Goal: Communication & Community: Connect with others

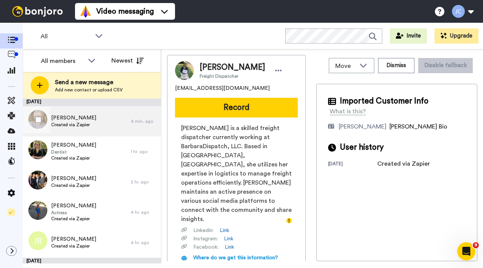
click at [68, 124] on span "Created via Zapier" at bounding box center [73, 125] width 45 height 6
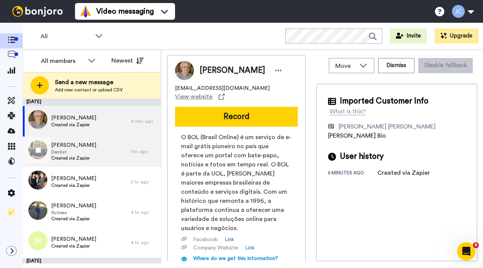
click at [66, 147] on span "Deborah Kearney" at bounding box center [73, 145] width 45 height 8
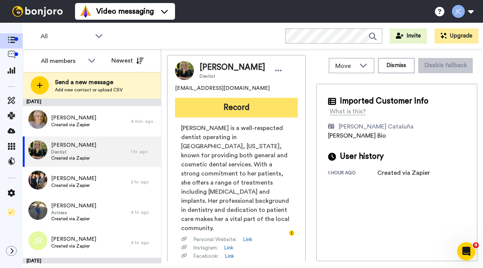
click at [235, 114] on button "Record" at bounding box center [236, 108] width 123 height 20
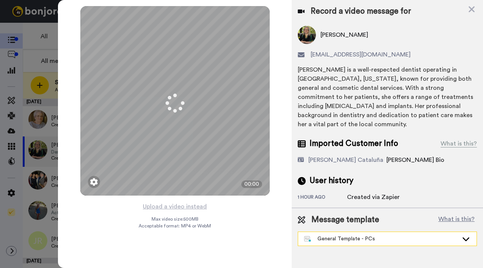
click at [327, 240] on div "General Template - PCs" at bounding box center [381, 239] width 154 height 8
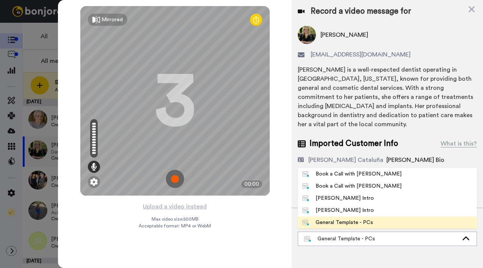
click at [329, 199] on div "[PERSON_NAME] Intro" at bounding box center [338, 198] width 72 height 8
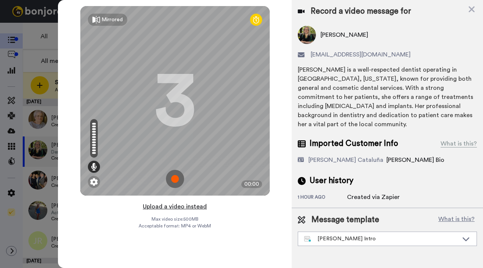
click at [164, 206] on button "Upload a video instead" at bounding box center [174, 206] width 69 height 10
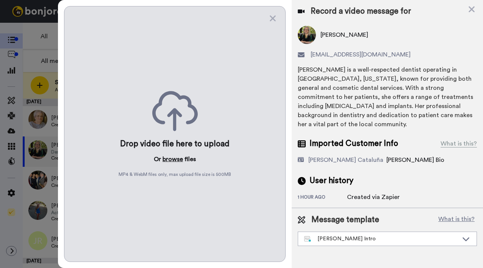
click at [171, 156] on button "browse" at bounding box center [172, 158] width 20 height 9
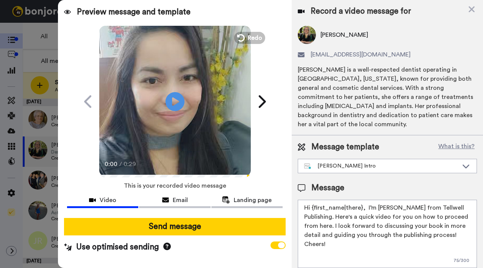
drag, startPoint x: 312, startPoint y: 206, endPoint x: 361, endPoint y: 208, distance: 49.7
click at [361, 208] on textarea "Hi {first_name|there}, I’m [PERSON_NAME] from Tellwell Publishing. Here's a qui…" at bounding box center [387, 234] width 179 height 68
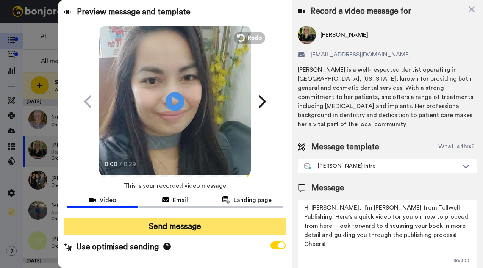
type textarea "Hi Deborah, I’m Joe from Tellwell Publishing. Here's a quick video for you on h…"
click at [256, 223] on button "Send message" at bounding box center [174, 226] width 221 height 17
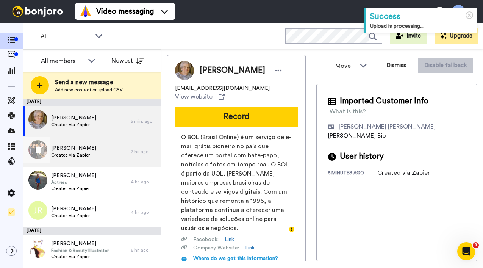
click at [82, 151] on span "[PERSON_NAME]" at bounding box center [73, 148] width 45 height 8
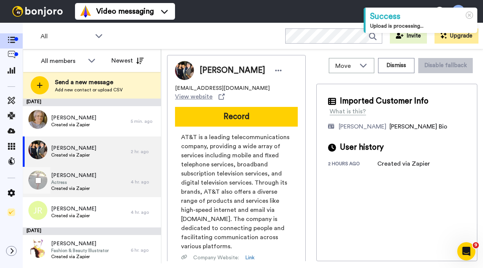
click at [69, 190] on span "Created via Zapier" at bounding box center [73, 188] width 45 height 6
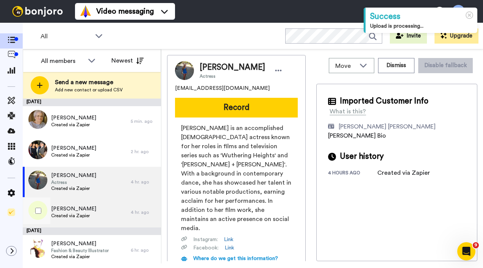
click at [66, 221] on div "Jane Roberts Created via Zapier" at bounding box center [77, 212] width 108 height 30
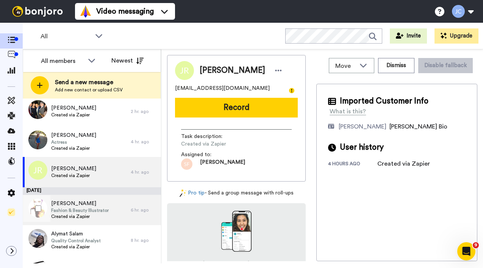
scroll to position [69, 0]
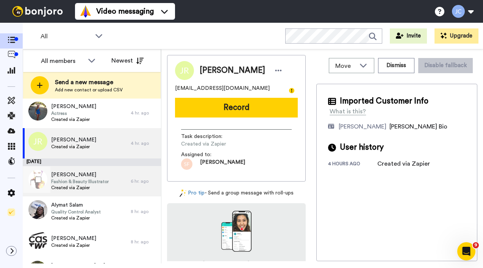
click at [83, 180] on span "Fashion & Beauty Illustrator" at bounding box center [80, 181] width 58 height 6
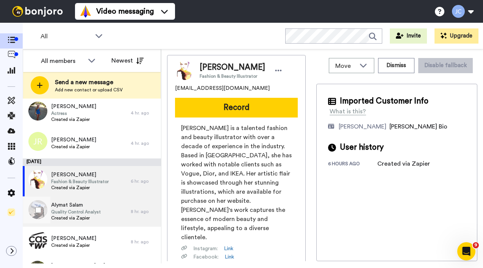
click at [79, 203] on span "Alymat Salam" at bounding box center [76, 205] width 50 height 8
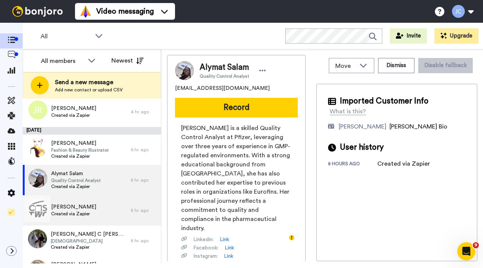
scroll to position [102, 0]
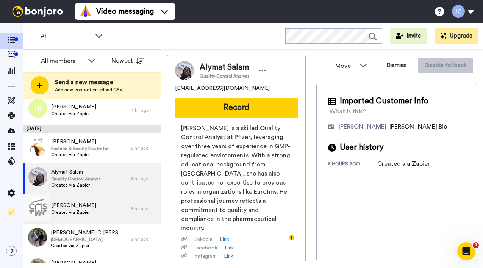
click at [83, 203] on span "[PERSON_NAME]" at bounding box center [73, 205] width 45 height 8
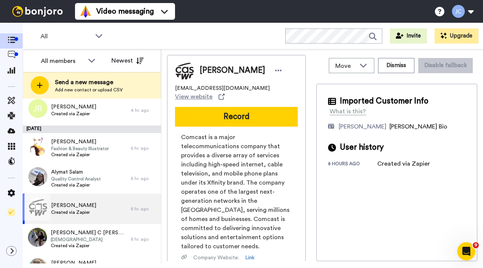
scroll to position [153, 0]
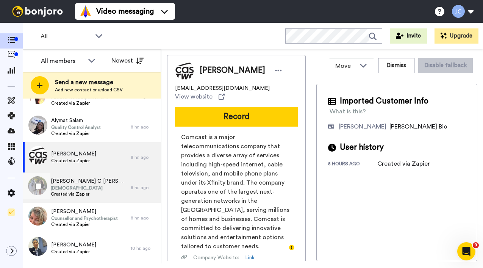
click at [84, 187] on span "[DEMOGRAPHIC_DATA]" at bounding box center [89, 188] width 76 height 6
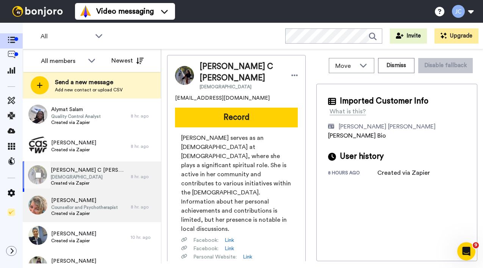
scroll to position [180, 0]
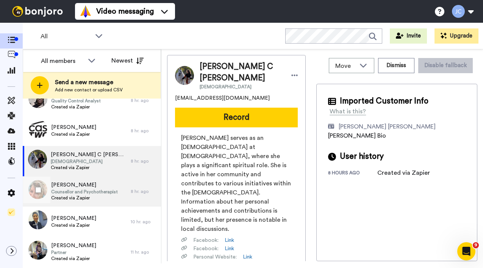
click at [84, 187] on span "Nicola Burton" at bounding box center [84, 185] width 67 height 8
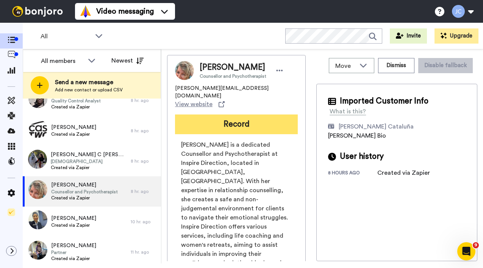
click at [246, 118] on button "Record" at bounding box center [236, 124] width 123 height 20
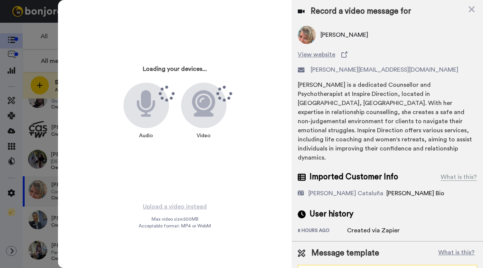
click at [343, 267] on div "General Template - PCs" at bounding box center [381, 272] width 154 height 8
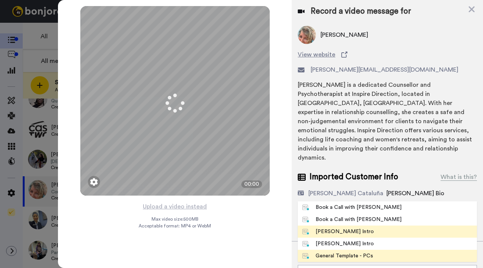
click at [334, 228] on div "[PERSON_NAME] Intro" at bounding box center [338, 232] width 72 height 8
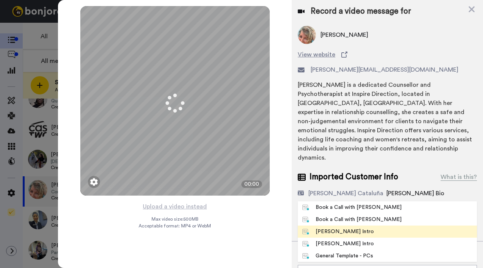
click at [334, 227] on div "8 hours ago" at bounding box center [322, 231] width 49 height 8
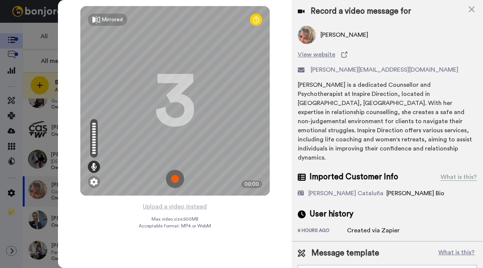
click at [170, 206] on button "Upload a video instead" at bounding box center [174, 206] width 69 height 10
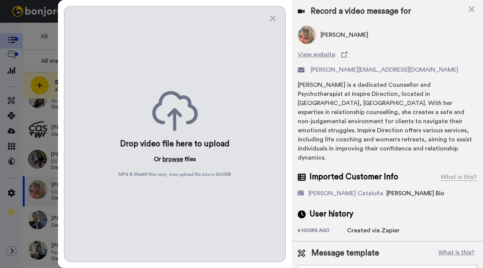
click at [174, 158] on button "browse" at bounding box center [172, 158] width 20 height 9
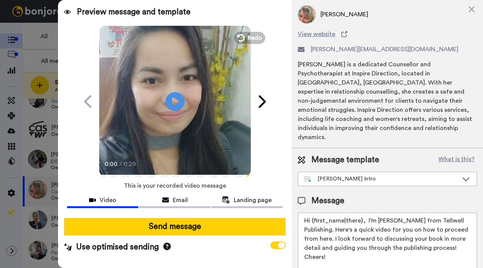
scroll to position [26, 0]
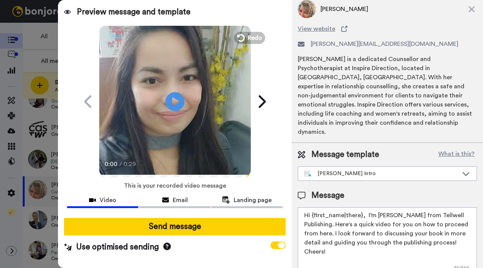
drag, startPoint x: 313, startPoint y: 198, endPoint x: 361, endPoint y: 198, distance: 47.3
click at [361, 207] on textarea "Hi {first_name|there}, I’m [PERSON_NAME] from Tellwell Publishing. Here's a qui…" at bounding box center [387, 241] width 179 height 68
type textarea "Hi Nicola, I’m Joe from Tellwell Publishing. Here's a quick video for you on ho…"
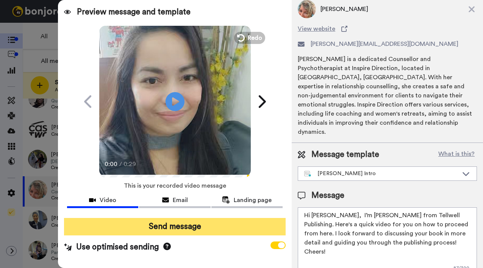
click at [154, 233] on button "Send message" at bounding box center [174, 226] width 221 height 17
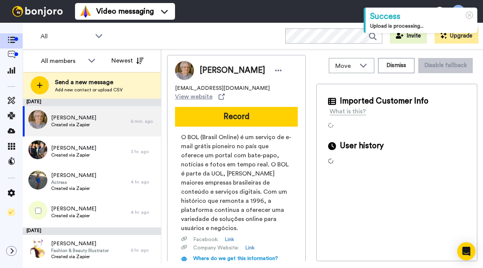
scroll to position [104, 0]
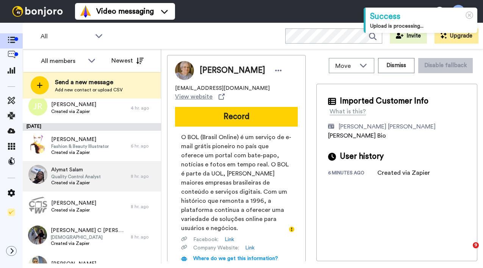
click at [72, 177] on span "Quality Control Analyst" at bounding box center [76, 176] width 50 height 6
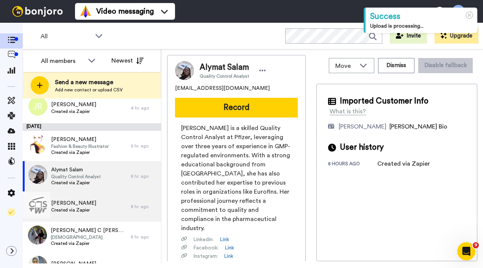
click at [77, 204] on span "[PERSON_NAME]" at bounding box center [73, 203] width 45 height 8
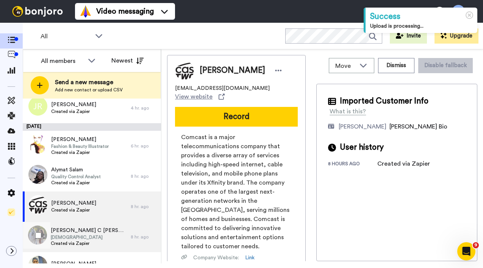
click at [71, 240] on span "[DEMOGRAPHIC_DATA]" at bounding box center [89, 237] width 76 height 6
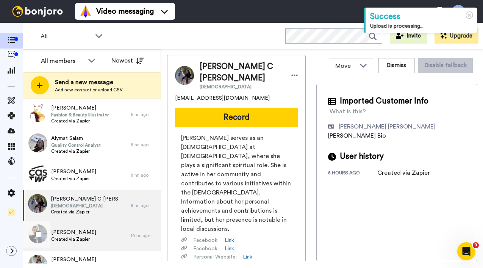
scroll to position [160, 0]
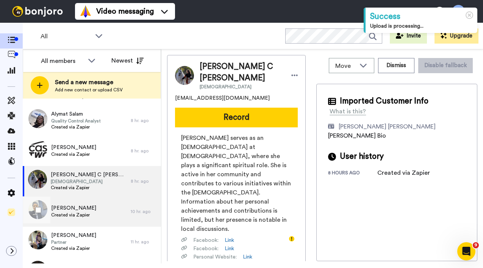
click at [74, 220] on div "Rosemary Morrison Created via Zapier" at bounding box center [77, 211] width 108 height 30
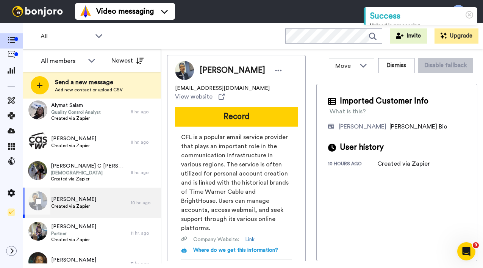
scroll to position [182, 0]
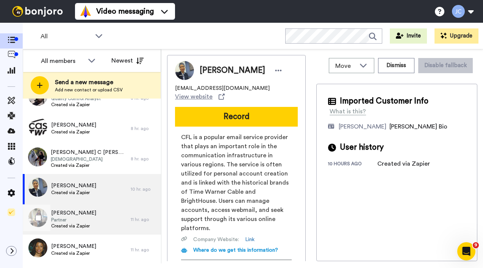
click at [74, 220] on span "Partner" at bounding box center [73, 220] width 45 height 6
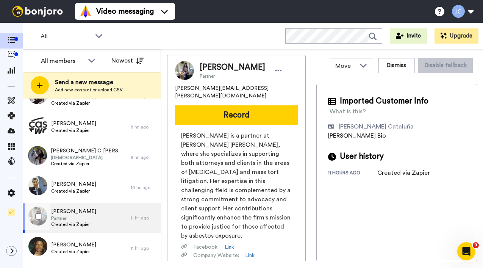
scroll to position [185, 0]
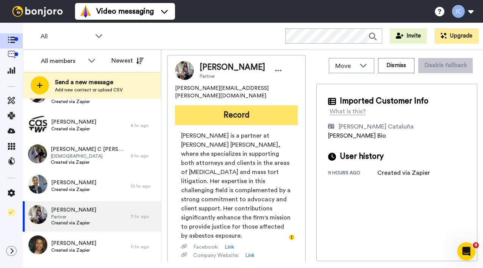
click at [266, 113] on button "Record" at bounding box center [236, 115] width 123 height 20
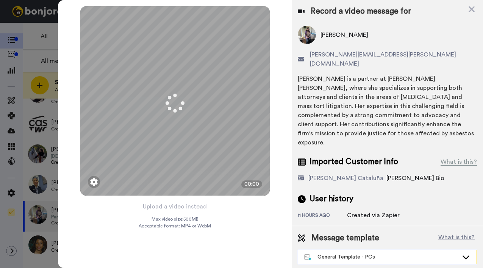
click at [359, 253] on div "General Template - PCs" at bounding box center [381, 257] width 154 height 8
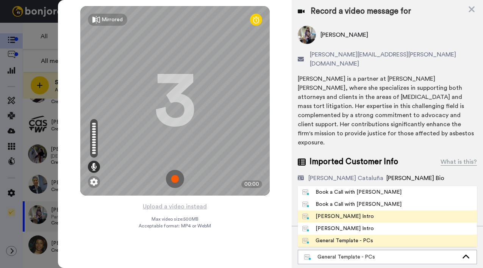
click at [343, 212] on div "[PERSON_NAME] Intro" at bounding box center [338, 216] width 72 height 8
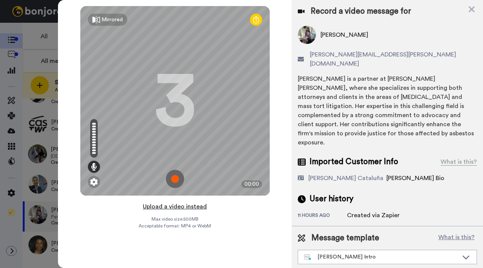
click at [172, 207] on button "Upload a video instead" at bounding box center [174, 206] width 69 height 10
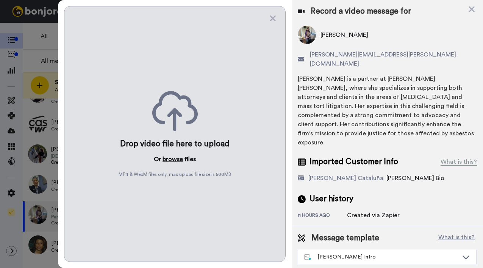
click at [169, 156] on button "browse" at bounding box center [172, 158] width 20 height 9
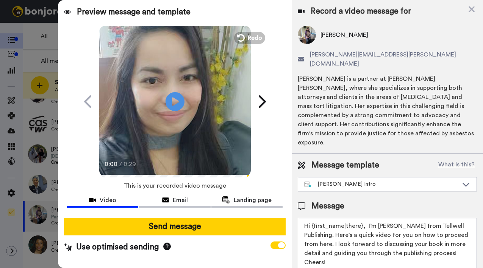
drag, startPoint x: 312, startPoint y: 207, endPoint x: 360, endPoint y: 209, distance: 48.1
click at [360, 218] on textarea "Hi {first_name|there}, I’m [PERSON_NAME] from Tellwell Publishing. Here's a qui…" at bounding box center [387, 252] width 179 height 68
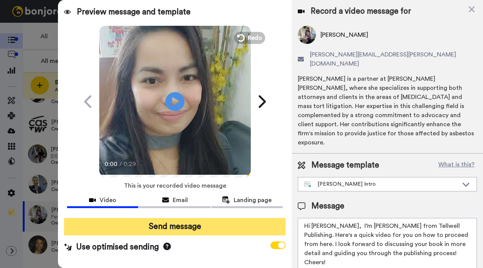
type textarea "Hi Lisa, I’m Joe from Tellwell Publishing. Here's a quick video for you on how …"
click at [207, 223] on button "Send message" at bounding box center [174, 226] width 221 height 17
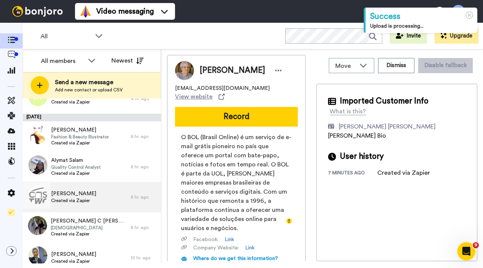
scroll to position [131, 0]
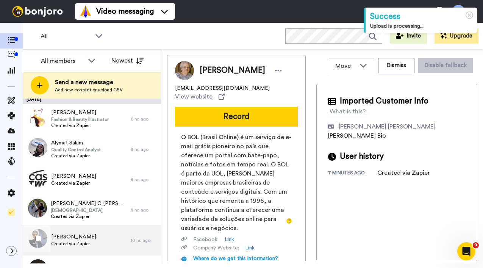
click at [55, 242] on span "Created via Zapier" at bounding box center [73, 243] width 45 height 6
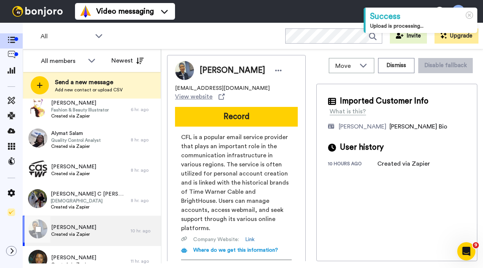
scroll to position [161, 0]
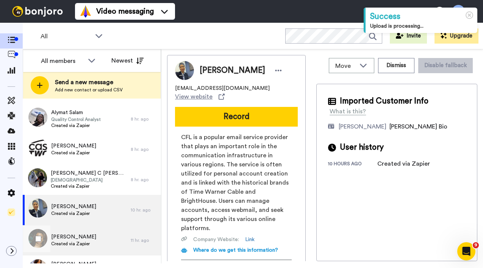
click at [58, 238] on span "[PERSON_NAME]" at bounding box center [73, 237] width 45 height 8
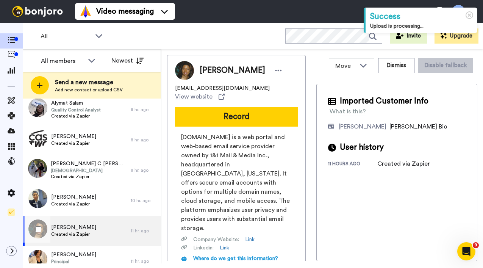
scroll to position [214, 0]
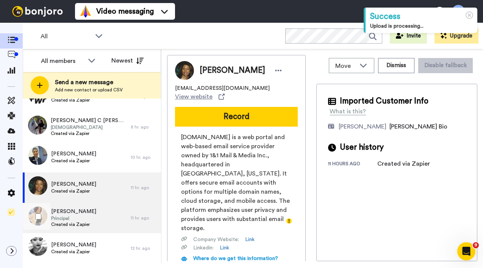
click at [67, 219] on span "Principal" at bounding box center [73, 218] width 45 height 6
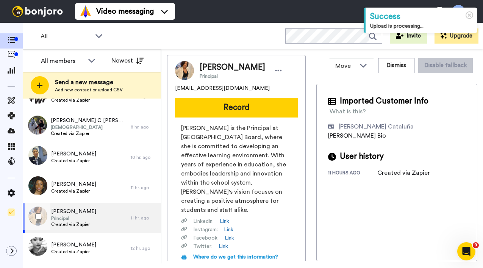
scroll to position [221, 0]
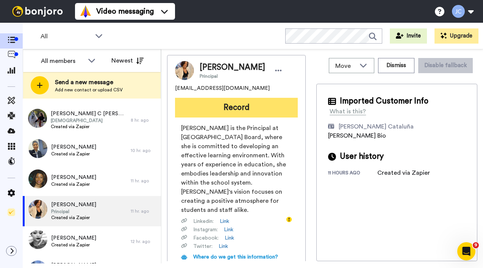
click at [242, 111] on button "Record" at bounding box center [236, 108] width 123 height 20
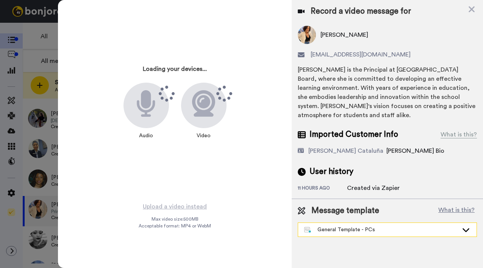
click at [327, 227] on div "General Template - PCs" at bounding box center [381, 230] width 154 height 8
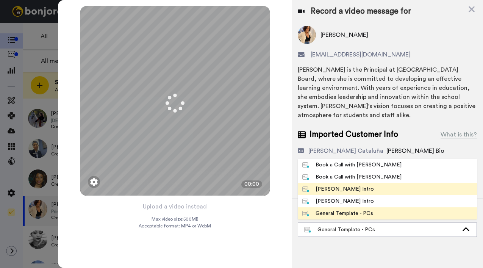
click at [335, 189] on div "[PERSON_NAME] Intro" at bounding box center [338, 189] width 72 height 8
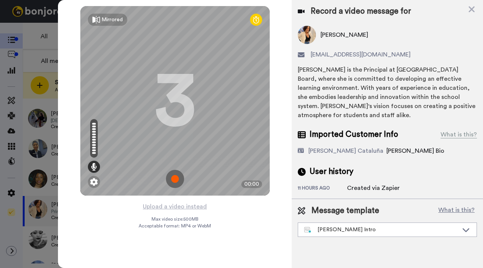
click at [165, 206] on button "Upload a video instead" at bounding box center [174, 206] width 69 height 10
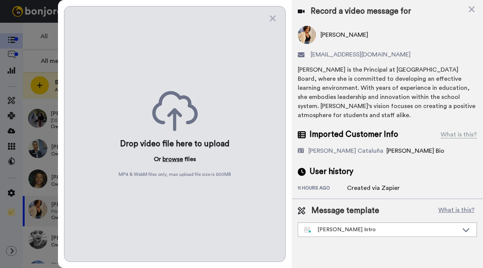
click at [173, 156] on button "browse" at bounding box center [172, 158] width 20 height 9
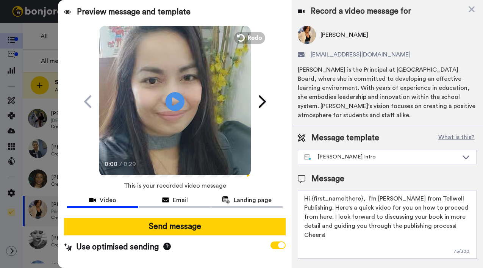
drag, startPoint x: 312, startPoint y: 200, endPoint x: 361, endPoint y: 198, distance: 49.2
click at [361, 198] on textarea "Hi {first_name|there}, I’m [PERSON_NAME] from Tellwell Publishing. Here's a qui…" at bounding box center [387, 224] width 179 height 68
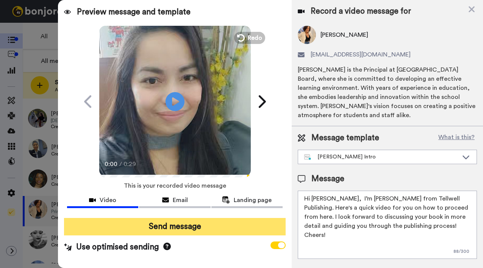
type textarea "Hi Tania, I’m Joe from Tellwell Publishing. Here's a quick video for you on how…"
click at [264, 224] on button "Send message" at bounding box center [174, 226] width 221 height 17
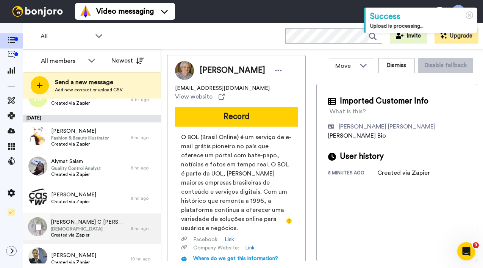
click at [97, 230] on span "[DEMOGRAPHIC_DATA]" at bounding box center [89, 229] width 76 height 6
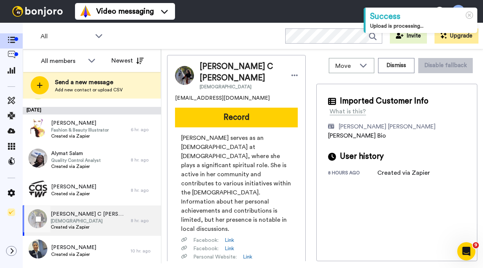
scroll to position [131, 0]
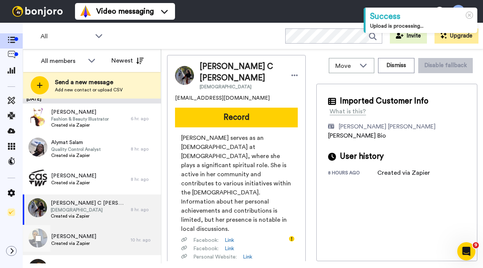
click at [93, 242] on span "Created via Zapier" at bounding box center [73, 243] width 45 height 6
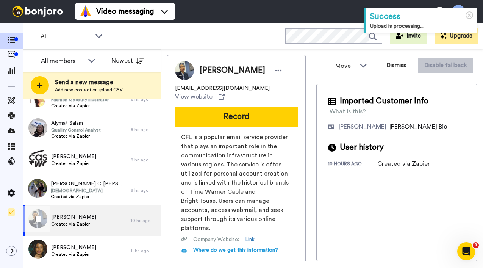
scroll to position [165, 0]
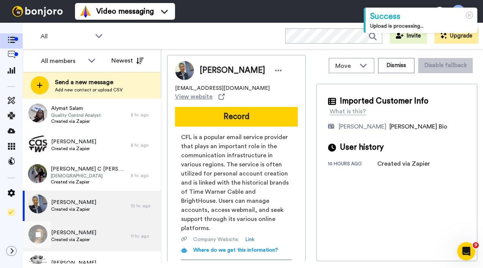
click at [93, 241] on div "[PERSON_NAME] Created via Zapier" at bounding box center [77, 236] width 108 height 30
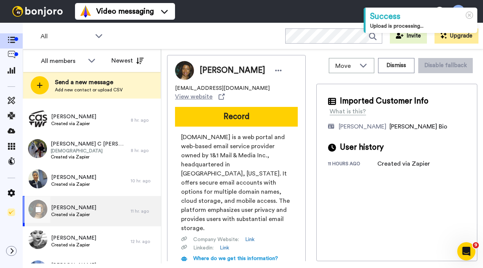
scroll to position [205, 0]
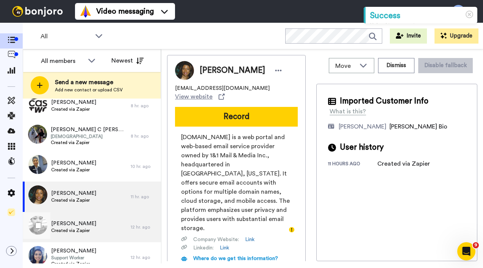
click at [92, 237] on div "[PERSON_NAME] Created via Zapier" at bounding box center [77, 227] width 108 height 30
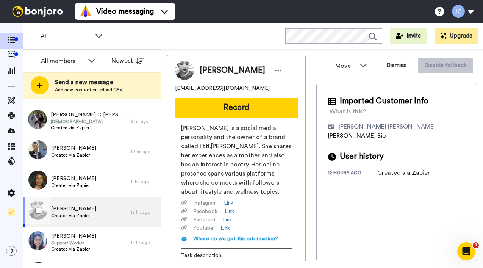
scroll to position [230, 0]
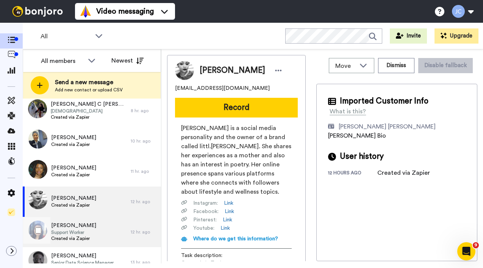
click at [91, 237] on span "Created via Zapier" at bounding box center [73, 238] width 45 height 6
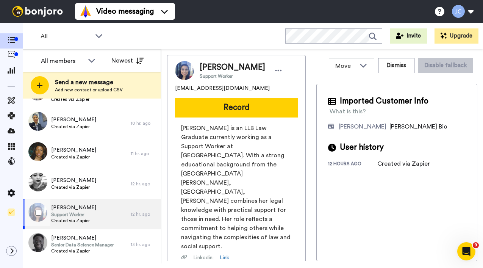
scroll to position [257, 0]
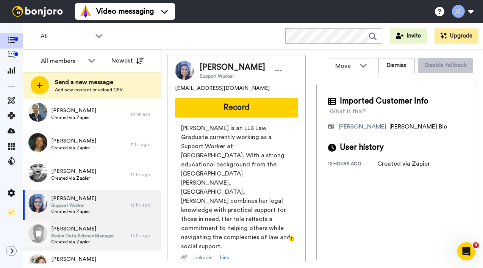
click at [91, 237] on span "Senior Data Science Manager" at bounding box center [82, 235] width 62 height 6
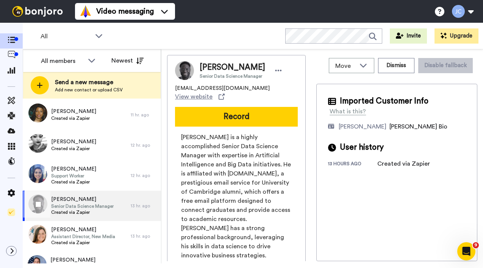
scroll to position [304, 0]
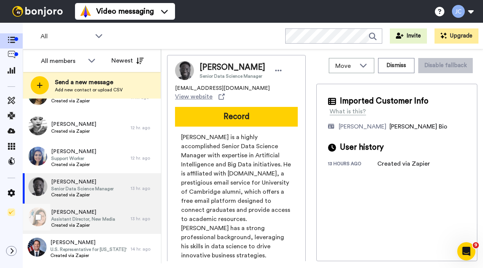
click at [92, 225] on span "Created via Zapier" at bounding box center [83, 225] width 64 height 6
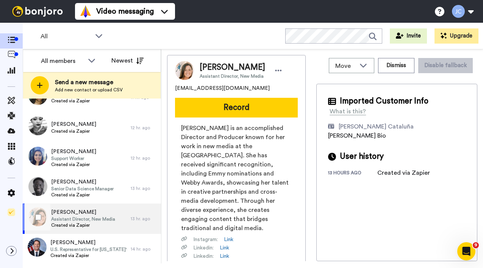
scroll to position [306, 0]
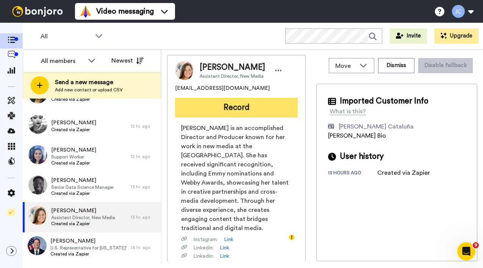
click at [251, 113] on button "Record" at bounding box center [236, 108] width 123 height 20
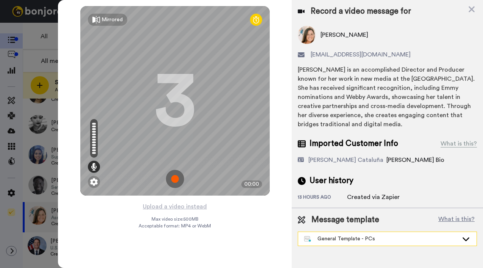
click at [356, 240] on div "General Template - PCs" at bounding box center [381, 239] width 154 height 8
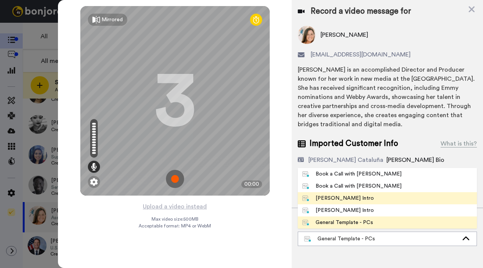
click at [341, 199] on div "[PERSON_NAME] Intro" at bounding box center [338, 198] width 72 height 8
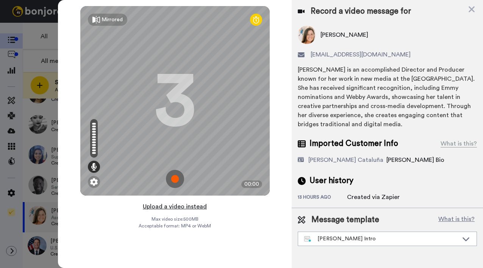
click at [172, 207] on button "Upload a video instead" at bounding box center [174, 206] width 69 height 10
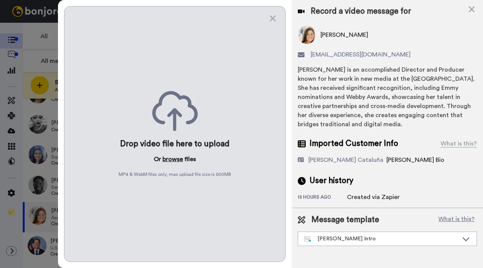
click at [167, 156] on button "browse" at bounding box center [172, 158] width 20 height 9
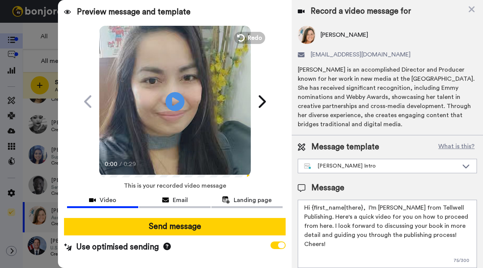
drag, startPoint x: 313, startPoint y: 208, endPoint x: 360, endPoint y: 209, distance: 47.7
click at [360, 209] on textarea "Hi {first_name|there}, I’m [PERSON_NAME] from Tellwell Publishing. Here's a qui…" at bounding box center [387, 234] width 179 height 68
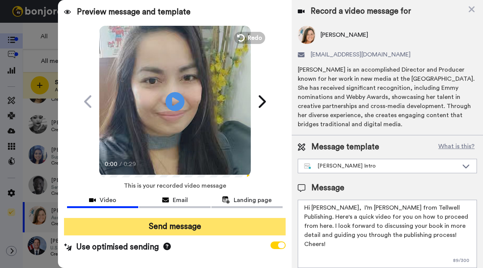
type textarea "Hi Erin, I’m Joe from Tellwell Publishing. Here's a quick video for you on how …"
click at [253, 230] on button "Send message" at bounding box center [174, 226] width 221 height 17
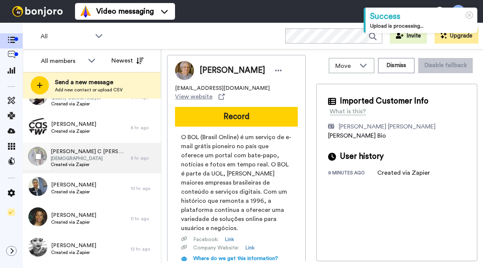
scroll to position [318, 0]
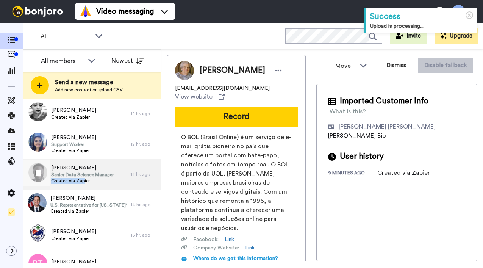
click at [84, 177] on div "Senior Data Science Manager Created via Zapier" at bounding box center [82, 178] width 62 height 12
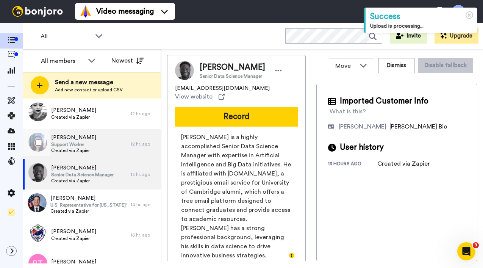
click at [83, 145] on span "Support Worker" at bounding box center [73, 144] width 45 height 6
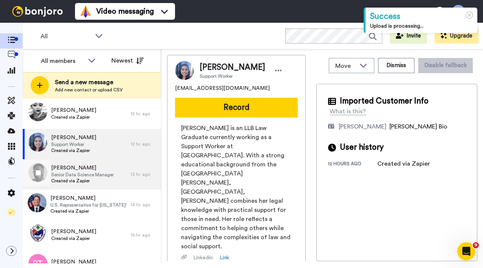
click at [78, 170] on span "[PERSON_NAME]" at bounding box center [82, 168] width 62 height 8
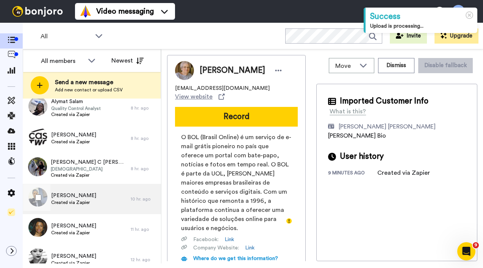
scroll to position [193, 0]
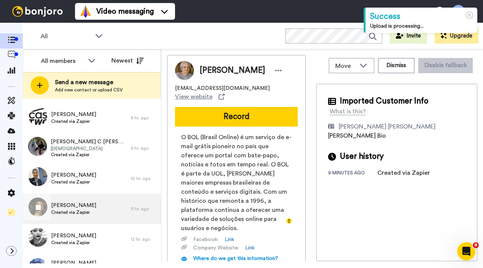
click at [79, 197] on div "[PERSON_NAME] Created via Zapier" at bounding box center [77, 208] width 108 height 30
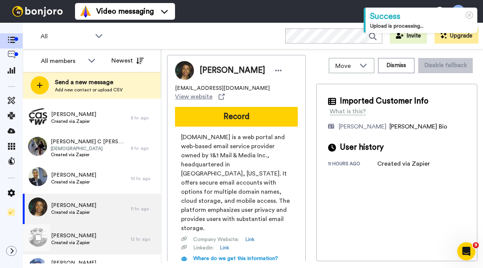
click at [64, 233] on span "[PERSON_NAME]" at bounding box center [73, 236] width 45 height 8
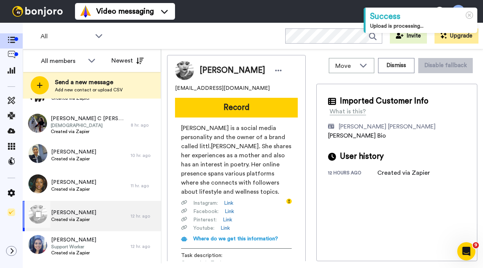
scroll to position [244, 0]
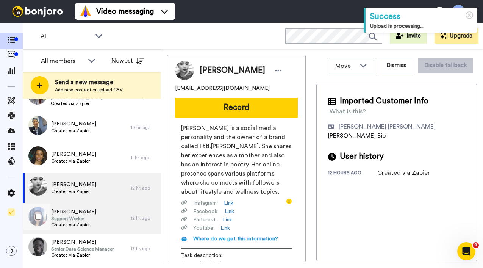
click at [66, 223] on span "Created via Zapier" at bounding box center [73, 224] width 45 height 6
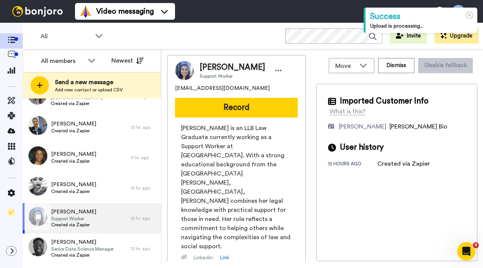
scroll to position [295, 0]
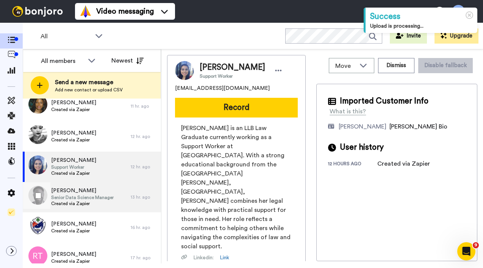
click at [84, 199] on span "Senior Data Science Manager" at bounding box center [82, 197] width 62 height 6
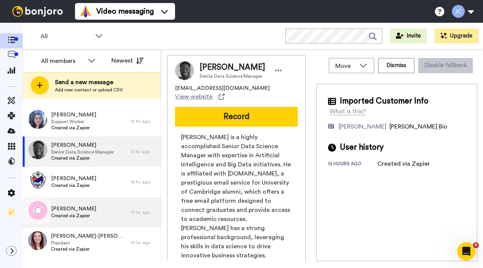
scroll to position [342, 0]
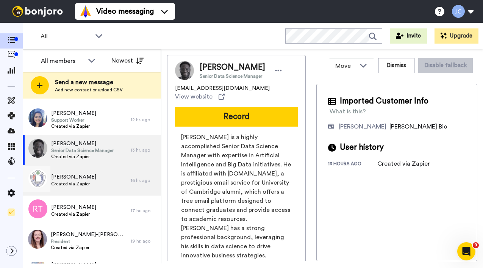
click at [85, 182] on span "Created via Zapier" at bounding box center [73, 184] width 45 height 6
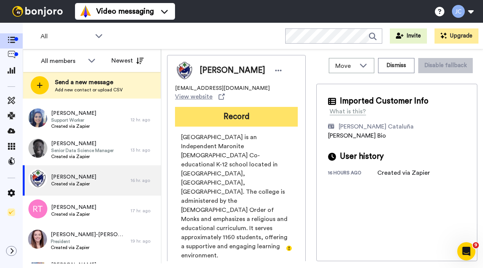
click at [255, 120] on button "Record" at bounding box center [236, 117] width 123 height 20
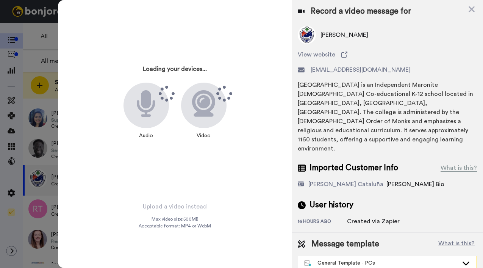
click at [343, 259] on div "General Template - PCs" at bounding box center [381, 263] width 154 height 8
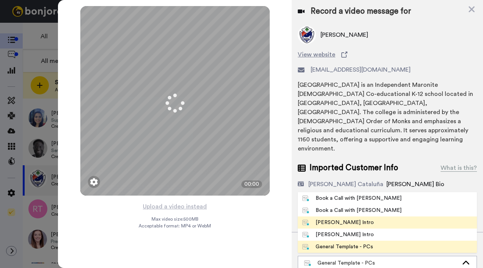
click at [344, 218] on div "[PERSON_NAME] Intro" at bounding box center [338, 222] width 72 height 8
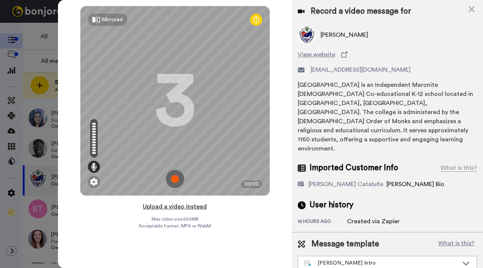
click at [165, 206] on button "Upload a video instead" at bounding box center [174, 206] width 69 height 10
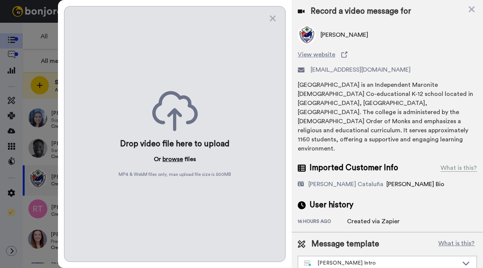
click at [172, 158] on button "browse" at bounding box center [172, 158] width 20 height 9
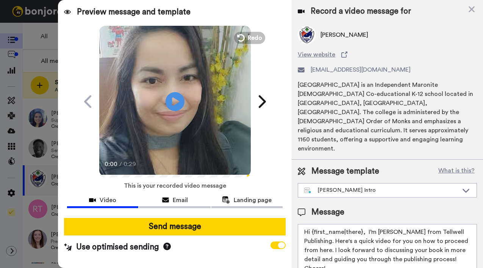
drag, startPoint x: 313, startPoint y: 215, endPoint x: 361, endPoint y: 215, distance: 48.5
click at [361, 224] on textarea "Hi {first_name|there}, I’m [PERSON_NAME] from Tellwell Publishing. Here's a qui…" at bounding box center [387, 258] width 179 height 68
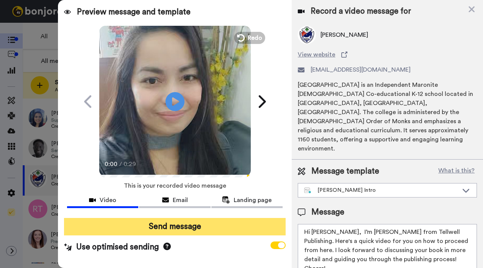
type textarea "Hi [PERSON_NAME], I’m [PERSON_NAME] from Tellwell Publishing. Here's a quick vi…"
click at [186, 222] on button "Send message" at bounding box center [174, 226] width 221 height 17
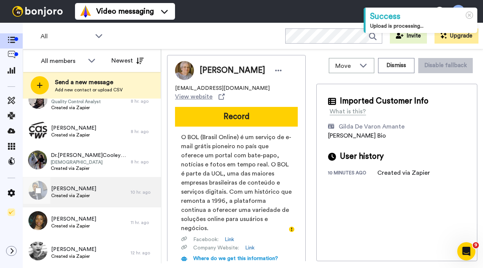
scroll to position [202, 0]
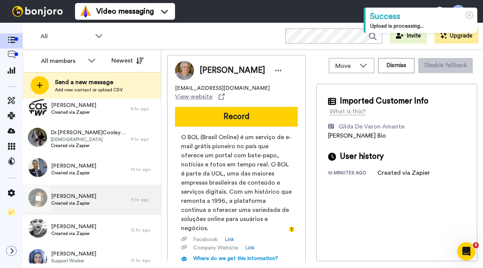
click at [90, 205] on div "[PERSON_NAME] Created via Zapier" at bounding box center [77, 199] width 108 height 30
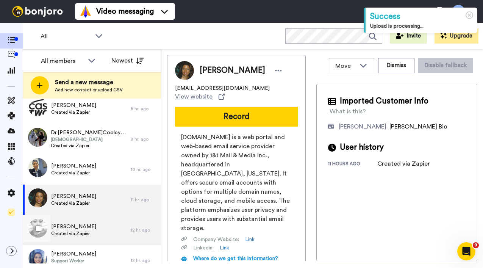
click at [75, 231] on span "Created via Zapier" at bounding box center [73, 233] width 45 height 6
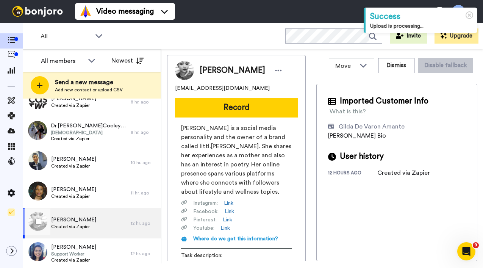
scroll to position [228, 0]
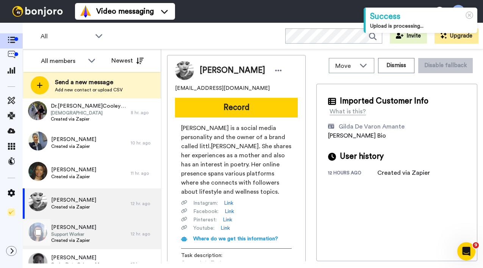
click at [75, 231] on span "Support Worker" at bounding box center [73, 234] width 45 height 6
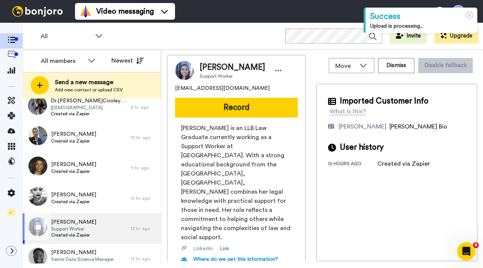
scroll to position [262, 0]
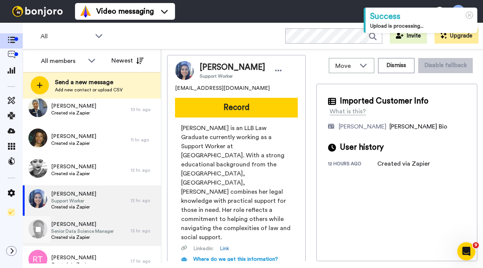
click at [75, 231] on span "Senior Data Science Manager" at bounding box center [82, 231] width 62 height 6
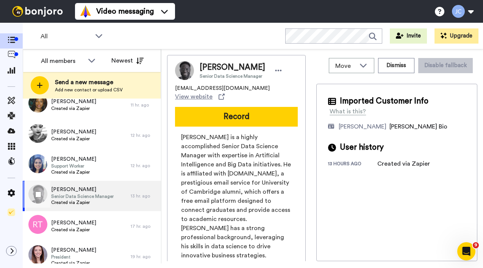
scroll to position [323, 0]
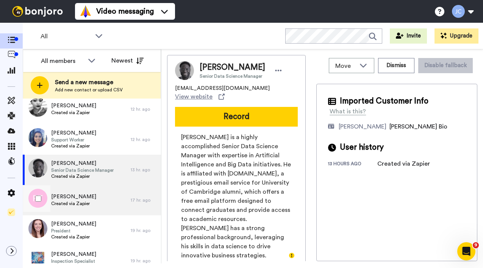
click at [75, 203] on span "Created via Zapier" at bounding box center [73, 203] width 45 height 6
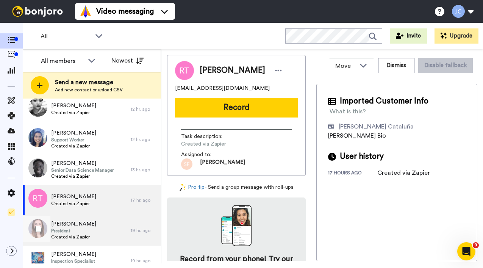
click at [64, 234] on span "Created via Zapier" at bounding box center [73, 237] width 45 height 6
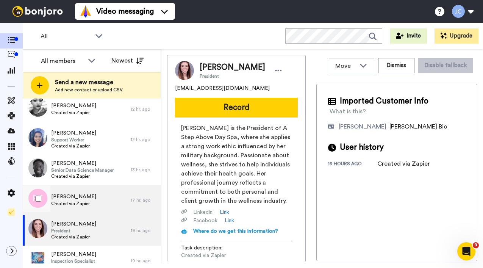
click at [85, 195] on span "Robert Templeton" at bounding box center [73, 197] width 45 height 8
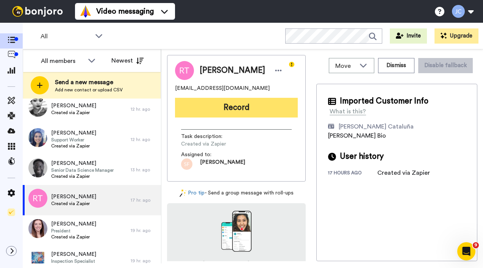
click at [250, 109] on button "Record" at bounding box center [236, 108] width 123 height 20
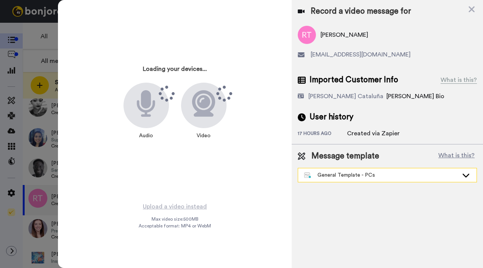
click at [348, 176] on div "General Template - PCs" at bounding box center [381, 175] width 154 height 8
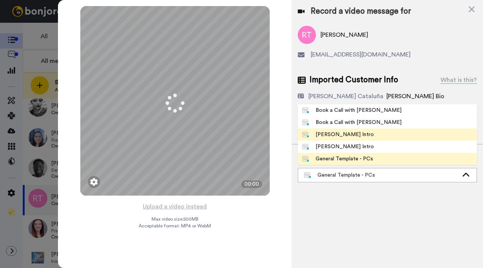
click at [341, 133] on div "[PERSON_NAME] Intro" at bounding box center [338, 135] width 72 height 8
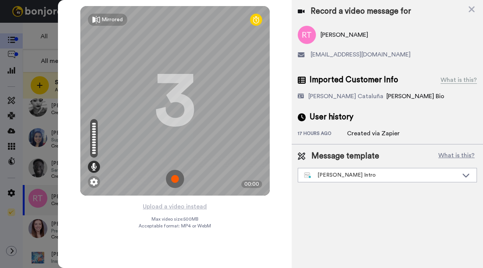
click at [167, 209] on button "Upload a video instead" at bounding box center [174, 206] width 69 height 10
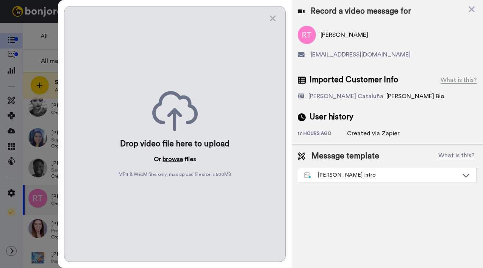
click at [174, 154] on button "browse" at bounding box center [172, 158] width 20 height 9
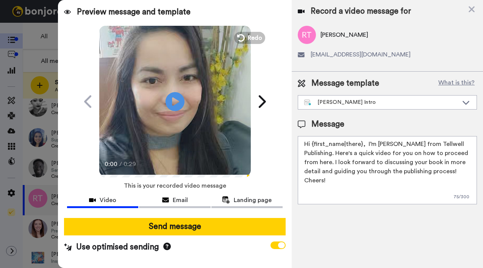
drag, startPoint x: 312, startPoint y: 143, endPoint x: 362, endPoint y: 143, distance: 50.4
click at [362, 143] on textarea "Hi {first_name|there}, I’m [PERSON_NAME] from Tellwell Publishing. Here's a qui…" at bounding box center [387, 170] width 179 height 68
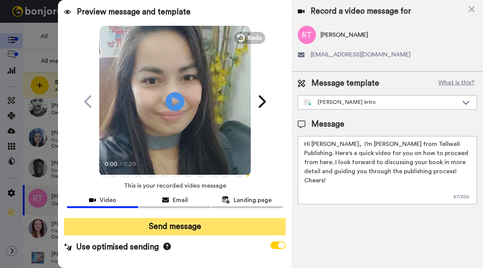
type textarea "Hi Robert, I’m Joe from Tellwell Publishing. Here's a quick video for you on ho…"
click at [226, 232] on button "Send message" at bounding box center [174, 226] width 221 height 17
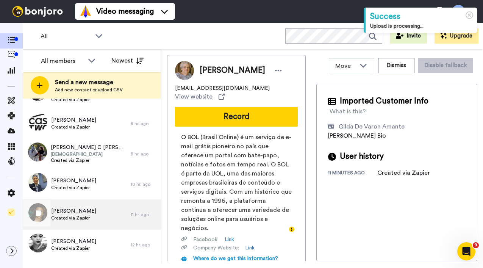
scroll to position [189, 0]
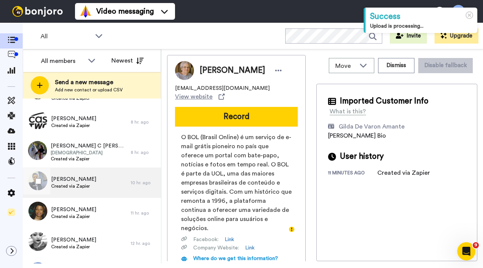
click at [80, 184] on span "Created via Zapier" at bounding box center [73, 186] width 45 height 6
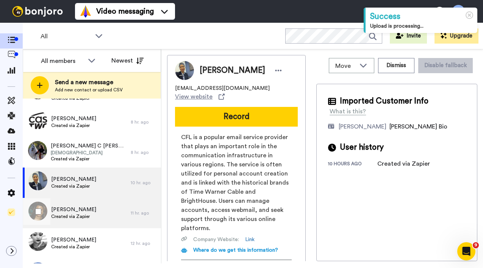
click at [75, 210] on span "[PERSON_NAME]" at bounding box center [73, 210] width 45 height 8
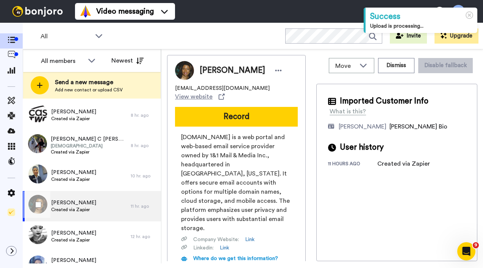
scroll to position [234, 0]
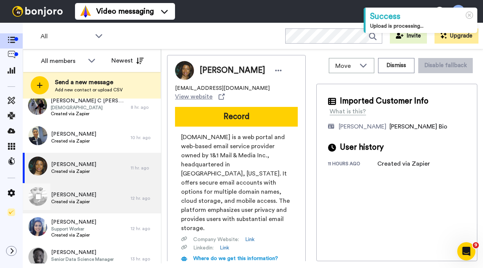
click at [77, 197] on span "[PERSON_NAME]" at bounding box center [73, 195] width 45 height 8
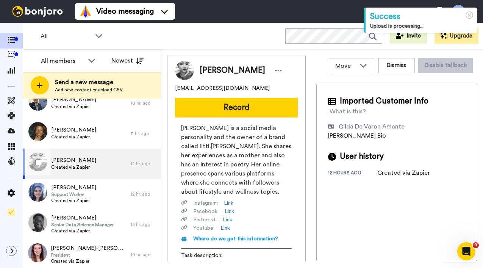
scroll to position [288, 0]
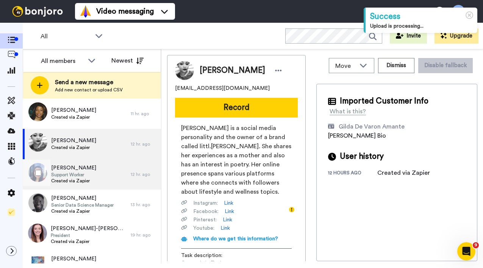
click at [79, 181] on span "Created via Zapier" at bounding box center [73, 181] width 45 height 6
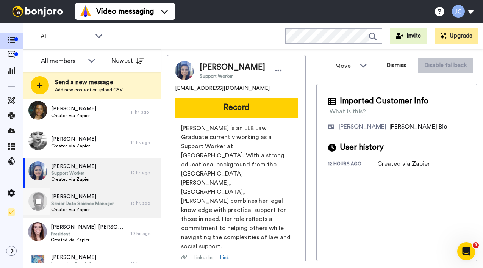
scroll to position [298, 0]
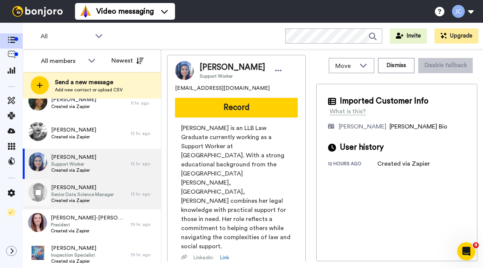
click at [77, 200] on span "Created via Zapier" at bounding box center [82, 200] width 62 height 6
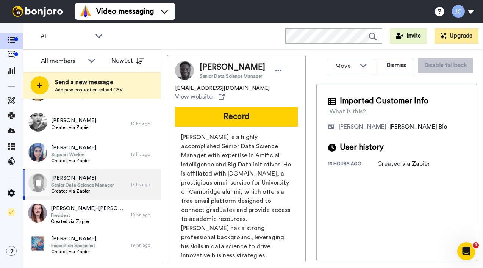
scroll to position [325, 0]
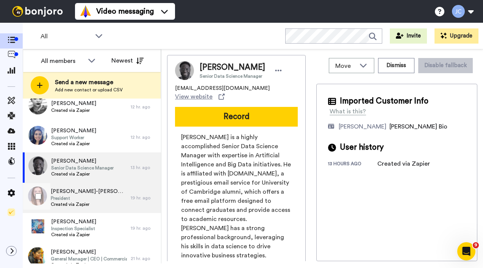
click at [77, 200] on span "President" at bounding box center [89, 198] width 76 height 6
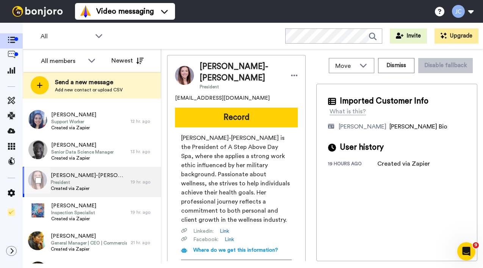
scroll to position [350, 0]
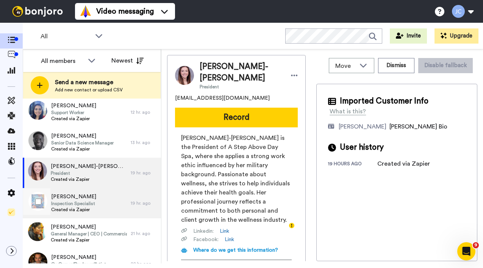
click at [77, 200] on span "[PERSON_NAME]" at bounding box center [73, 197] width 45 height 8
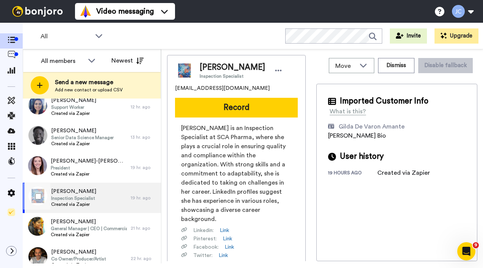
scroll to position [388, 0]
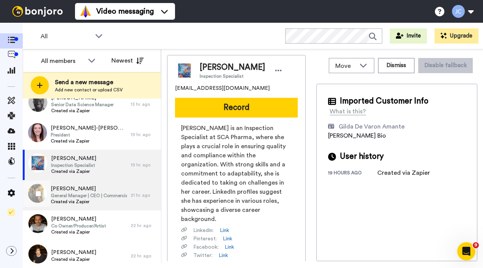
click at [77, 200] on span "Created via Zapier" at bounding box center [89, 201] width 76 height 6
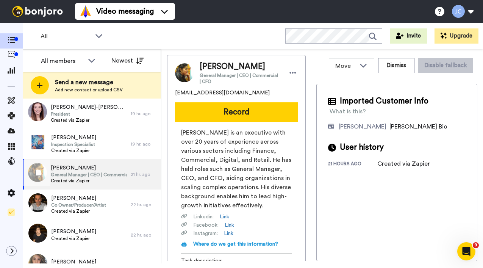
scroll to position [426, 0]
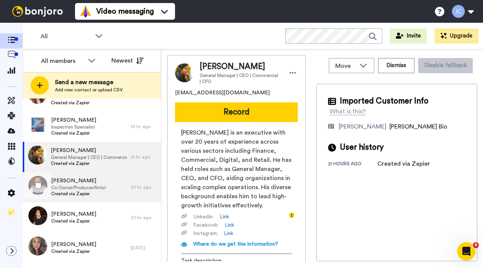
click at [78, 197] on div "Marcus Burston Co Owner/Producer/Artist Created via Zapier" at bounding box center [78, 187] width 55 height 20
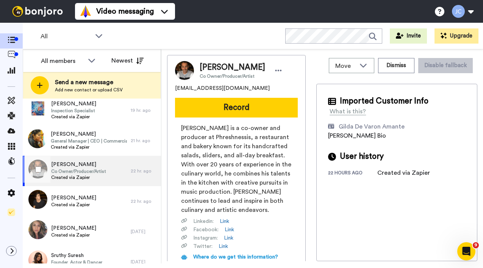
scroll to position [444, 0]
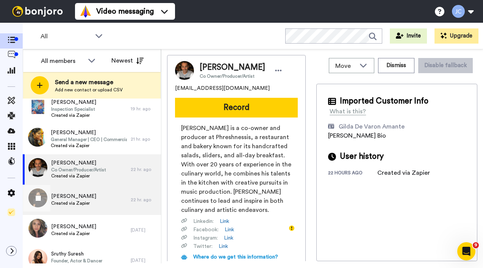
click at [78, 197] on span "[PERSON_NAME]" at bounding box center [73, 196] width 45 height 8
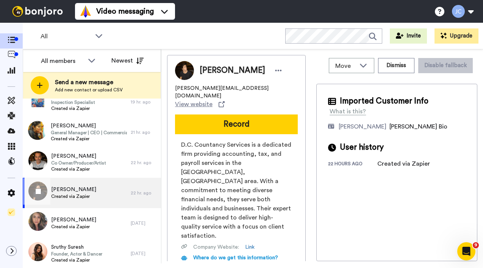
scroll to position [481, 0]
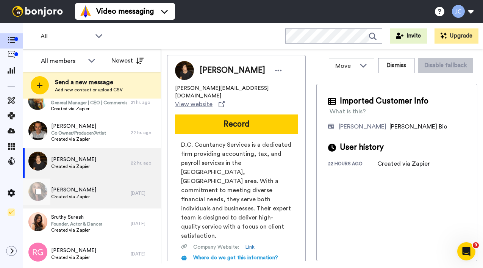
click at [78, 197] on span "Created via Zapier" at bounding box center [73, 196] width 45 height 6
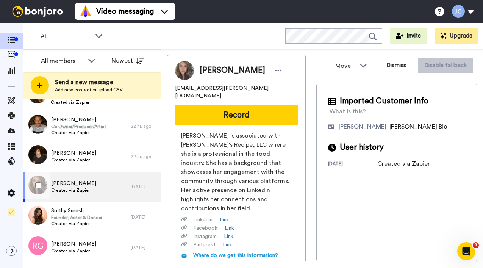
scroll to position [513, 0]
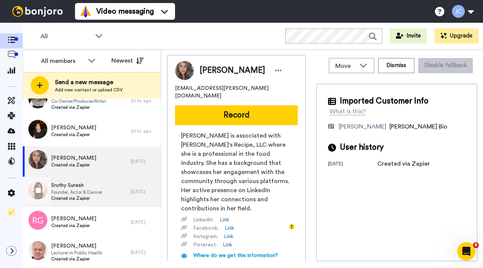
click at [78, 197] on span "Created via Zapier" at bounding box center [76, 198] width 51 height 6
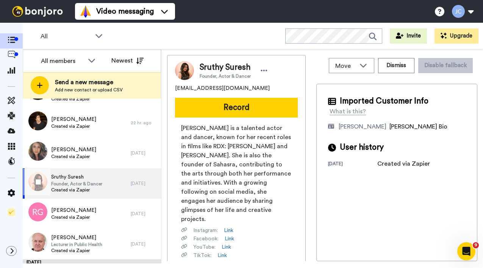
scroll to position [532, 0]
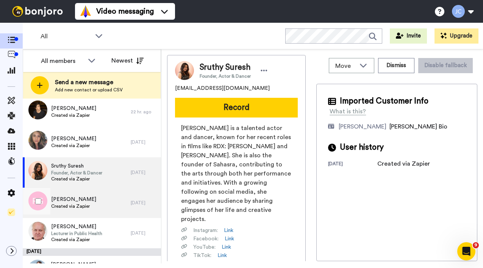
click at [78, 197] on span "[PERSON_NAME]" at bounding box center [73, 199] width 45 height 8
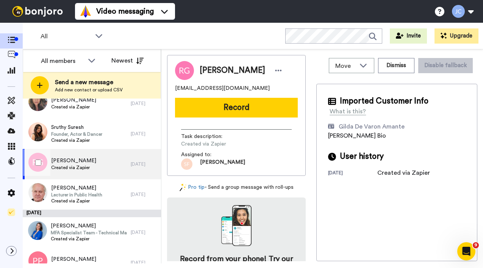
scroll to position [599, 0]
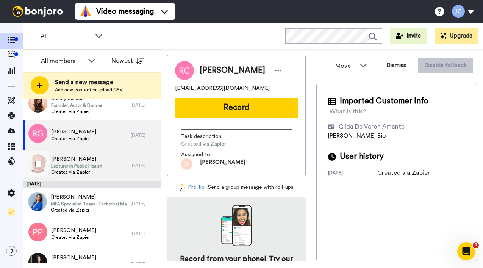
click at [79, 170] on span "Created via Zapier" at bounding box center [76, 172] width 51 height 6
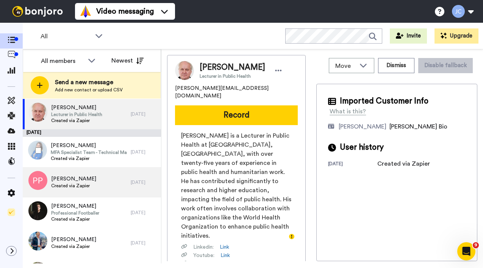
scroll to position [652, 0]
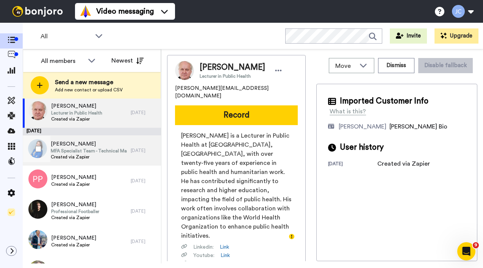
click at [81, 158] on span "Created via Zapier" at bounding box center [89, 157] width 76 height 6
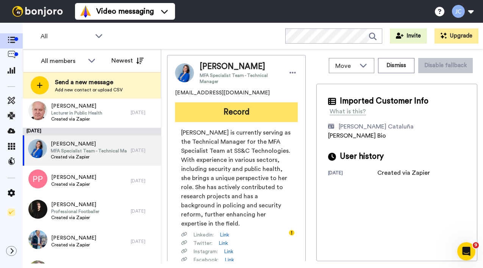
click at [211, 112] on button "Record" at bounding box center [236, 112] width 123 height 20
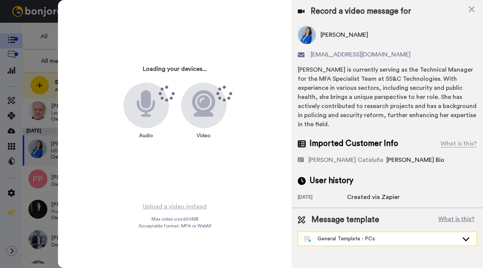
click at [334, 233] on div "General Template - PCs" at bounding box center [387, 239] width 178 height 14
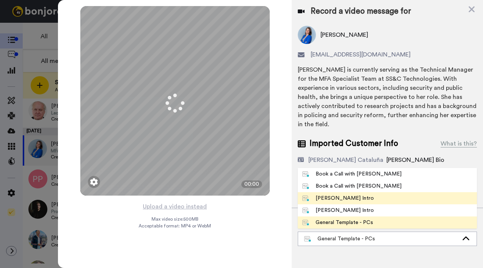
click at [328, 194] on div "[PERSON_NAME] Intro" at bounding box center [338, 198] width 72 height 8
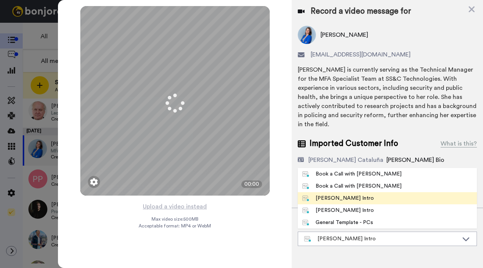
click at [328, 194] on div "[PERSON_NAME] Intro" at bounding box center [338, 198] width 72 height 8
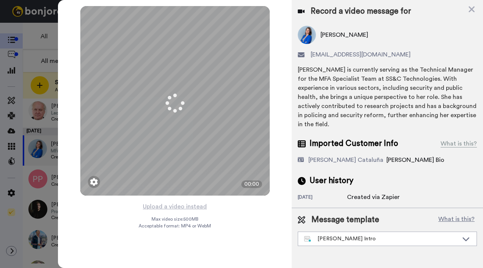
click at [328, 189] on div "Record a video message for Mel Jardine missyjayneh@gmail.com Mel Jardine is cur…" at bounding box center [387, 134] width 191 height 268
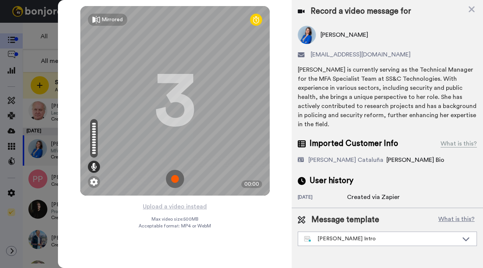
click at [167, 207] on button "Upload a video instead" at bounding box center [174, 206] width 69 height 10
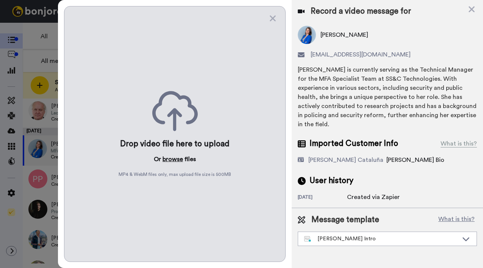
click at [167, 158] on button "browse" at bounding box center [172, 158] width 20 height 9
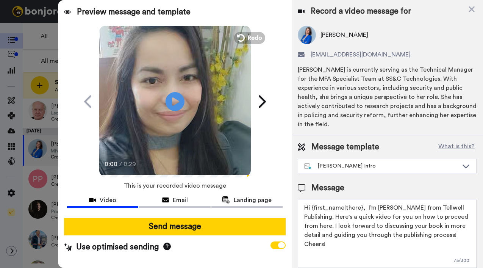
drag, startPoint x: 312, startPoint y: 209, endPoint x: 362, endPoint y: 208, distance: 50.0
click at [362, 208] on textarea "Hi {first_name|there}, I’m [PERSON_NAME] from Tellwell Publishing. Here's a qui…" at bounding box center [387, 234] width 179 height 68
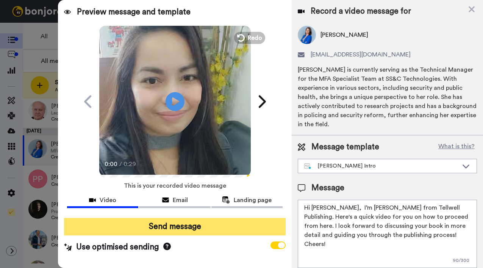
type textarea "Hi Mel, I’m Joe from Tellwell Publishing. Here's a quick video for you on how t…"
click at [113, 225] on button "Send message" at bounding box center [174, 226] width 221 height 17
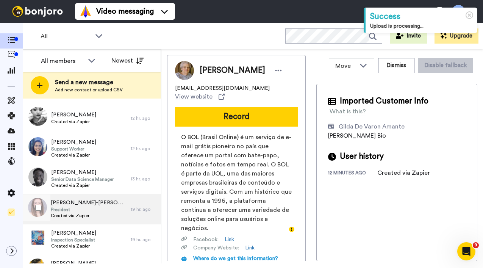
scroll to position [315, 0]
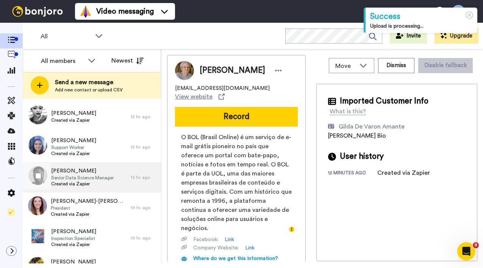
click at [85, 180] on span "Senior Data Science Manager" at bounding box center [82, 178] width 62 height 6
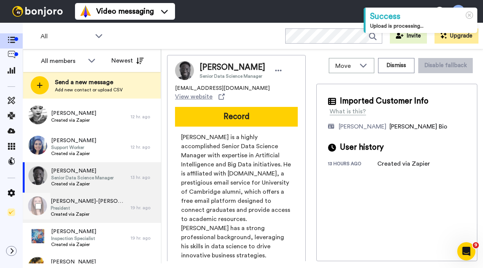
click at [80, 210] on span "President" at bounding box center [89, 208] width 76 height 6
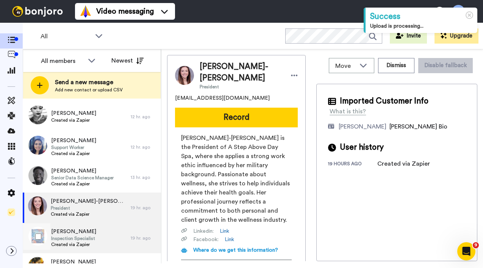
click at [75, 229] on span "[PERSON_NAME]" at bounding box center [73, 232] width 45 height 8
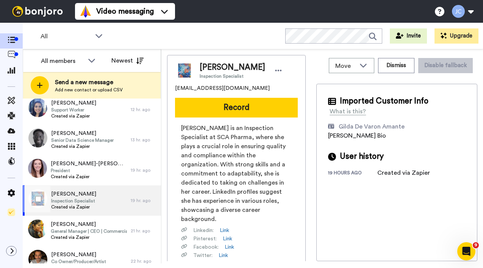
scroll to position [354, 0]
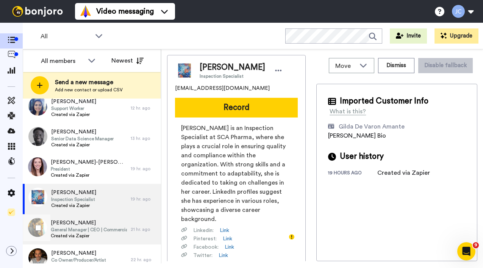
click at [75, 227] on span "General Manager | CEO | Commercial | CFO" at bounding box center [89, 229] width 76 height 6
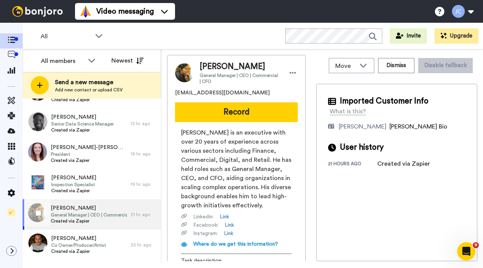
scroll to position [378, 0]
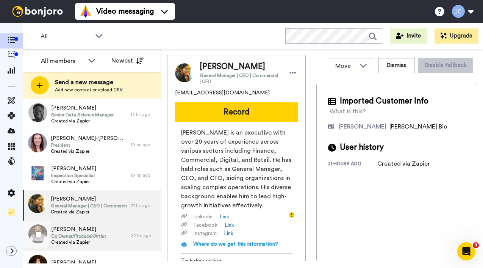
click at [75, 227] on span "[PERSON_NAME]" at bounding box center [78, 229] width 55 height 8
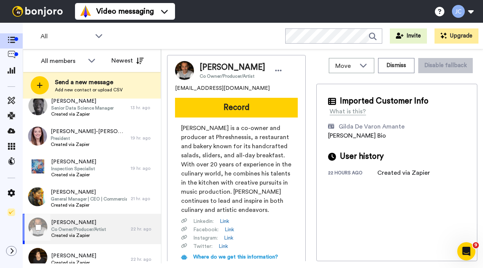
scroll to position [400, 0]
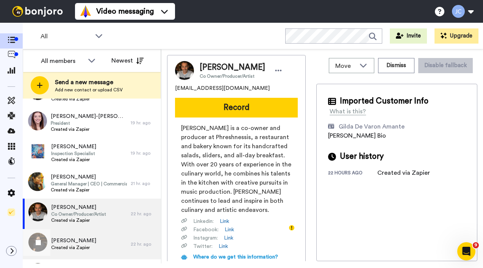
click at [73, 241] on span "[PERSON_NAME]" at bounding box center [73, 241] width 45 height 8
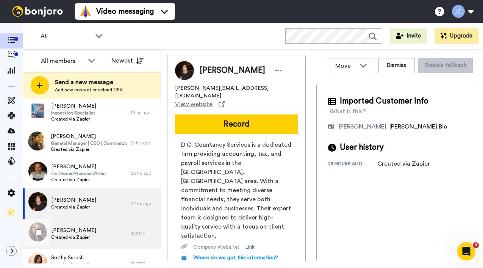
scroll to position [458, 0]
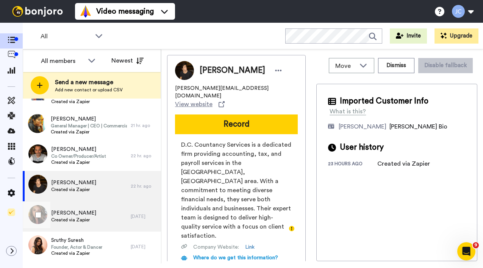
click at [70, 219] on span "Created via Zapier" at bounding box center [73, 220] width 45 height 6
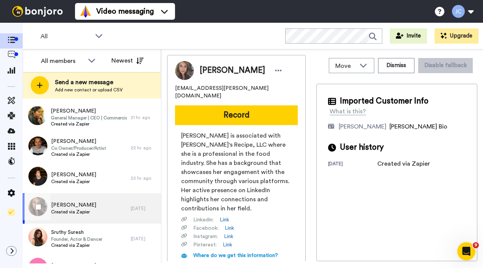
scroll to position [490, 0]
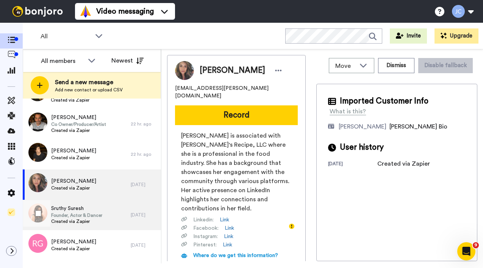
click at [71, 218] on span "Founder, Actor & Dancer" at bounding box center [76, 215] width 51 height 6
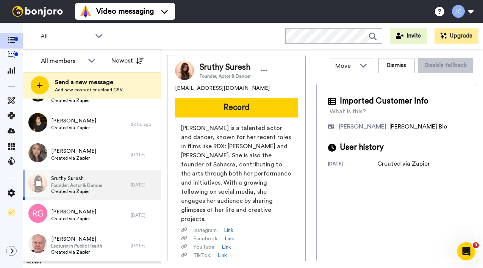
scroll to position [548, 0]
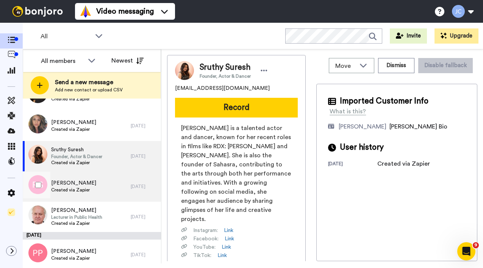
click at [76, 193] on div "Ruth Gordon Created via Zapier" at bounding box center [77, 186] width 108 height 30
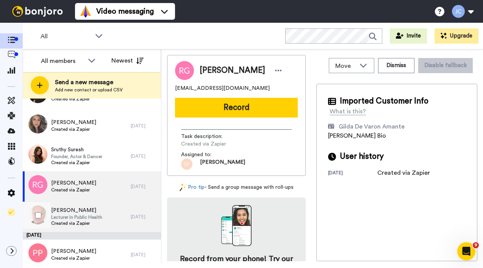
click at [69, 218] on span "Lecturer in Public Health" at bounding box center [76, 217] width 51 height 6
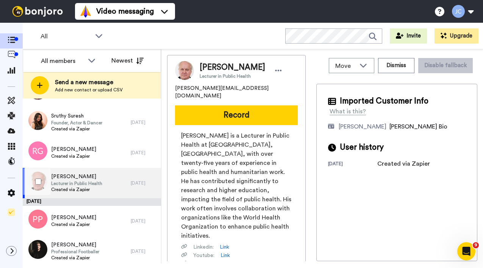
scroll to position [598, 0]
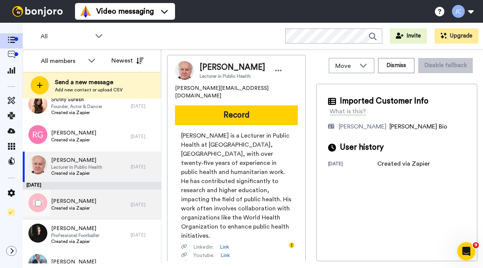
click at [69, 218] on div "Pam Penfold Created via Zapier" at bounding box center [77, 204] width 108 height 30
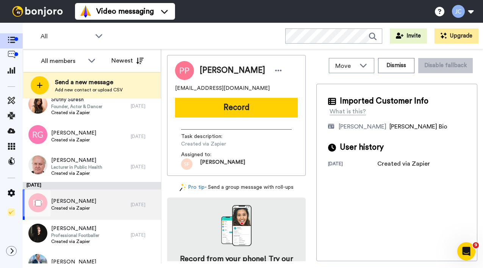
scroll to position [620, 0]
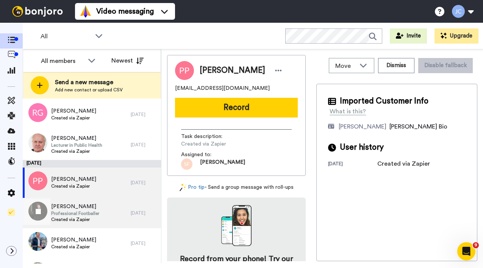
click at [69, 217] on span "Created via Zapier" at bounding box center [75, 219] width 48 height 6
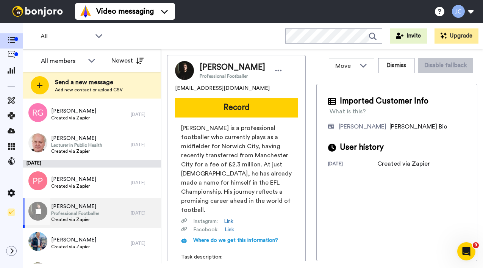
scroll to position [697, 0]
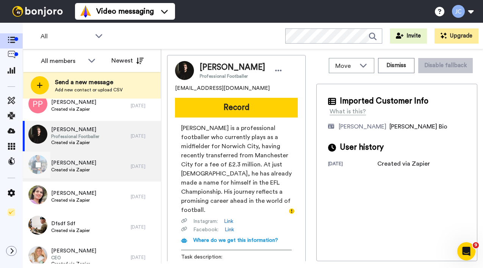
click at [75, 176] on div "Abdulhakim Yusuf Created via Zapier" at bounding box center [77, 166] width 108 height 30
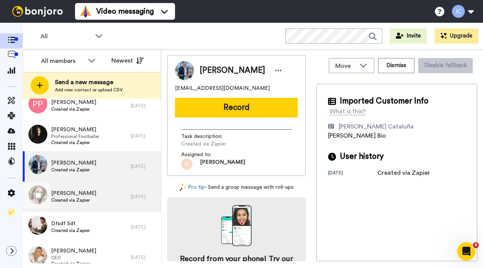
click at [74, 193] on span "Riya Dahiya" at bounding box center [73, 193] width 45 height 8
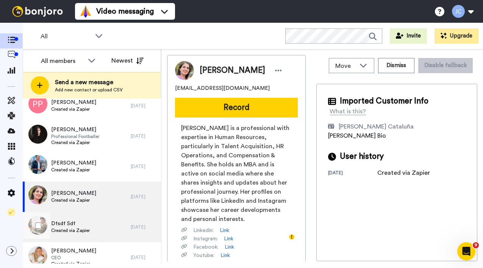
click at [64, 217] on div "Dfsdf Sdf Created via Zapier" at bounding box center [77, 227] width 108 height 30
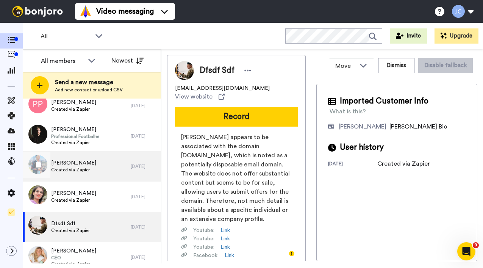
click at [67, 168] on span "Created via Zapier" at bounding box center [73, 170] width 45 height 6
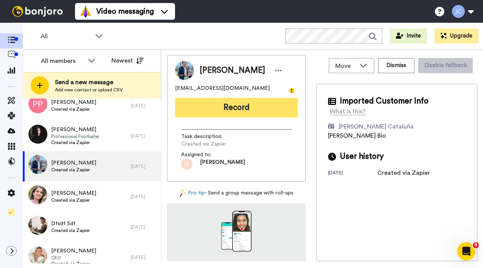
click at [243, 114] on button "Record" at bounding box center [236, 108] width 123 height 20
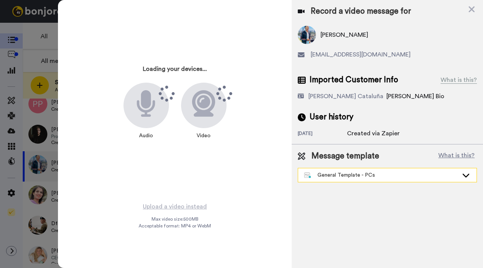
click at [334, 181] on div "General Template - PCs" at bounding box center [387, 175] width 178 height 14
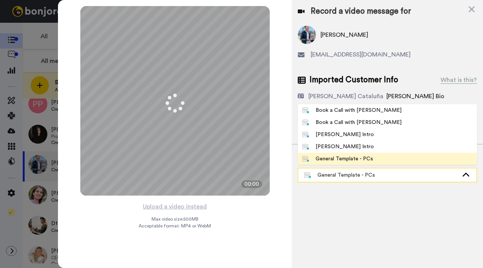
click at [334, 177] on div "General Template - PCs" at bounding box center [381, 175] width 154 height 8
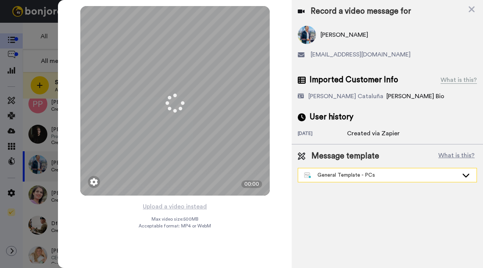
click at [334, 177] on div "General Template - PCs" at bounding box center [381, 175] width 154 height 8
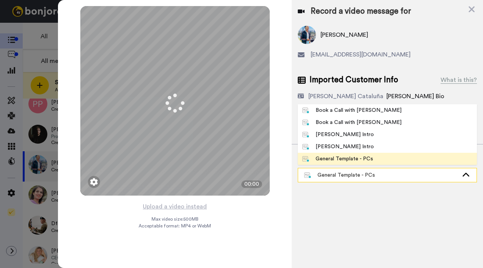
click at [326, 174] on div "General Template - PCs" at bounding box center [381, 175] width 154 height 8
click at [324, 136] on div "[DATE]" at bounding box center [322, 134] width 49 height 8
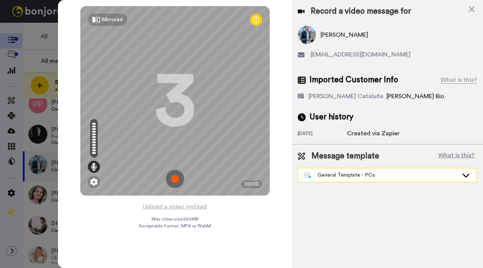
click at [365, 175] on div "General Template - PCs" at bounding box center [381, 175] width 154 height 8
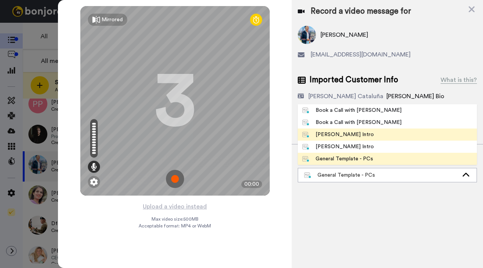
click at [330, 134] on div "[PERSON_NAME] Intro" at bounding box center [338, 135] width 72 height 8
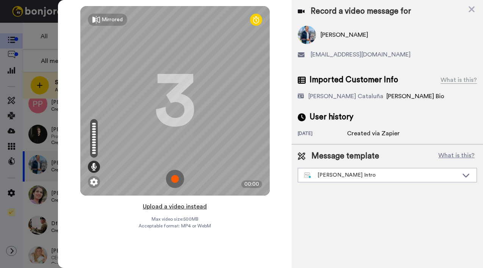
click at [176, 207] on button "Upload a video instead" at bounding box center [174, 206] width 69 height 10
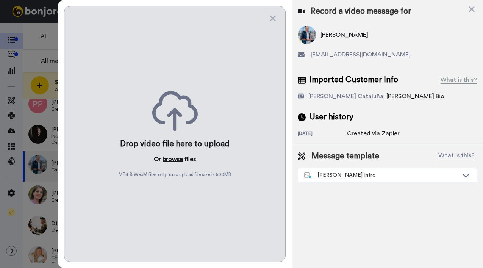
click at [166, 156] on button "browse" at bounding box center [172, 158] width 20 height 9
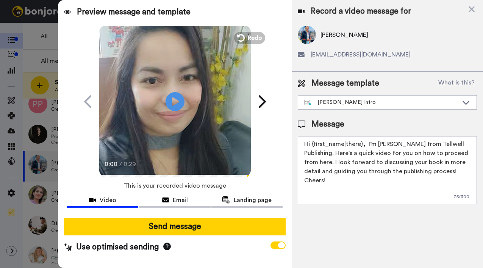
drag, startPoint x: 312, startPoint y: 144, endPoint x: 362, endPoint y: 143, distance: 49.2
click at [362, 143] on textarea "Hi {first_name|there}, I’m [PERSON_NAME] from Tellwell Publishing. Here's a qui…" at bounding box center [387, 170] width 179 height 68
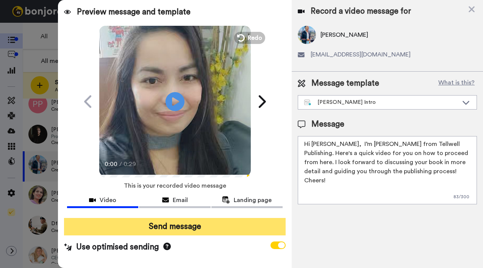
type textarea "Hi Abdulhakim, I’m Joe from Tellwell Publishing. Here's a quick video for you o…"
click at [171, 223] on button "Send message" at bounding box center [174, 226] width 221 height 17
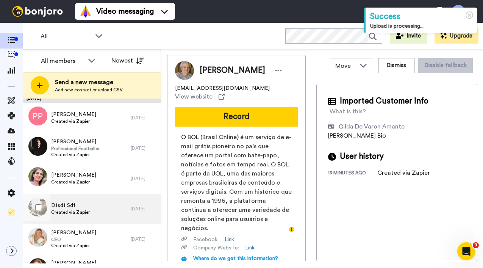
scroll to position [700, 0]
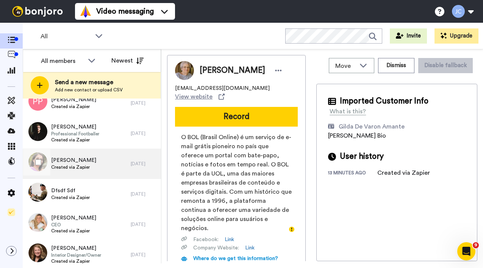
click at [92, 163] on div "Riya Dahiya Created via Zapier" at bounding box center [77, 163] width 108 height 30
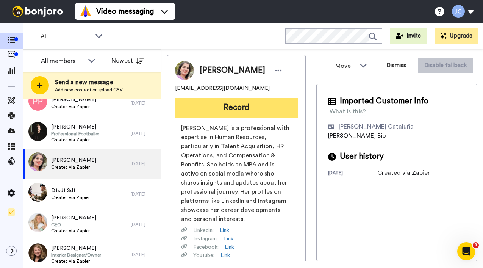
click at [228, 106] on button "Record" at bounding box center [236, 108] width 123 height 20
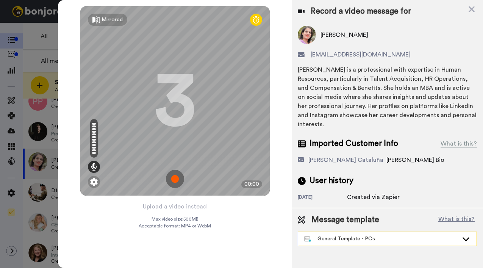
click at [329, 239] on div "General Template - PCs" at bounding box center [381, 239] width 154 height 8
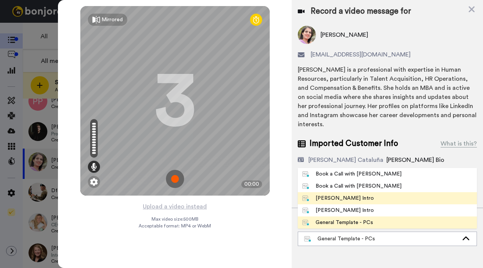
click at [322, 195] on div "[PERSON_NAME] Intro" at bounding box center [338, 198] width 72 height 8
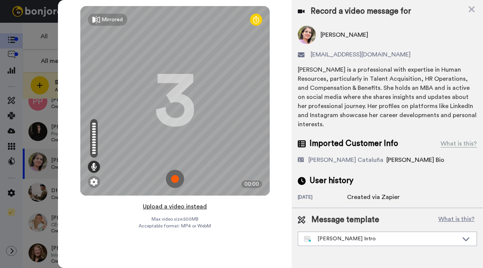
click at [158, 204] on button "Upload a video instead" at bounding box center [174, 206] width 69 height 10
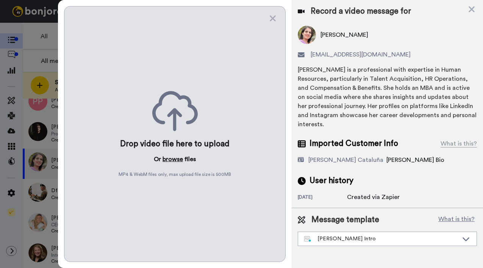
click at [169, 156] on button "browse" at bounding box center [172, 158] width 20 height 9
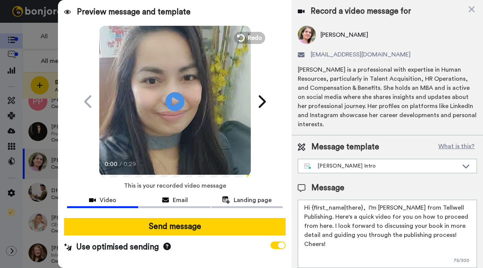
drag, startPoint x: 315, startPoint y: 207, endPoint x: 361, endPoint y: 206, distance: 46.6
click at [361, 206] on textarea "Hi {first_name|there}, I’m [PERSON_NAME] from Tellwell Publishing. Here's a qui…" at bounding box center [387, 234] width 179 height 68
click at [361, 206] on textarea "Hi Riy, I’m Joe from Tellwell Publishing. Here's a quick video for you on how t…" at bounding box center [387, 234] width 179 height 68
click at [319, 209] on textarea "Hi Riy, I’m Joe from Tellwell Publishing. Here's a quick video for you on how t…" at bounding box center [387, 234] width 179 height 68
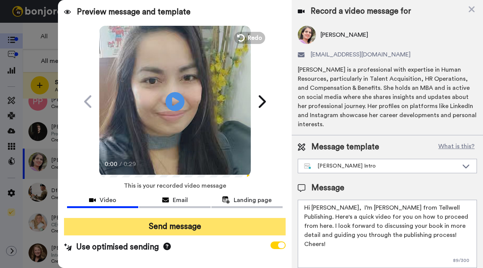
type textarea "Hi Riya, I’m Joe from Tellwell Publishing. Here's a quick video for you on how …"
click at [203, 229] on button "Send message" at bounding box center [174, 226] width 221 height 17
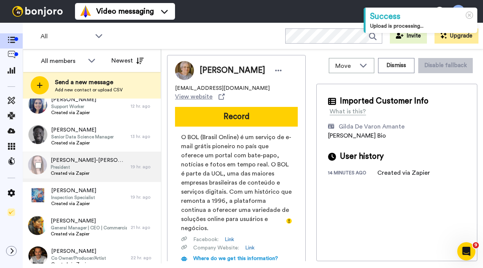
click at [72, 173] on span "Created via Zapier" at bounding box center [89, 173] width 76 height 6
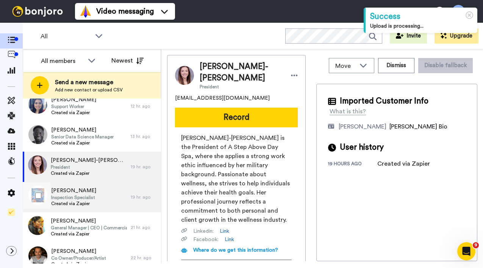
click at [70, 194] on span "[PERSON_NAME]" at bounding box center [73, 191] width 45 height 8
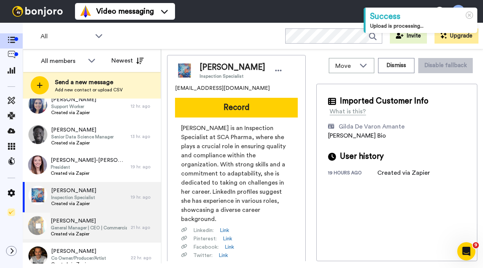
click at [63, 220] on span "[PERSON_NAME]" at bounding box center [89, 221] width 76 height 8
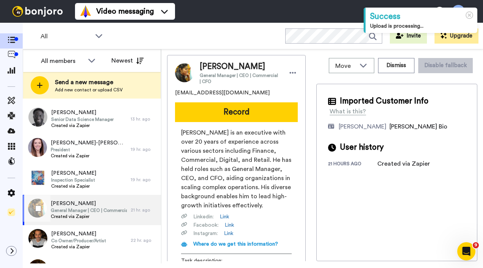
scroll to position [385, 0]
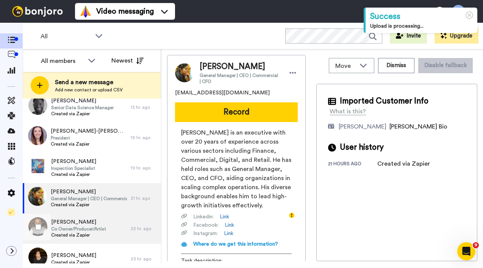
click at [61, 225] on span "[PERSON_NAME]" at bounding box center [78, 222] width 55 height 8
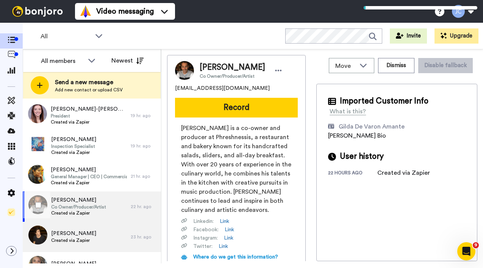
scroll to position [420, 0]
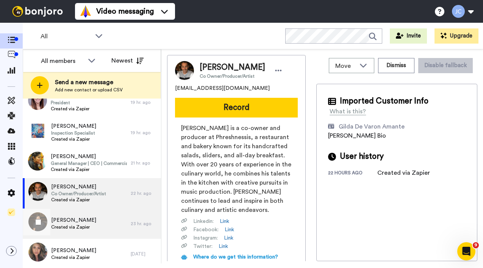
click at [61, 223] on span "[PERSON_NAME]" at bounding box center [73, 220] width 45 height 8
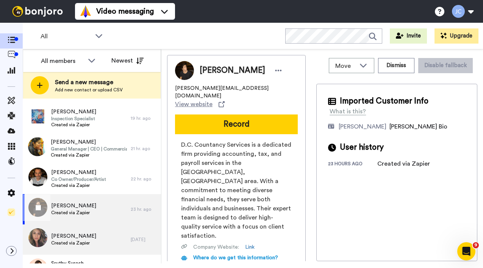
scroll to position [446, 0]
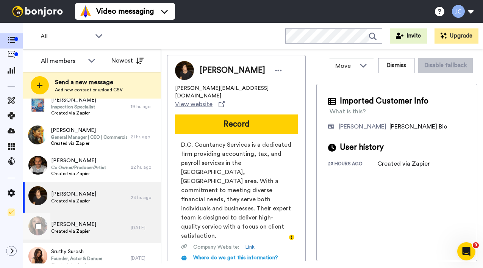
click at [61, 223] on span "[PERSON_NAME]" at bounding box center [73, 224] width 45 height 8
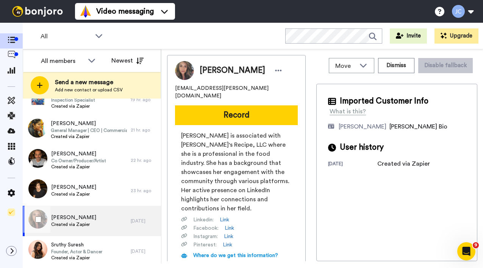
scroll to position [465, 0]
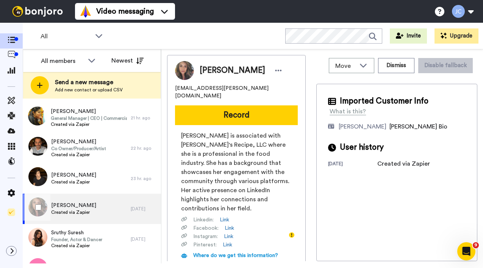
click at [61, 223] on div "[PERSON_NAME] Created via Zapier" at bounding box center [77, 208] width 108 height 30
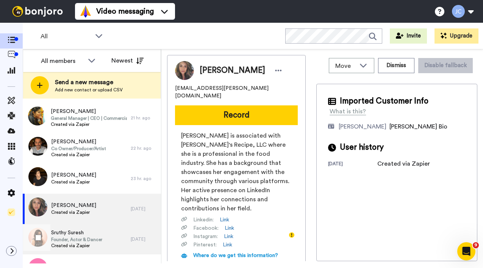
click at [61, 229] on span "Sruthy Suresh" at bounding box center [76, 233] width 51 height 8
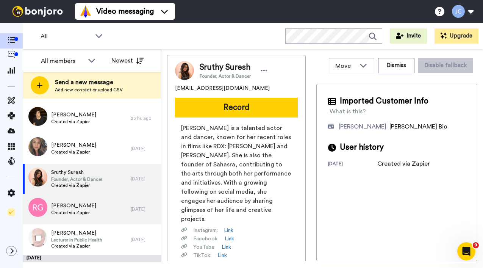
scroll to position [527, 0]
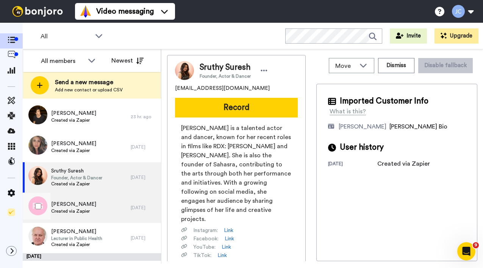
click at [62, 216] on div "[PERSON_NAME] Created via Zapier" at bounding box center [77, 207] width 108 height 30
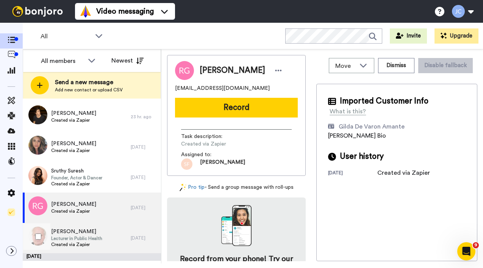
click at [59, 232] on span "[PERSON_NAME]" at bounding box center [76, 232] width 51 height 8
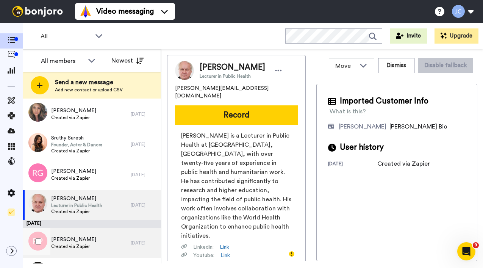
scroll to position [571, 0]
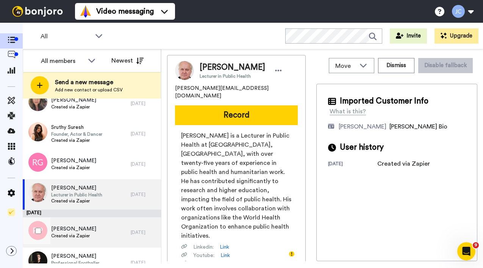
click at [59, 232] on span "[PERSON_NAME]" at bounding box center [73, 229] width 45 height 8
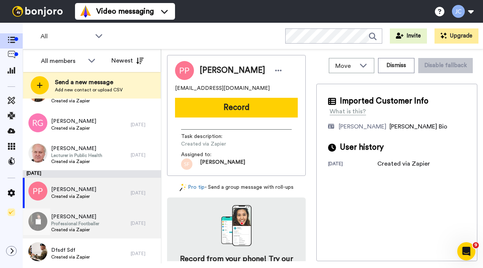
scroll to position [624, 0]
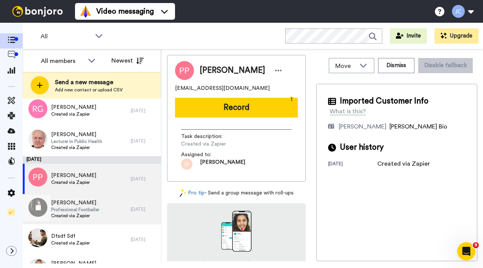
click at [63, 219] on div "[PERSON_NAME] Professional Footballer Created via Zapier" at bounding box center [77, 209] width 108 height 30
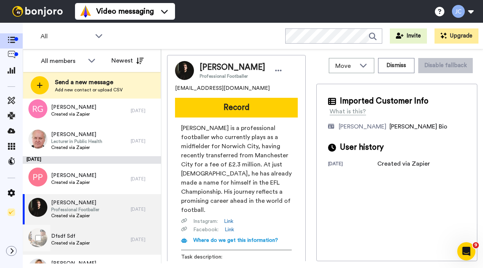
click at [59, 234] on span "Dfsdf Sdf" at bounding box center [70, 236] width 39 height 8
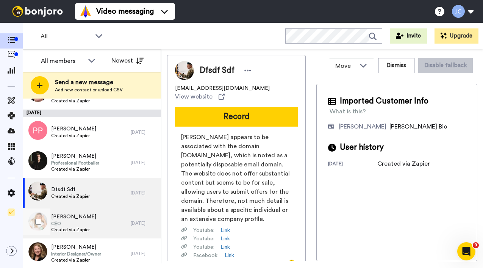
scroll to position [691, 0]
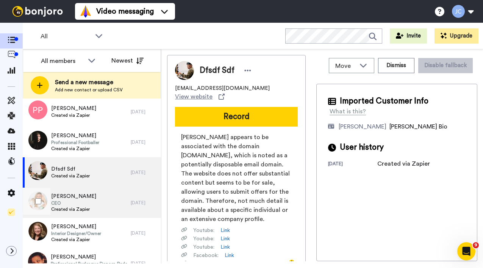
click at [64, 209] on span "Created via Zapier" at bounding box center [73, 209] width 45 height 6
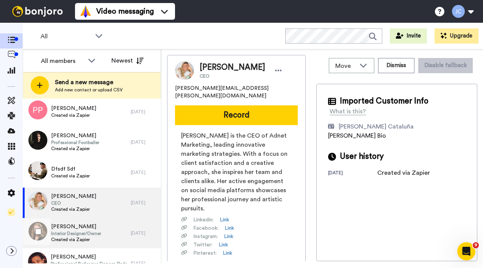
click at [59, 231] on span "Interior Designer/Owner" at bounding box center [76, 233] width 50 height 6
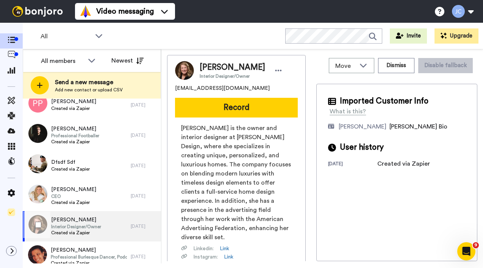
scroll to position [712, 0]
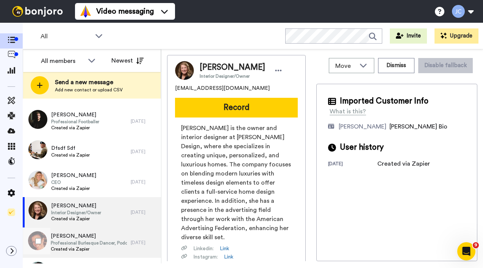
click at [58, 235] on span "[PERSON_NAME]" at bounding box center [89, 236] width 76 height 8
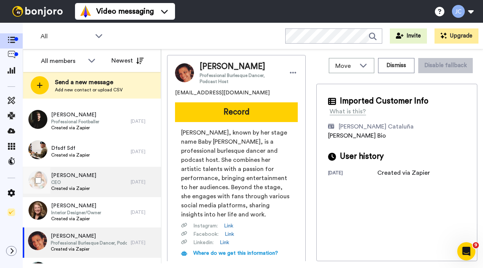
click at [71, 180] on span "CEO" at bounding box center [73, 182] width 45 height 6
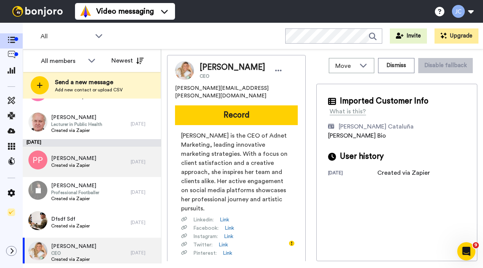
scroll to position [643, 0]
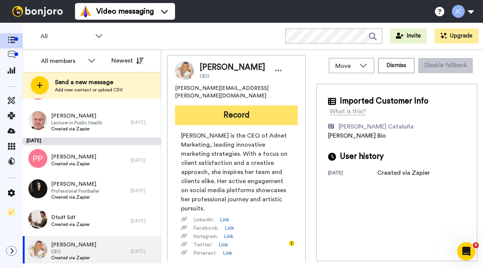
click at [228, 105] on button "Record" at bounding box center [236, 115] width 123 height 20
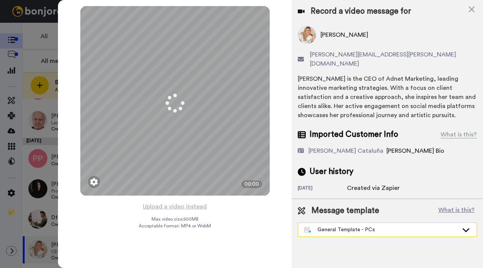
click at [338, 226] on div "General Template - PCs" at bounding box center [381, 230] width 154 height 8
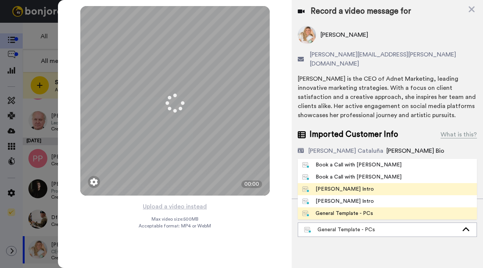
click at [332, 185] on div "[PERSON_NAME] Intro" at bounding box center [338, 189] width 72 height 8
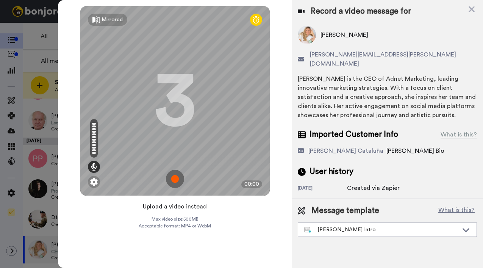
click at [161, 205] on button "Upload a video instead" at bounding box center [174, 206] width 69 height 10
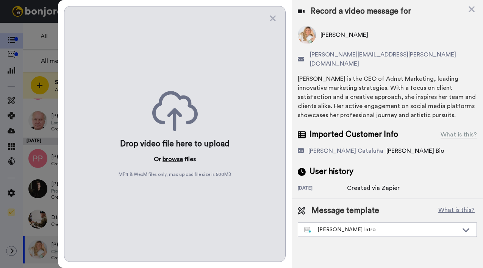
click at [164, 154] on button "browse" at bounding box center [172, 158] width 20 height 9
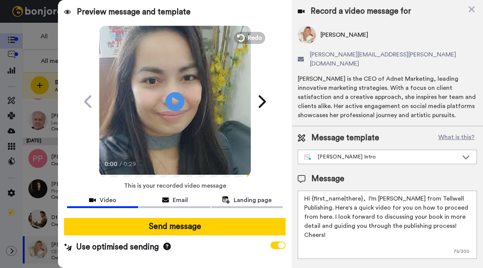
drag, startPoint x: 311, startPoint y: 189, endPoint x: 361, endPoint y: 190, distance: 50.0
click at [361, 190] on textarea "Hi {first_name|there}, I’m [PERSON_NAME] from Tellwell Publishing. Here's a qui…" at bounding box center [387, 224] width 179 height 68
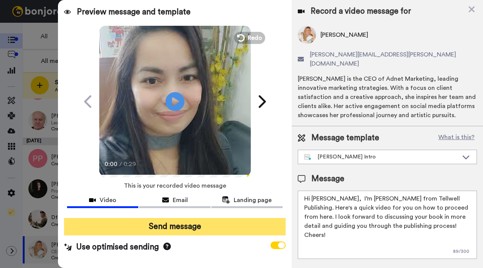
type textarea "Hi [PERSON_NAME], I’m [PERSON_NAME] from Tellwell Publishing. Here's a quick vi…"
click at [236, 218] on button "Send message" at bounding box center [174, 226] width 221 height 17
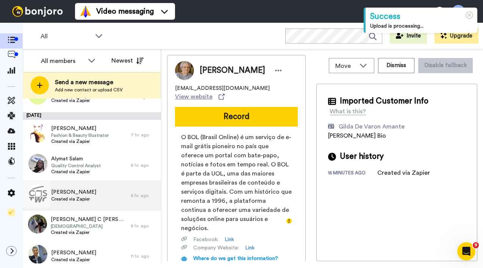
scroll to position [117, 0]
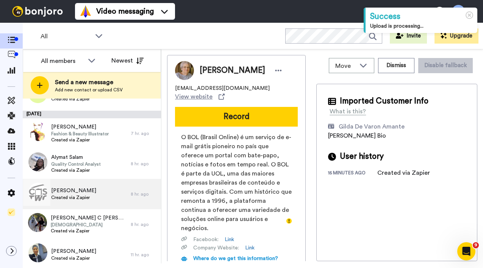
click at [59, 198] on span "Created via Zapier" at bounding box center [73, 197] width 45 height 6
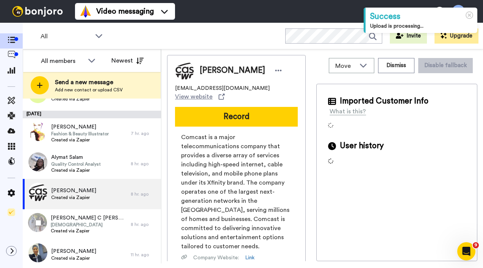
click at [50, 220] on div at bounding box center [36, 222] width 27 height 27
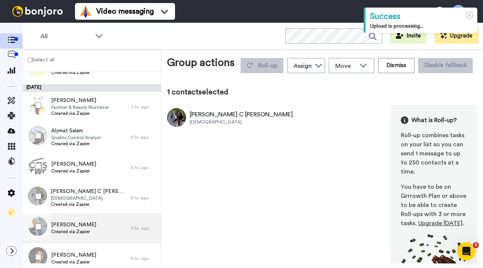
click at [80, 218] on div "[PERSON_NAME] Created via Zapier" at bounding box center [77, 228] width 108 height 30
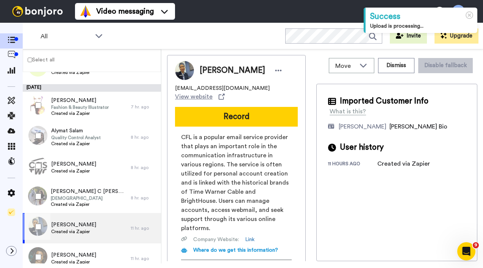
click at [34, 195] on div at bounding box center [36, 196] width 27 height 27
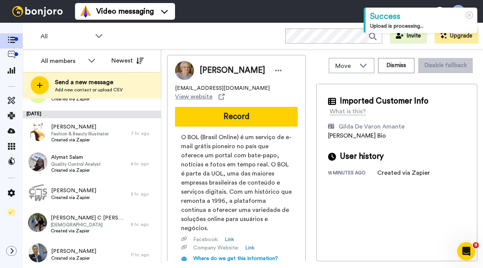
click at [39, 195] on div at bounding box center [36, 192] width 27 height 27
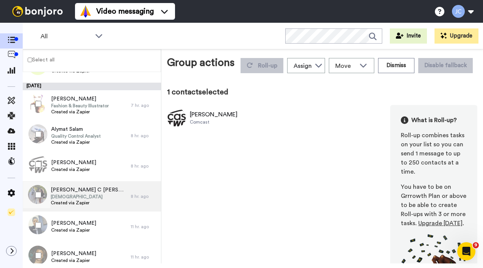
scroll to position [120, 0]
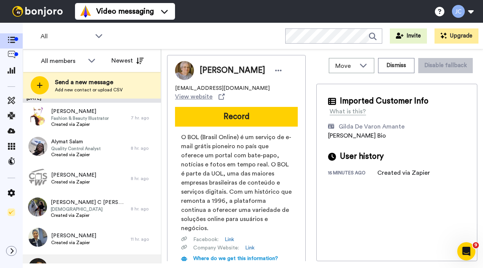
scroll to position [206, 0]
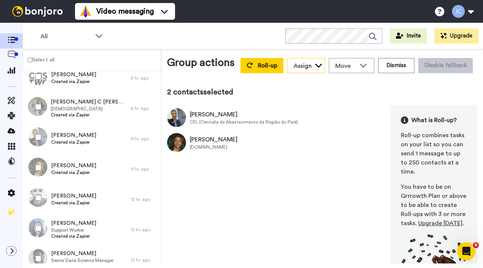
click at [315, 67] on icon at bounding box center [318, 66] width 7 height 4
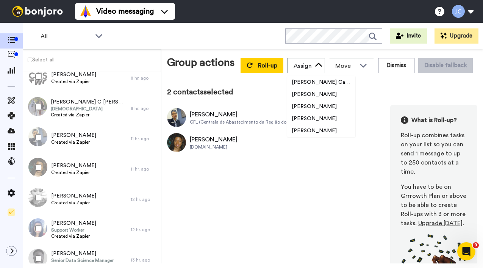
click at [211, 202] on div "Rosemary Morrison CFL (Centrala de Abastecimento da Região do Poré) Toni Hughes…" at bounding box center [322, 200] width 310 height 190
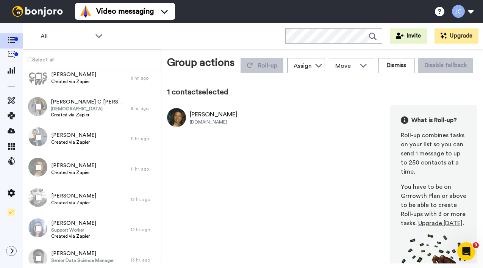
click at [41, 170] on div at bounding box center [36, 167] width 27 height 27
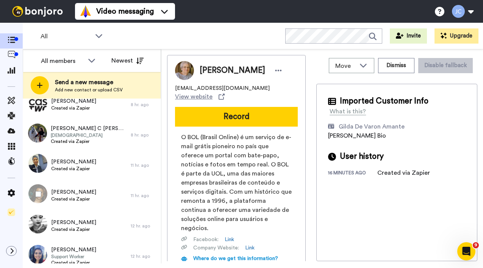
click at [38, 168] on div "Rosemary Morrison Created via Zapier 11 hr. ago" at bounding box center [92, 165] width 138 height 30
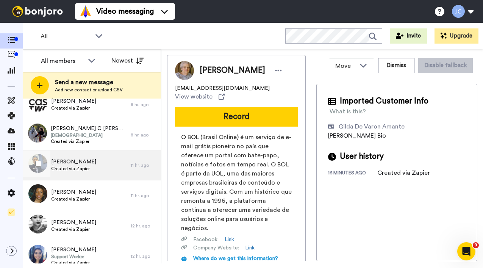
click at [100, 170] on div "Rosemary Morrison Created via Zapier" at bounding box center [77, 165] width 108 height 30
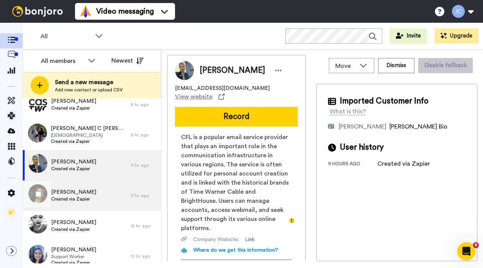
click at [71, 194] on span "Toni Hughes" at bounding box center [73, 192] width 45 height 8
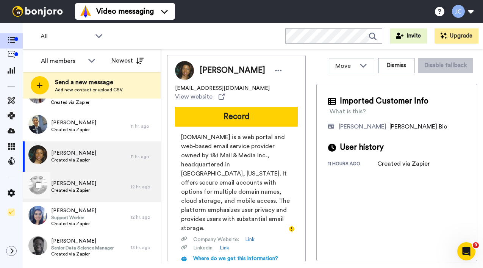
scroll to position [256, 0]
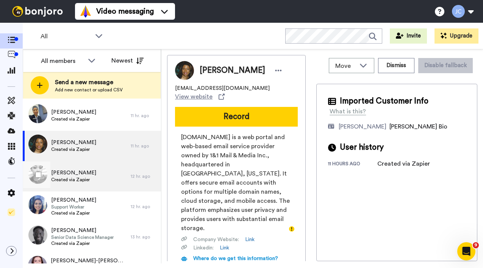
click at [77, 186] on div "Kianna Stokes Created via Zapier" at bounding box center [77, 176] width 108 height 30
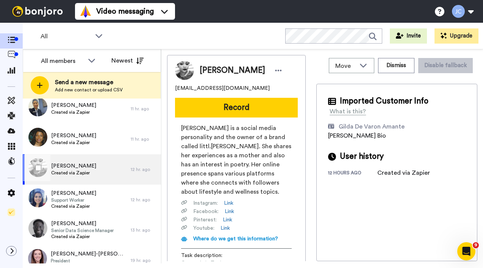
scroll to position [276, 0]
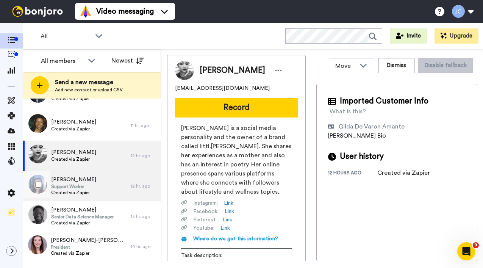
click at [77, 186] on span "Support Worker" at bounding box center [73, 186] width 45 height 6
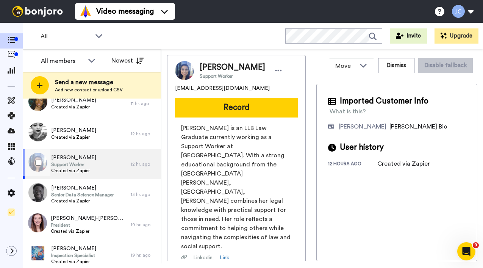
scroll to position [311, 0]
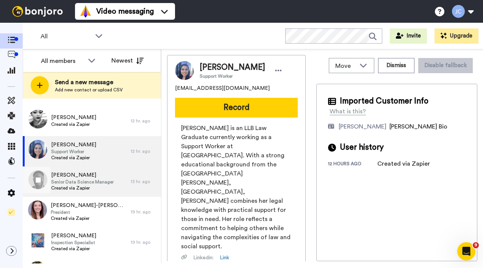
click at [77, 186] on span "Created via Zapier" at bounding box center [82, 188] width 62 height 6
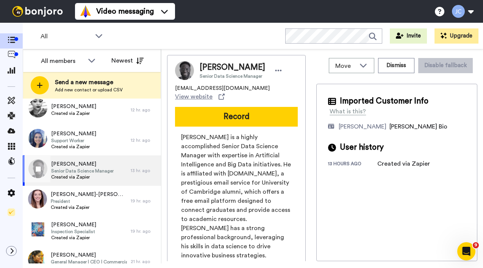
scroll to position [334, 0]
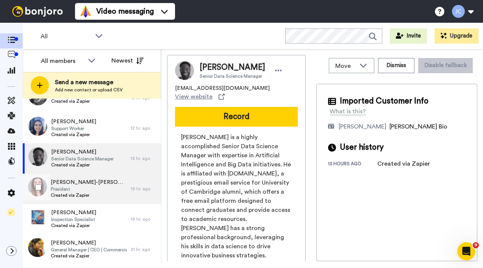
click at [77, 186] on span "Natalie Woods-thomas" at bounding box center [89, 182] width 76 height 8
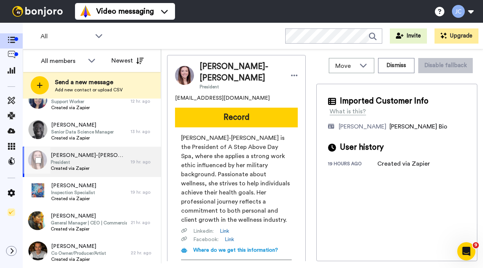
scroll to position [378, 0]
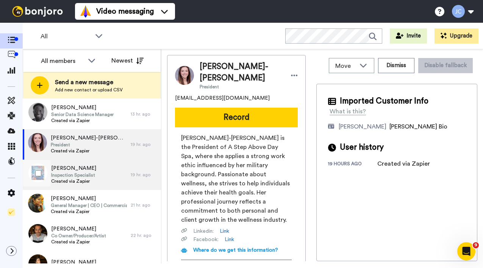
click at [78, 179] on span "Created via Zapier" at bounding box center [73, 181] width 45 height 6
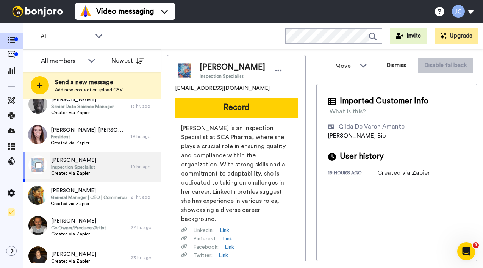
scroll to position [421, 0]
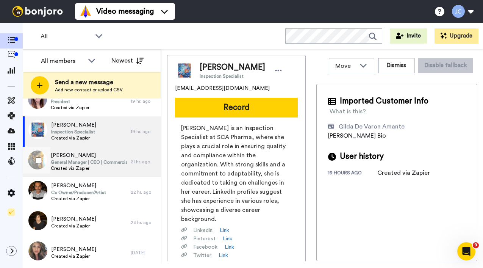
click at [80, 161] on span "General Manager | CEO | Commercial | CFO" at bounding box center [89, 162] width 76 height 6
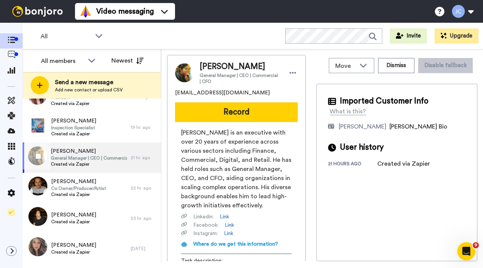
scroll to position [430, 0]
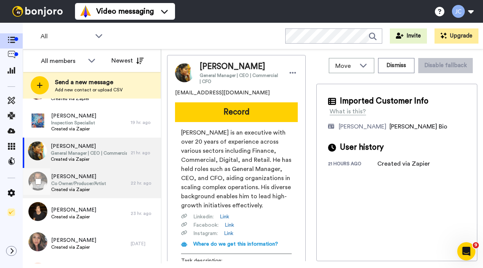
click at [72, 189] on span "Created via Zapier" at bounding box center [78, 189] width 55 height 6
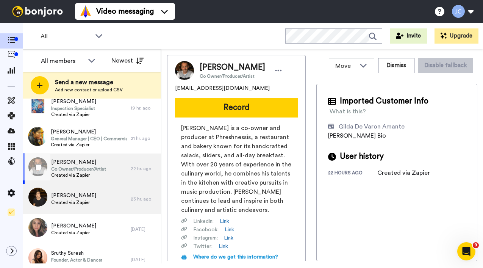
scroll to position [446, 0]
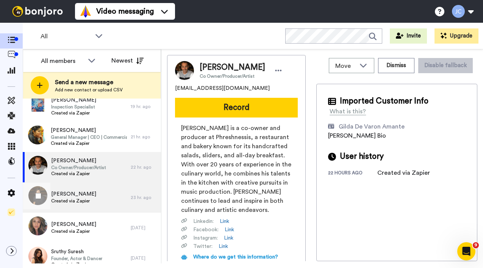
click at [76, 200] on span "Created via Zapier" at bounding box center [73, 201] width 45 height 6
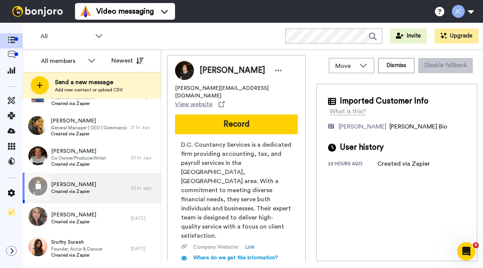
scroll to position [496, 0]
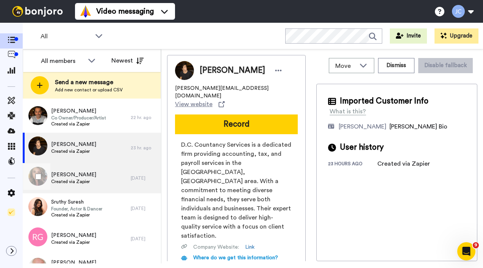
click at [77, 179] on span "Created via Zapier" at bounding box center [73, 181] width 45 height 6
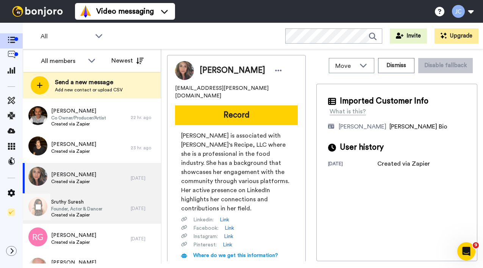
click at [71, 204] on span "Sruthy Suresh" at bounding box center [76, 202] width 51 height 8
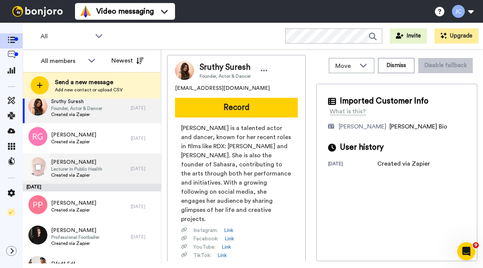
scroll to position [615, 0]
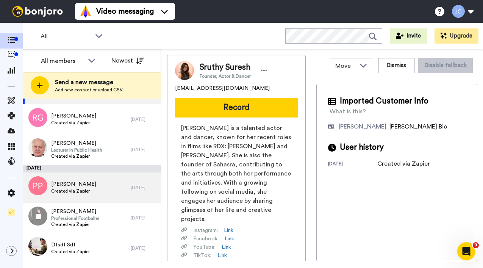
click at [75, 192] on span "Created via Zapier" at bounding box center [73, 191] width 45 height 6
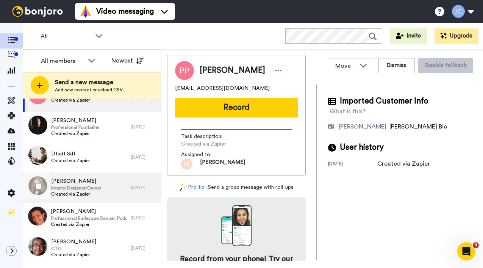
scroll to position [716, 0]
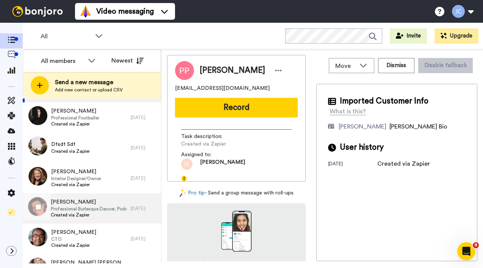
click at [71, 203] on span "[PERSON_NAME]" at bounding box center [89, 202] width 76 height 8
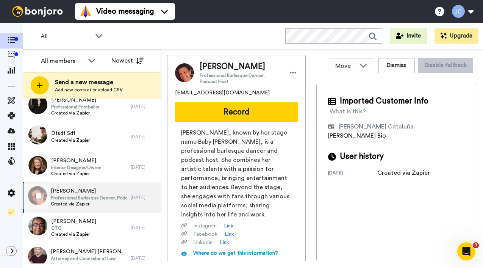
scroll to position [747, 0]
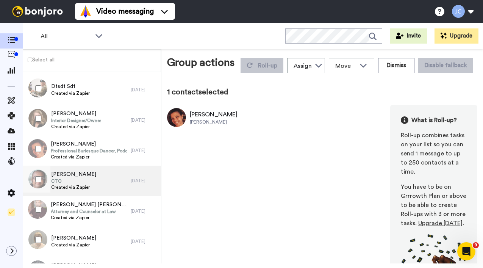
click at [75, 178] on span "CTO" at bounding box center [73, 181] width 45 height 6
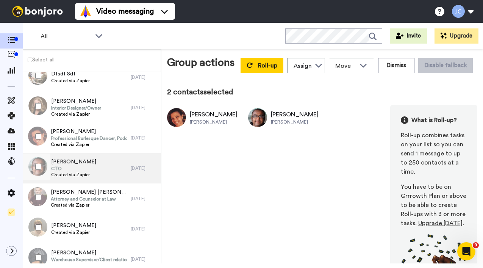
scroll to position [780, 0]
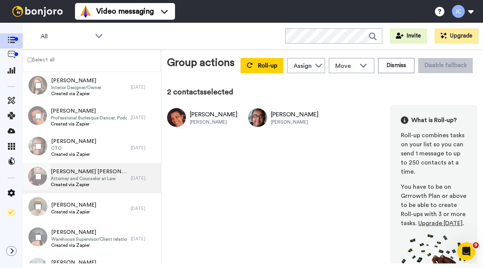
click at [83, 179] on span "Attorney and Counselor at Law" at bounding box center [89, 178] width 76 height 6
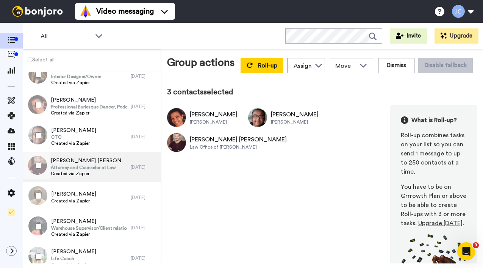
scroll to position [803, 0]
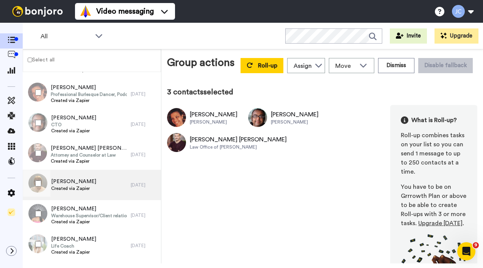
click at [90, 179] on div "Clare Parr Created via Zapier" at bounding box center [77, 185] width 108 height 30
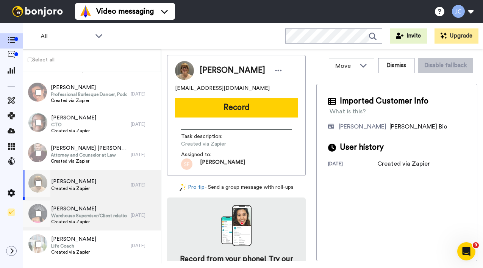
click at [73, 217] on span "Warehouse Supervisor/Client relations" at bounding box center [89, 215] width 76 height 6
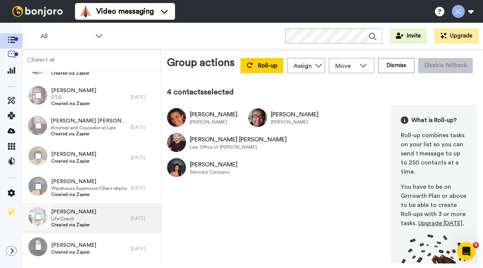
scroll to position [842, 0]
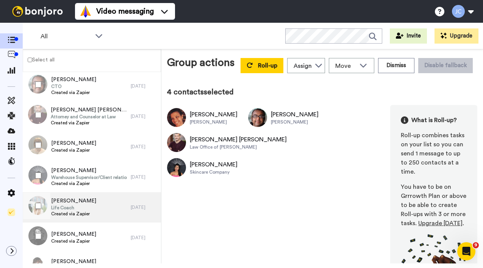
click at [100, 213] on div "Teresa Ford Life Coach Created via Zapier" at bounding box center [77, 207] width 108 height 30
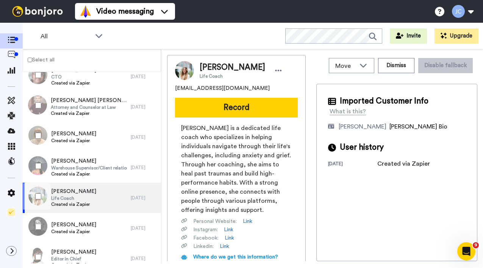
scroll to position [862, 0]
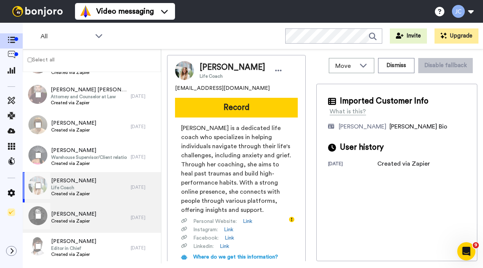
click at [100, 212] on div "Albino Porracin Created via Zapier" at bounding box center [77, 217] width 108 height 30
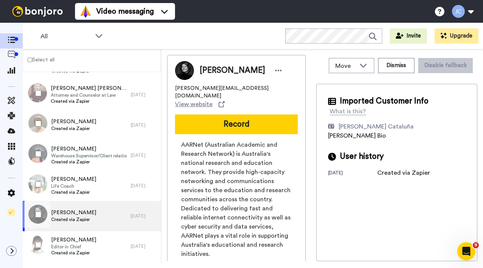
scroll to position [865, 0]
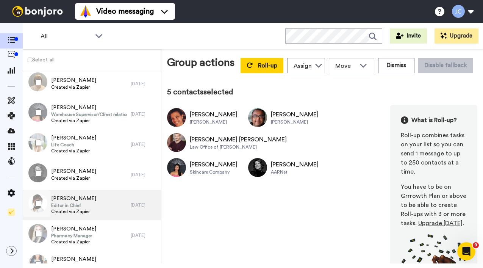
scroll to position [906, 0]
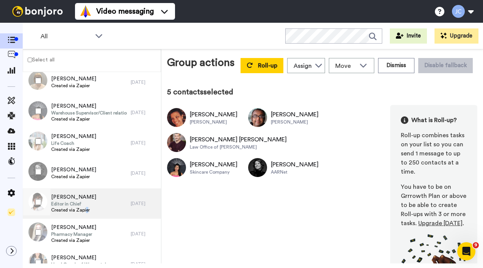
click at [86, 207] on span "Created via Zapier" at bounding box center [73, 210] width 45 height 6
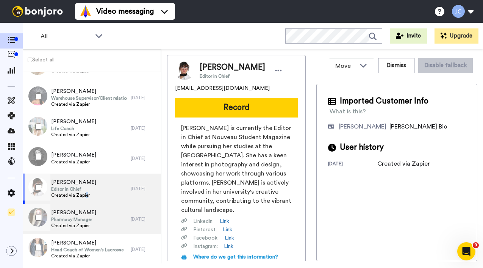
scroll to position [922, 0]
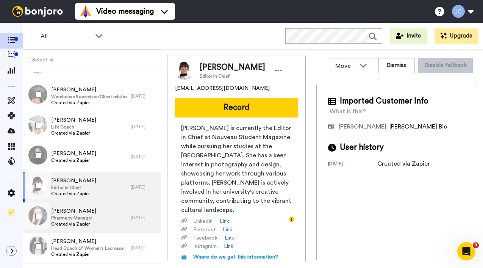
click at [84, 213] on span "Kelly Hopwood" at bounding box center [73, 211] width 45 height 8
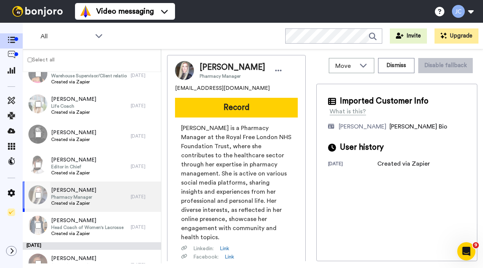
scroll to position [945, 0]
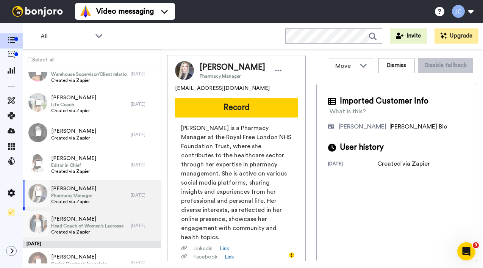
click at [82, 216] on span "Janie Tucker" at bounding box center [87, 219] width 72 height 8
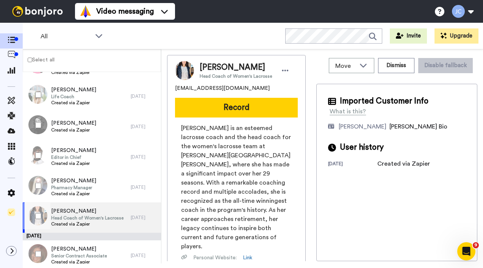
scroll to position [986, 0]
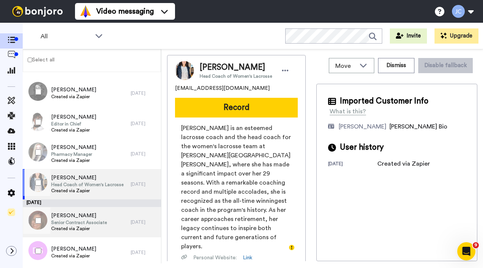
click at [82, 216] on span "Mimi Chavarria" at bounding box center [79, 216] width 56 height 8
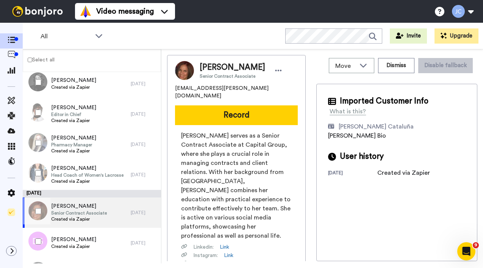
scroll to position [1002, 0]
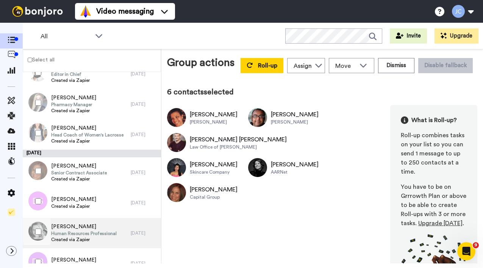
scroll to position [1058, 0]
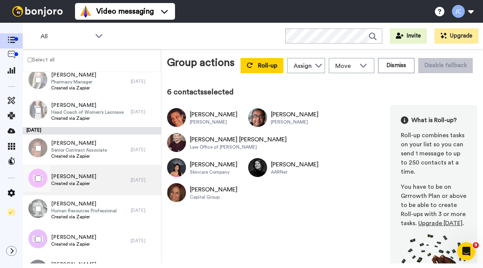
click at [85, 185] on span "Created via Zapier" at bounding box center [73, 183] width 45 height 6
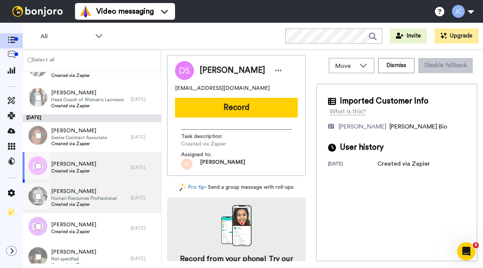
scroll to position [1095, 0]
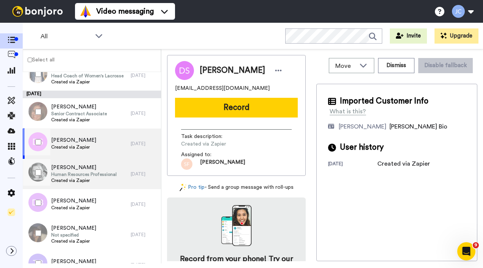
click at [85, 182] on span "Created via Zapier" at bounding box center [84, 180] width 66 height 6
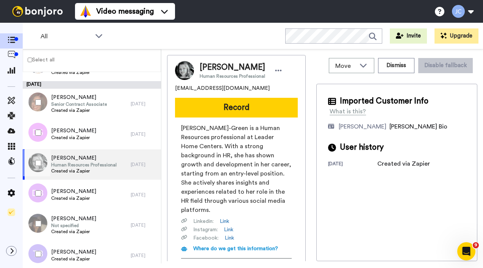
scroll to position [1115, 0]
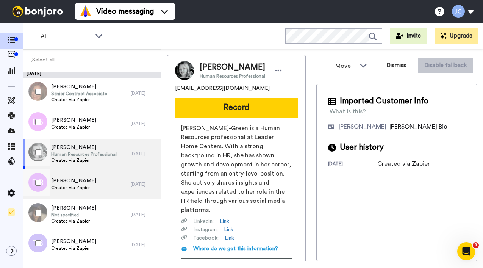
click at [84, 183] on span "Dineal Barry" at bounding box center [73, 181] width 45 height 8
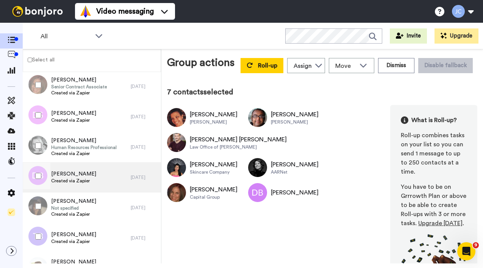
scroll to position [1124, 0]
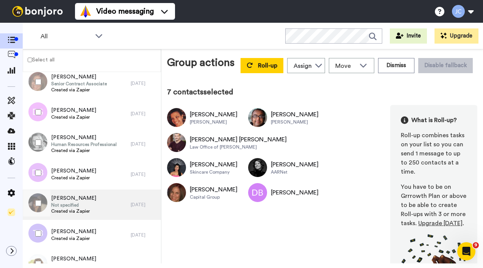
click at [89, 204] on span "Not specified" at bounding box center [73, 205] width 45 height 6
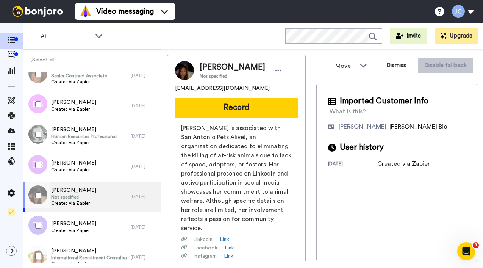
scroll to position [1150, 0]
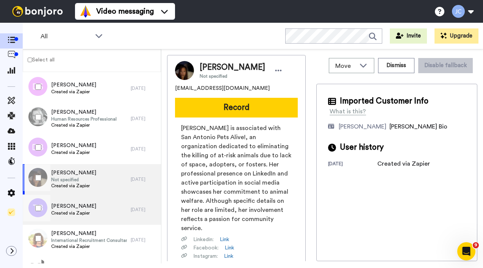
click at [89, 204] on div "Tina Bunting Created via Zapier" at bounding box center [77, 209] width 108 height 30
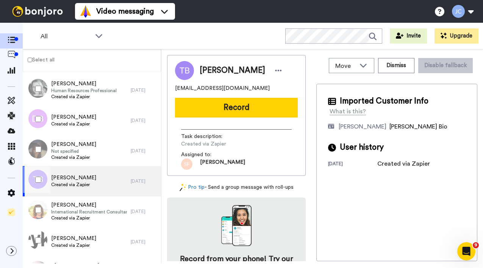
scroll to position [1193, 0]
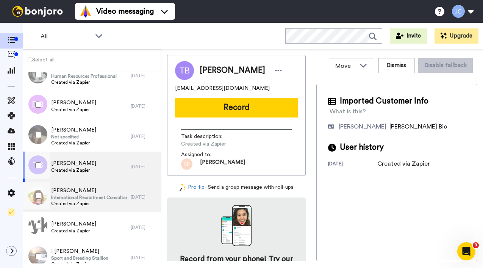
click at [89, 204] on span "Created via Zapier" at bounding box center [89, 203] width 76 height 6
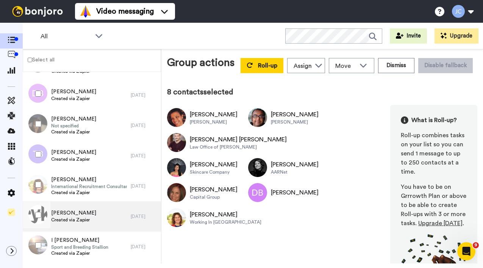
scroll to position [1219, 0]
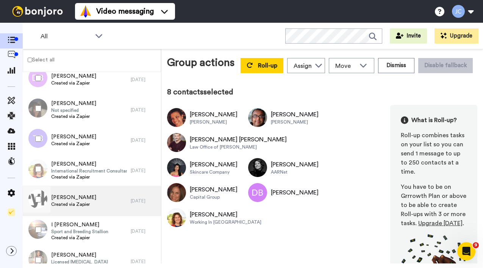
click at [85, 202] on span "Created via Zapier" at bounding box center [73, 204] width 45 height 6
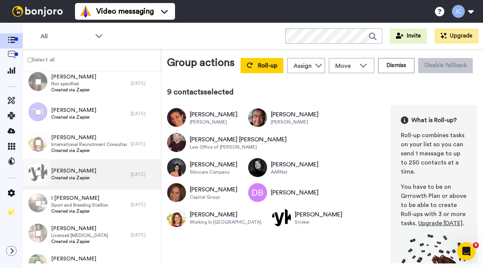
scroll to position [1247, 0]
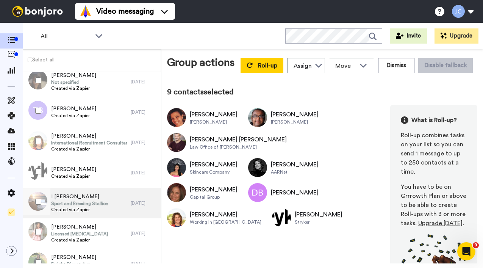
click at [86, 197] on span "I CORRADO" at bounding box center [79, 197] width 57 height 8
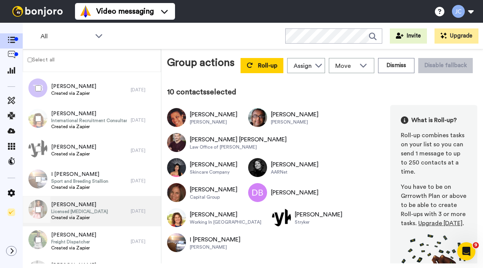
scroll to position [1285, 0]
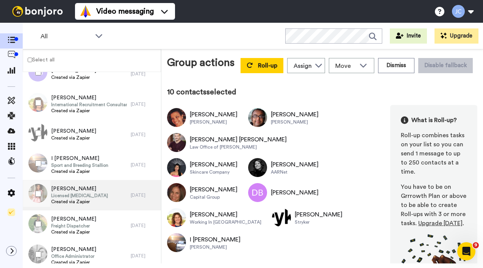
click at [107, 200] on div "Marie Walker Licensed Psychologist Created via Zapier" at bounding box center [77, 195] width 108 height 30
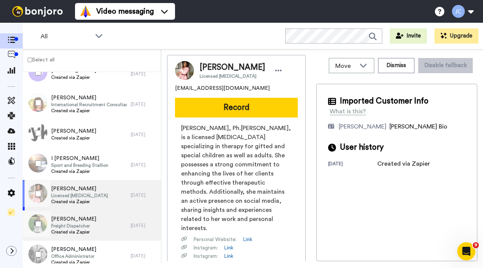
click at [84, 223] on span "Freight Dispatcher" at bounding box center [73, 226] width 45 height 6
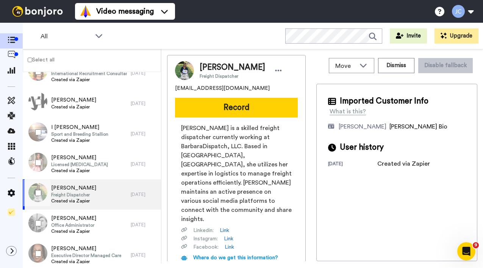
scroll to position [1334, 0]
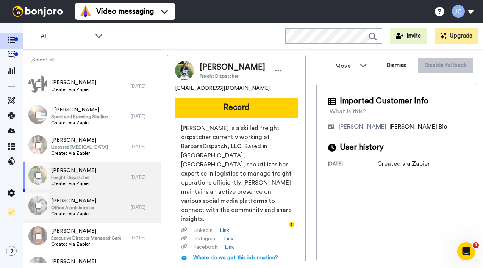
click at [84, 214] on span "Created via Zapier" at bounding box center [73, 214] width 45 height 6
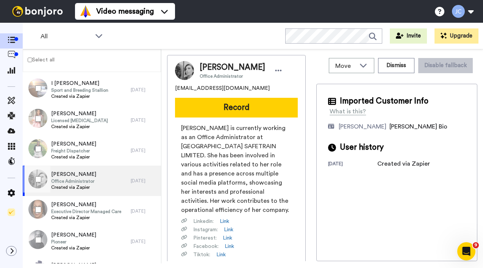
scroll to position [1375, 0]
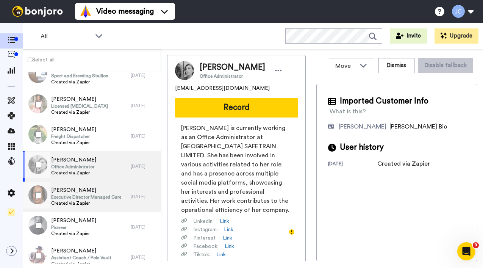
click at [84, 200] on span "Executive Director Managed Care" at bounding box center [86, 197] width 70 height 6
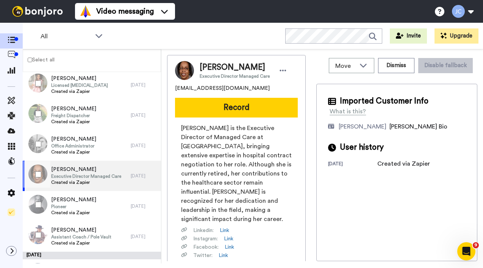
scroll to position [1409, 0]
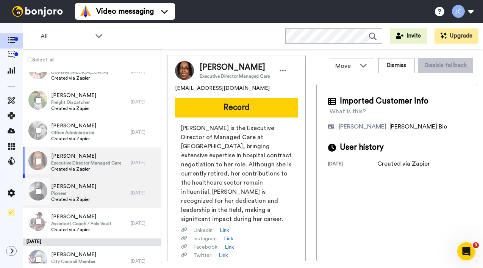
click at [84, 200] on span "Created via Zapier" at bounding box center [73, 199] width 45 height 6
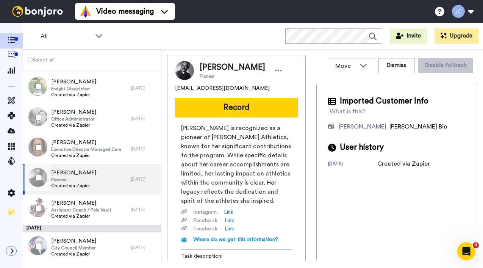
scroll to position [1438, 0]
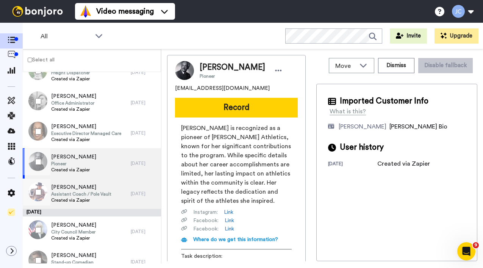
click at [84, 200] on span "Created via Zapier" at bounding box center [81, 200] width 60 height 6
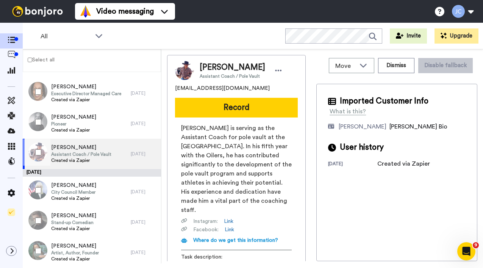
scroll to position [1504, 0]
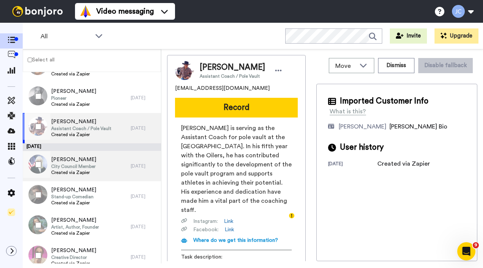
click at [84, 172] on span "Created via Zapier" at bounding box center [73, 172] width 45 height 6
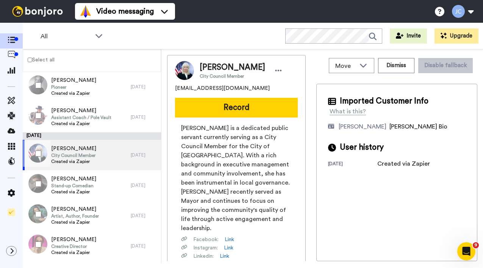
scroll to position [1539, 0]
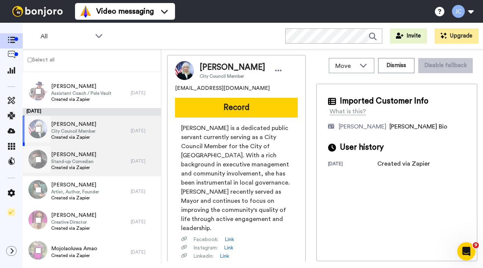
click at [84, 169] on span "Created via Zapier" at bounding box center [73, 167] width 45 height 6
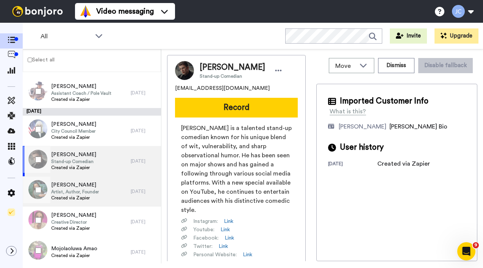
click at [78, 189] on span "Artist, Author, Founder" at bounding box center [75, 192] width 48 height 6
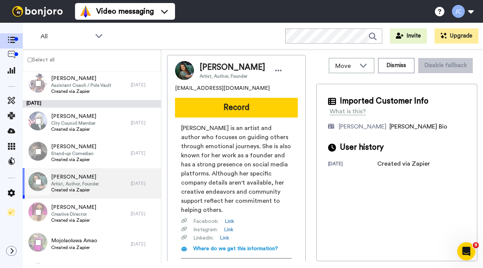
scroll to position [1559, 0]
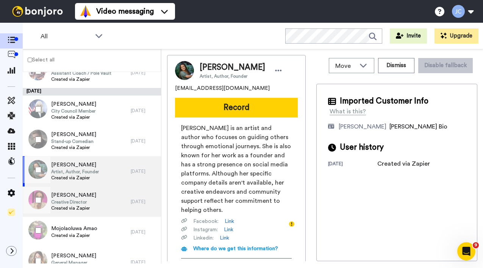
click at [77, 201] on span "Creative Director" at bounding box center [73, 202] width 45 height 6
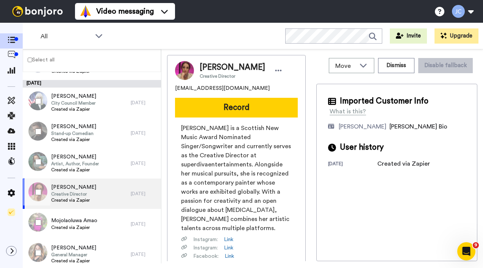
scroll to position [1584, 0]
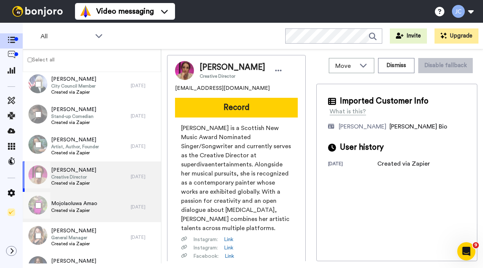
click at [77, 201] on span "Mojolaoluwa Amao" at bounding box center [74, 204] width 46 height 8
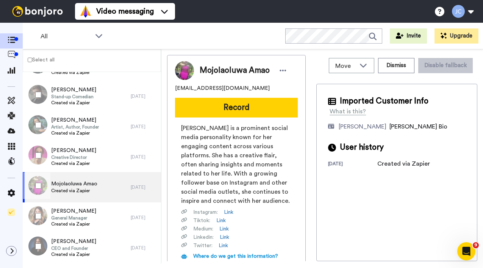
scroll to position [1617, 0]
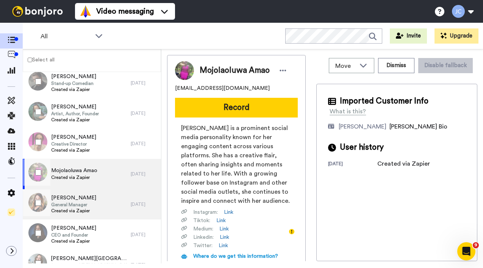
click at [77, 200] on span "Tasha Byrd" at bounding box center [73, 198] width 45 height 8
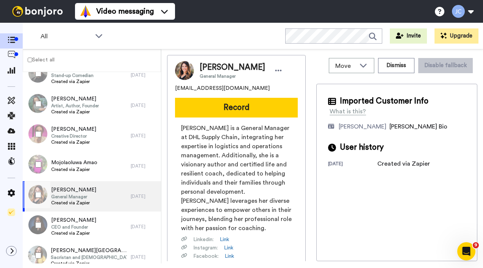
scroll to position [1661, 0]
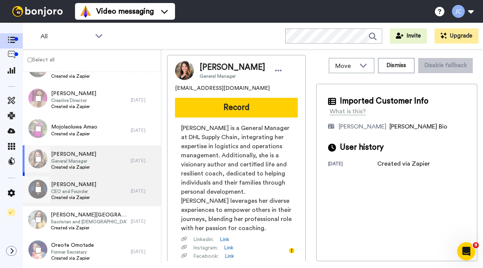
click at [78, 197] on span "Created via Zapier" at bounding box center [73, 197] width 45 height 6
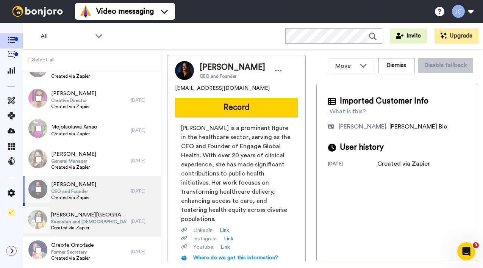
click at [74, 215] on span "Alyann Acevedo-Burgos" at bounding box center [89, 215] width 76 height 8
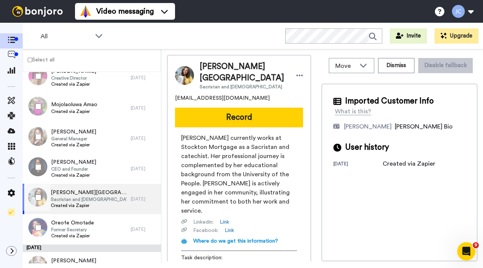
scroll to position [1694, 0]
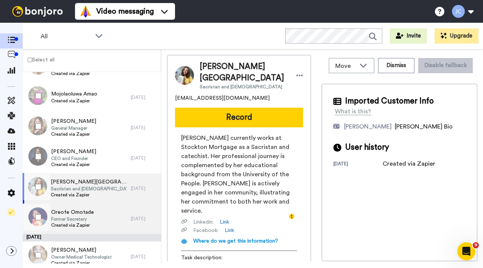
click at [74, 215] on span "Oreofe Omotade" at bounding box center [72, 212] width 43 height 8
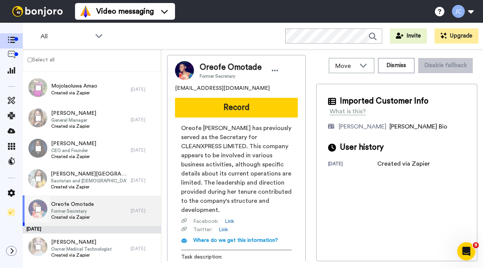
scroll to position [1714, 0]
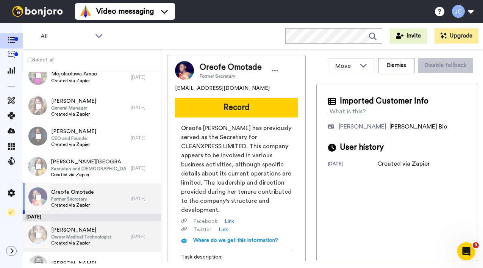
click at [72, 225] on div "Jeannie Lynne Owner Medical Technologist Created via Zapier" at bounding box center [77, 236] width 108 height 30
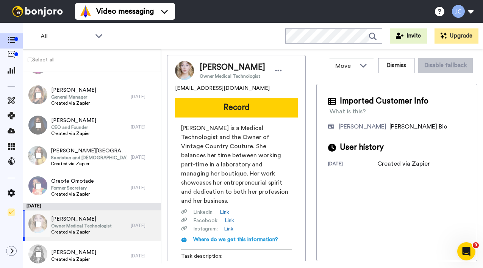
scroll to position [1752, 0]
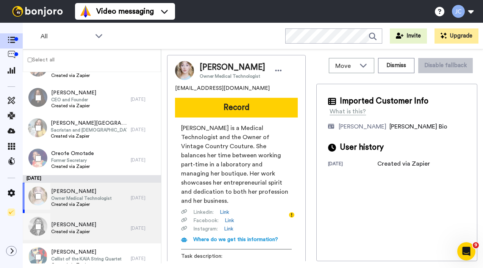
click at [73, 223] on span "Lenore Thomas" at bounding box center [73, 225] width 45 height 8
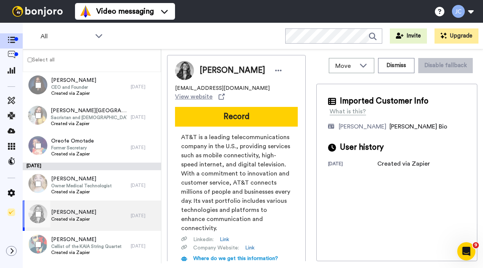
scroll to position [1782, 0]
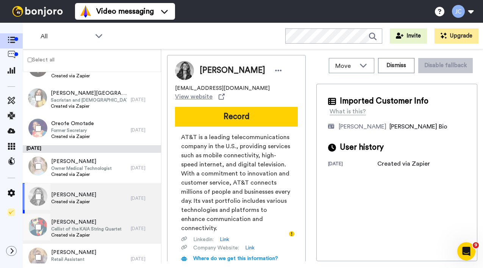
click at [73, 223] on span "Hope Shepard" at bounding box center [86, 222] width 70 height 8
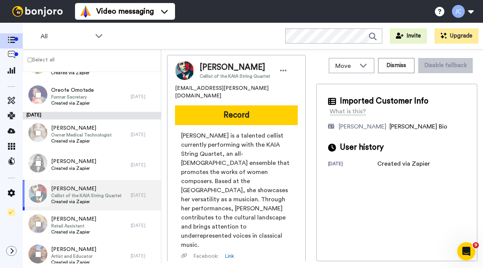
scroll to position [1817, 0]
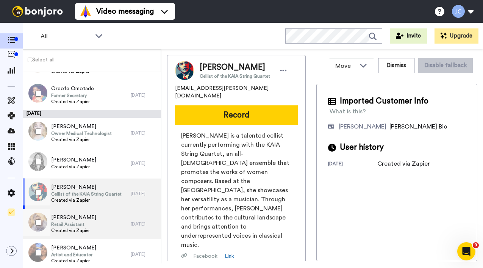
click at [73, 223] on span "Retail Assistant" at bounding box center [73, 224] width 45 height 6
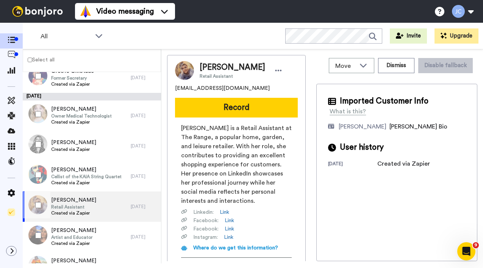
scroll to position [1836, 0]
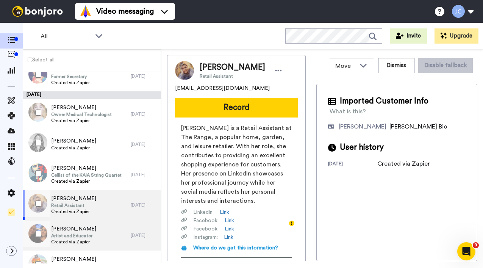
click at [69, 232] on span "Artist and Educator" at bounding box center [73, 235] width 45 height 6
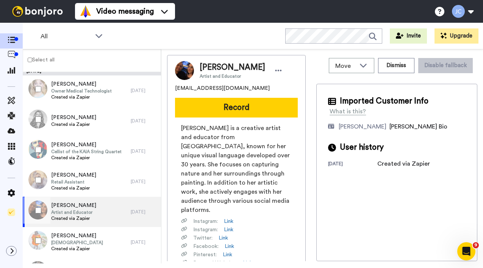
scroll to position [1879, 0]
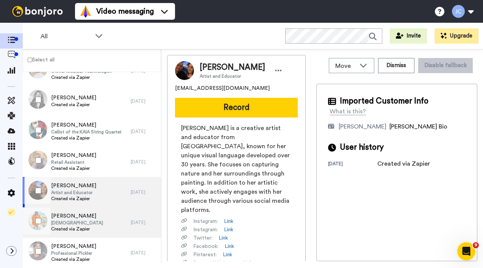
click at [69, 231] on span "Created via Zapier" at bounding box center [77, 229] width 52 height 6
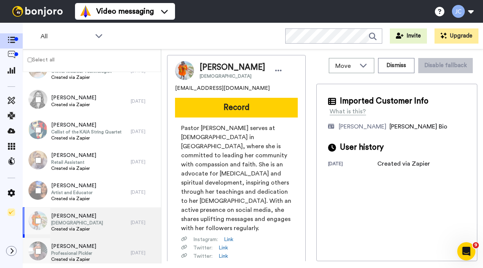
click at [64, 244] on span "Brandon French" at bounding box center [73, 246] width 45 height 8
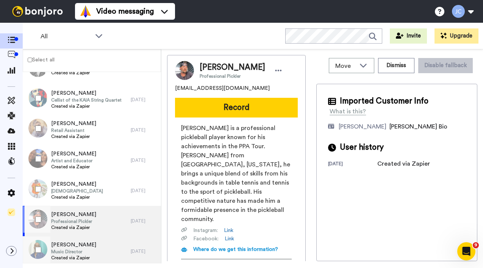
scroll to position [1922, 0]
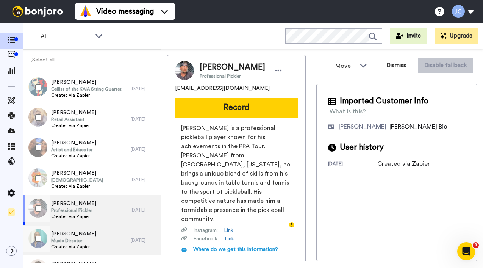
click at [64, 240] on span "Music Director" at bounding box center [73, 240] width 45 height 6
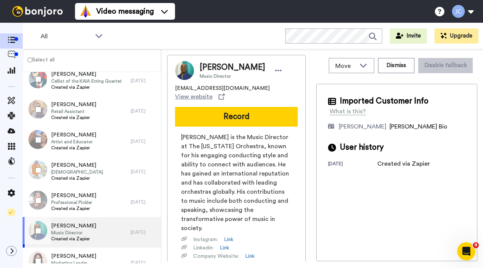
scroll to position [1983, 0]
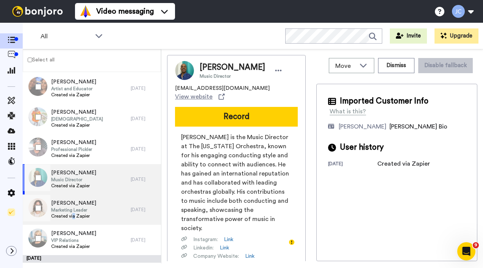
click at [73, 218] on span "Created via Zapier" at bounding box center [73, 216] width 45 height 6
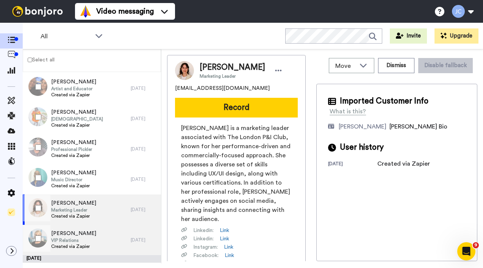
click at [67, 242] on span "VIP Relations" at bounding box center [73, 240] width 45 height 6
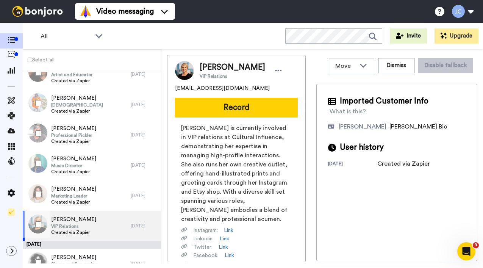
scroll to position [2063, 0]
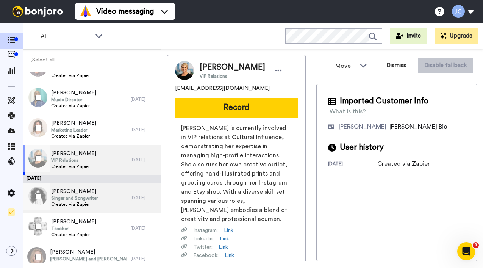
click at [68, 204] on span "Created via Zapier" at bounding box center [74, 204] width 47 height 6
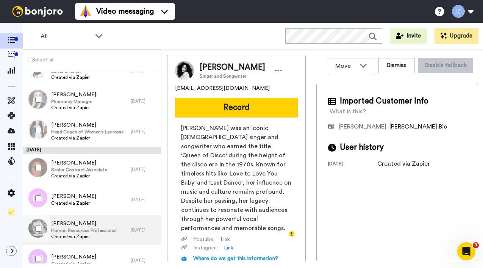
scroll to position [1088, 0]
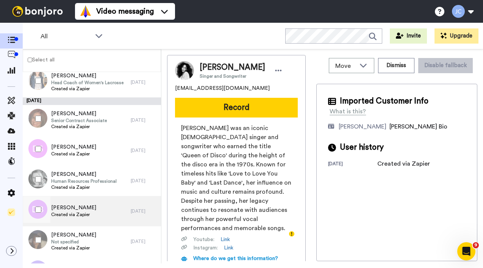
click at [76, 209] on span "Dineal Barry" at bounding box center [73, 208] width 45 height 8
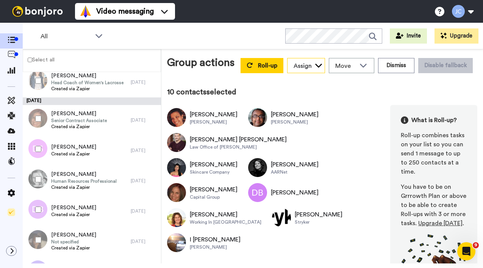
click at [315, 69] on icon at bounding box center [319, 65] width 8 height 8
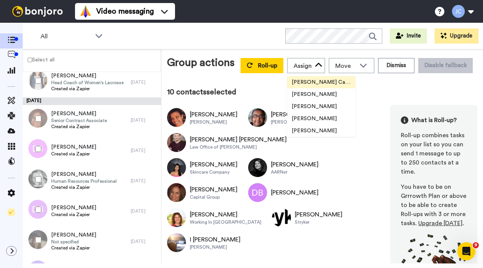
click at [306, 86] on span "[PERSON_NAME] Cataluña" at bounding box center [321, 82] width 68 height 8
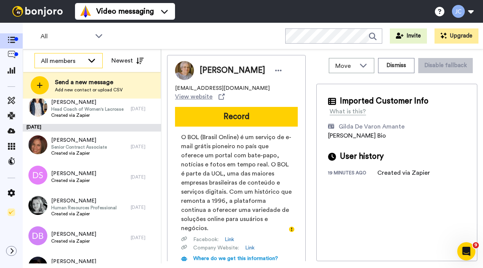
click at [88, 59] on icon at bounding box center [91, 60] width 9 height 8
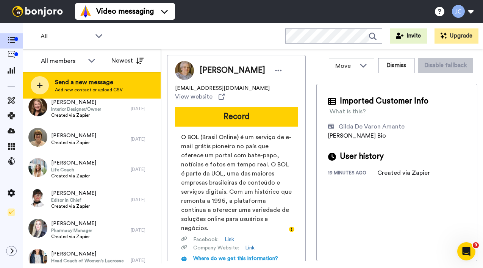
click at [66, 93] on div "Send a new message Add new contact or upload CSV" at bounding box center [91, 85] width 137 height 27
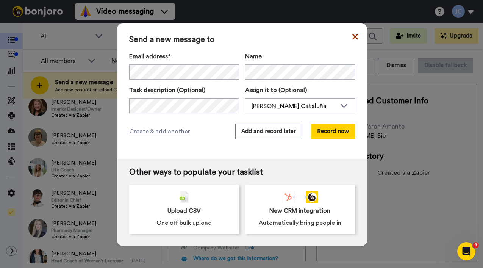
click at [352, 38] on icon at bounding box center [355, 36] width 6 height 9
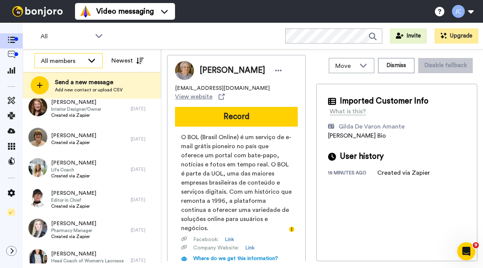
click at [94, 58] on icon at bounding box center [91, 60] width 9 height 8
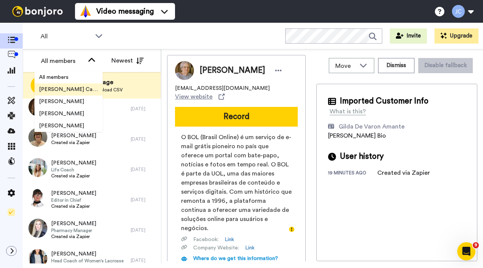
click at [80, 89] on span "[PERSON_NAME] Cataluña" at bounding box center [68, 90] width 68 height 8
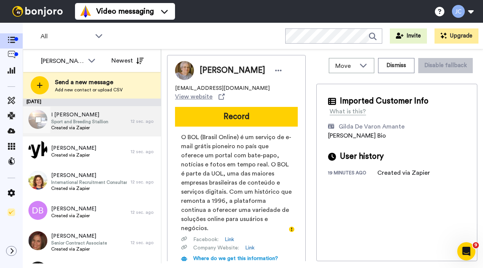
click at [108, 127] on span "Created via Zapier" at bounding box center [79, 128] width 57 height 6
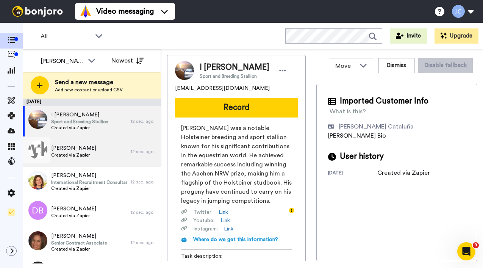
click at [86, 149] on span "Abby Baker-Radovan" at bounding box center [73, 148] width 45 height 8
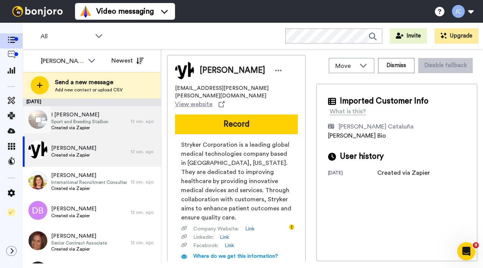
click at [64, 127] on span "Created via Zapier" at bounding box center [79, 128] width 57 height 6
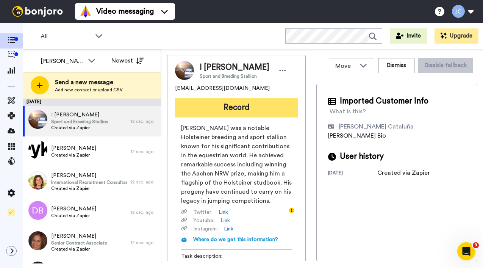
click at [231, 111] on button "Record" at bounding box center [236, 108] width 123 height 20
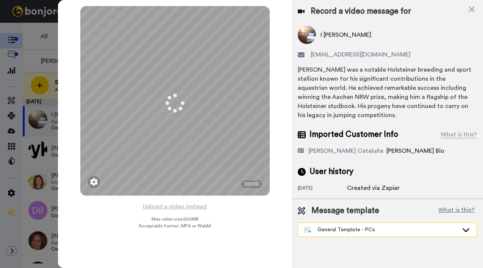
click at [379, 234] on div "General Template - PCs" at bounding box center [387, 230] width 178 height 14
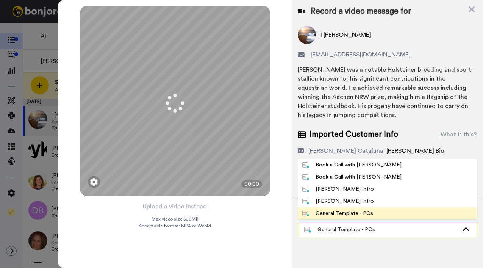
click at [379, 231] on div "General Template - PCs" at bounding box center [381, 230] width 154 height 8
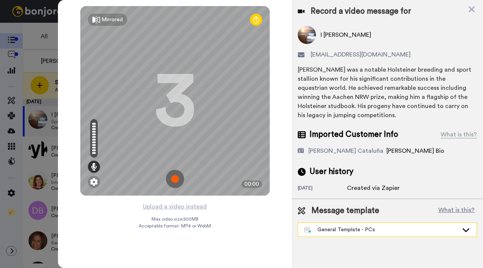
click at [375, 232] on div "General Template - PCs" at bounding box center [381, 230] width 154 height 8
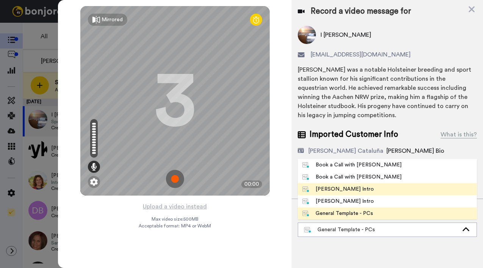
click at [350, 188] on div "[PERSON_NAME] Intro" at bounding box center [338, 189] width 72 height 8
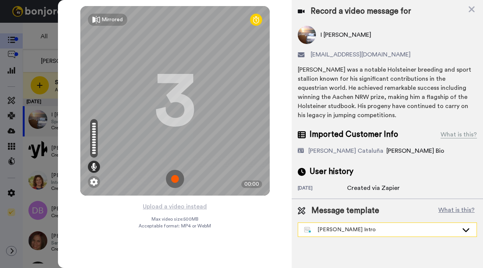
click at [343, 228] on div "[PERSON_NAME] Intro" at bounding box center [381, 230] width 154 height 8
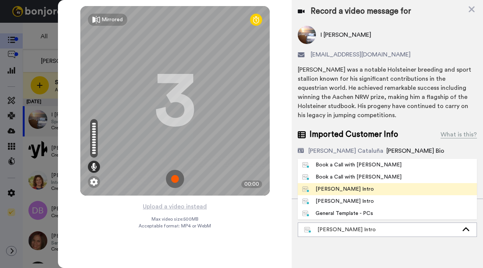
click at [337, 190] on div "[PERSON_NAME] Intro" at bounding box center [338, 189] width 72 height 8
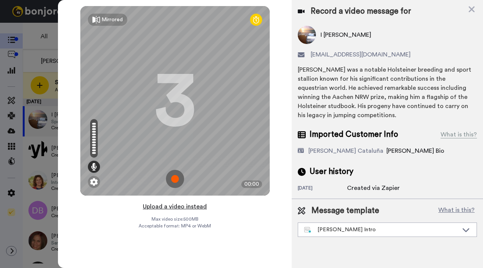
click at [182, 206] on button "Upload a video instead" at bounding box center [174, 206] width 69 height 10
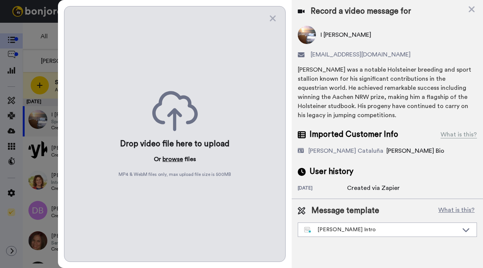
click at [175, 156] on button "browse" at bounding box center [172, 158] width 20 height 9
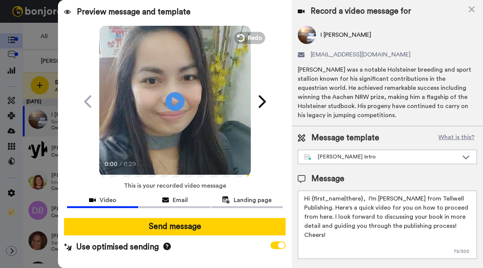
drag, startPoint x: 312, startPoint y: 199, endPoint x: 360, endPoint y: 200, distance: 48.8
click at [360, 200] on textarea "Hi {first_name|there}, I’m [PERSON_NAME] from Tellwell Publishing. Here's a qui…" at bounding box center [387, 224] width 179 height 68
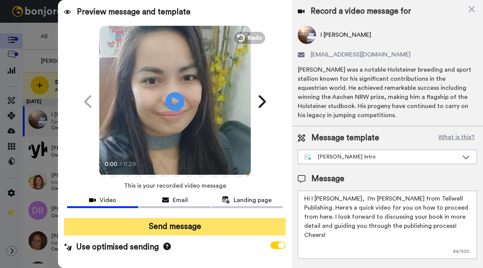
type textarea "Hi I Corrado, I’m Joe from Tellwell Publishing. Here's a quick video for you on…"
click at [229, 226] on button "Send message" at bounding box center [174, 226] width 221 height 17
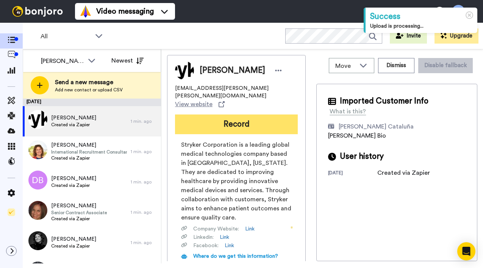
click at [218, 120] on button "Record" at bounding box center [236, 124] width 123 height 20
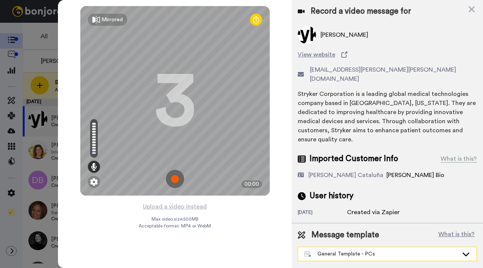
click at [344, 250] on div "General Template - PCs" at bounding box center [381, 254] width 154 height 8
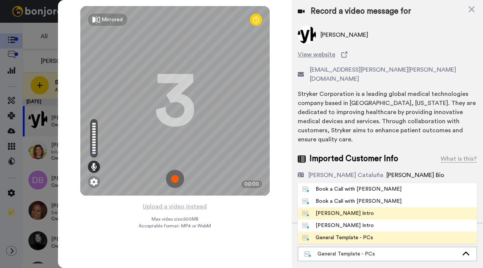
click at [337, 209] on div "[PERSON_NAME] Intro" at bounding box center [338, 213] width 72 height 8
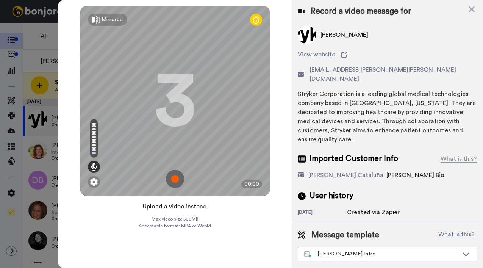
click at [170, 204] on button "Upload a video instead" at bounding box center [174, 206] width 69 height 10
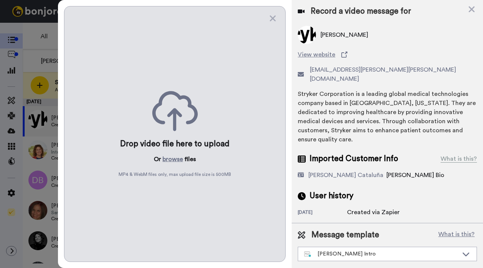
click at [174, 149] on div "Drop video file here to upload Or browse files MP4 & WebM files only, max uploa…" at bounding box center [174, 134] width 221 height 256
click at [170, 158] on button "browse" at bounding box center [172, 158] width 20 height 9
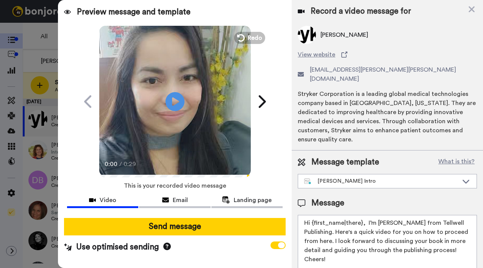
drag, startPoint x: 312, startPoint y: 206, endPoint x: 360, endPoint y: 207, distance: 48.9
click at [360, 215] on textarea "Hi {first_name|there}, I’m [PERSON_NAME] from Tellwell Publishing. Here's a qui…" at bounding box center [387, 249] width 179 height 68
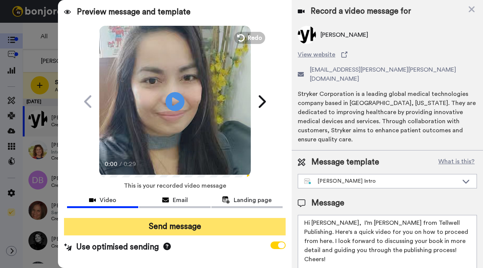
type textarea "Hi Abby, I’m Joe from Tellwell Publishing. Here's a quick video for you on how …"
click at [199, 230] on button "Send message" at bounding box center [174, 226] width 221 height 17
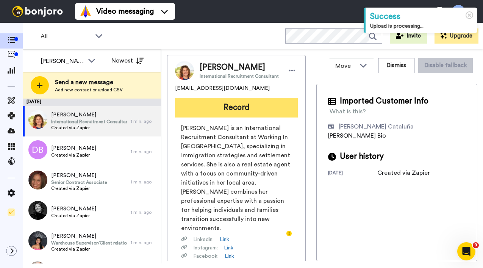
click at [261, 115] on button "Record" at bounding box center [236, 108] width 123 height 20
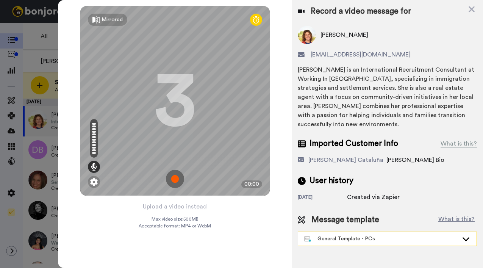
click at [373, 235] on div "General Template - PCs" at bounding box center [381, 239] width 154 height 8
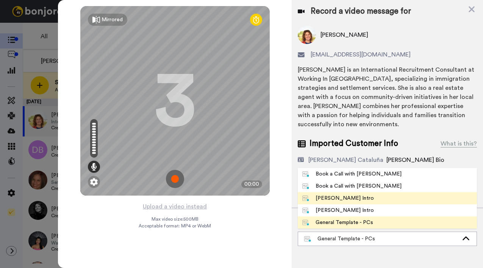
click at [328, 194] on div "[PERSON_NAME] Intro" at bounding box center [338, 198] width 72 height 8
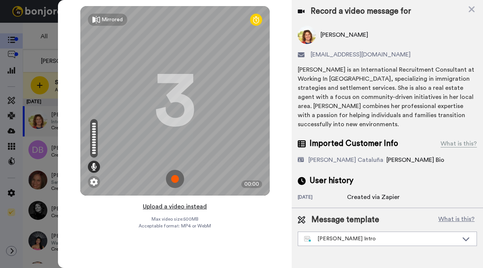
click at [173, 204] on button "Upload a video instead" at bounding box center [174, 206] width 69 height 10
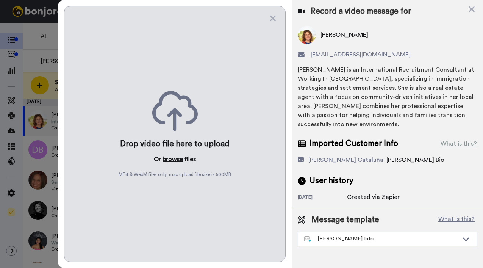
click at [170, 155] on button "browse" at bounding box center [172, 158] width 20 height 9
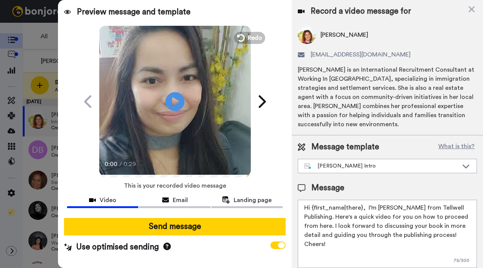
drag, startPoint x: 310, startPoint y: 207, endPoint x: 361, endPoint y: 208, distance: 50.4
click at [361, 208] on textarea "Hi {first_name|there}, I’m [PERSON_NAME] from Tellwell Publishing. Here's a qui…" at bounding box center [387, 234] width 179 height 68
click at [344, 211] on textarea "Hi {first_name|there}, I’m [PERSON_NAME] from Tellwell Publishing. Here's a qui…" at bounding box center [387, 234] width 179 height 68
drag, startPoint x: 311, startPoint y: 208, endPoint x: 361, endPoint y: 208, distance: 50.4
click at [361, 208] on textarea "Hi {first_name|there}, I’m [PERSON_NAME] from Tellwell Publishing. Here's a qui…" at bounding box center [387, 234] width 179 height 68
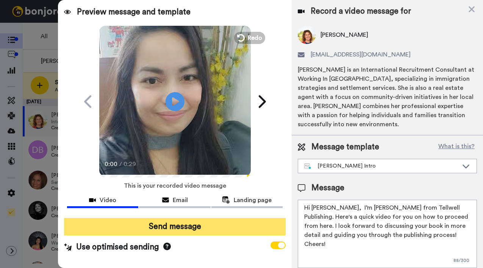
type textarea "Hi Tania, I’m Joe from Tellwell Publishing. Here's a quick video for you on how…"
click at [187, 228] on button "Send message" at bounding box center [174, 226] width 221 height 17
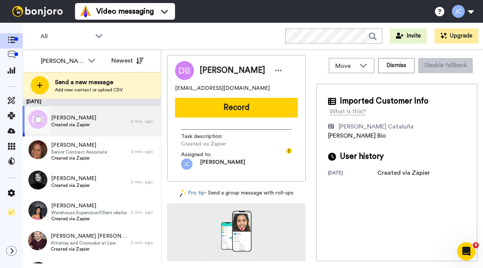
click at [94, 117] on div "[PERSON_NAME] Created via Zapier" at bounding box center [77, 121] width 108 height 30
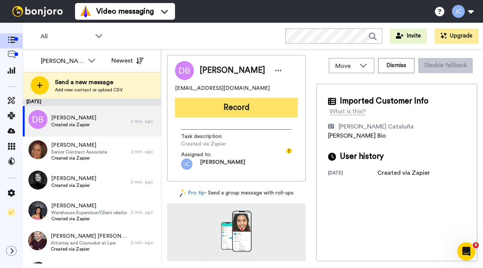
click at [212, 111] on button "Record" at bounding box center [236, 108] width 123 height 20
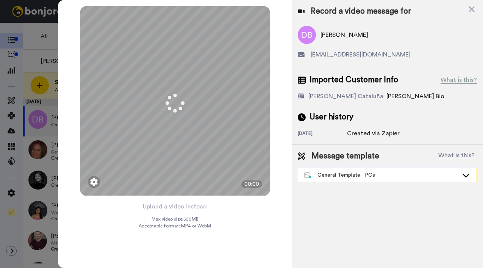
click at [349, 176] on div "General Template - PCs" at bounding box center [381, 175] width 154 height 8
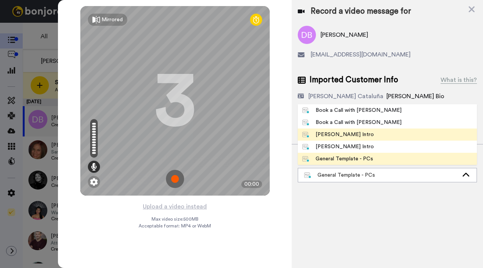
click at [341, 135] on div "[PERSON_NAME] Intro" at bounding box center [338, 135] width 72 height 8
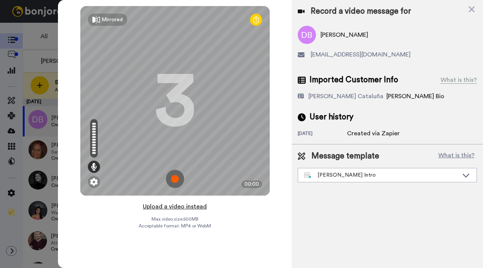
click at [155, 208] on button "Upload a video instead" at bounding box center [174, 206] width 69 height 10
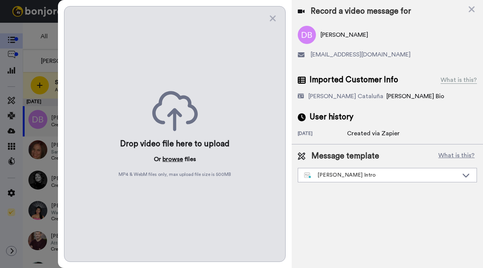
click at [168, 158] on button "browse" at bounding box center [172, 158] width 20 height 9
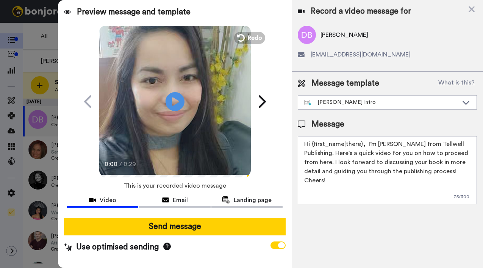
drag, startPoint x: 312, startPoint y: 144, endPoint x: 362, endPoint y: 146, distance: 50.0
click at [362, 146] on textarea "Hi {first_name|there}, I’m [PERSON_NAME] from Tellwell Publishing. Here's a qui…" at bounding box center [387, 170] width 179 height 68
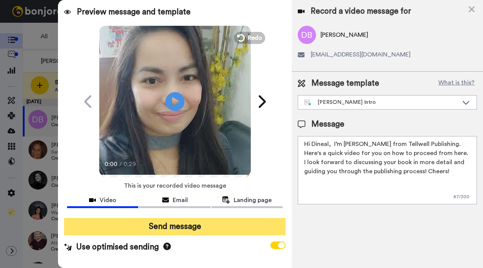
type textarea "Hi Dineal, I’m [PERSON_NAME] from Tellwell Publishing. Here's a quick video for…"
click at [236, 228] on button "Send message" at bounding box center [174, 226] width 221 height 17
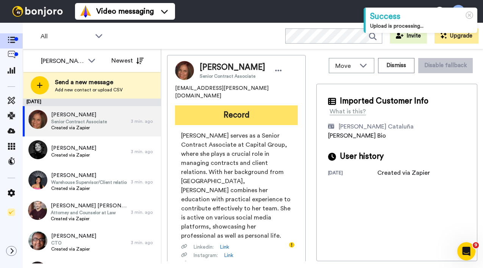
click at [231, 109] on button "Record" at bounding box center [236, 115] width 123 height 20
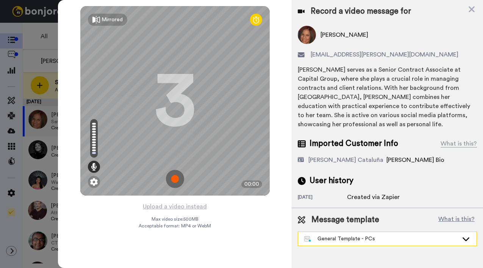
click at [334, 242] on div "General Template - PCs" at bounding box center [381, 239] width 154 height 8
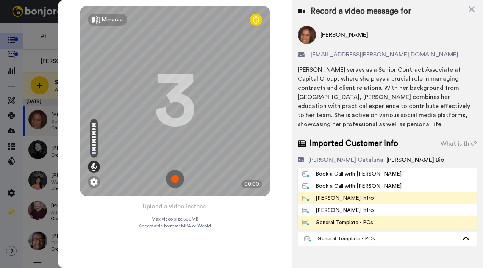
click at [330, 198] on div "[PERSON_NAME] Intro" at bounding box center [338, 198] width 72 height 8
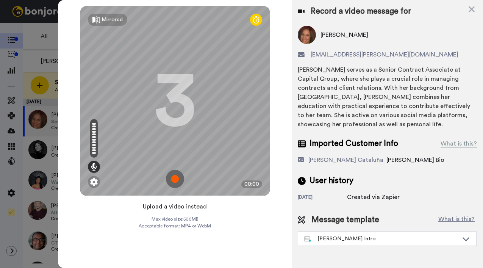
click at [151, 206] on button "Upload a video instead" at bounding box center [174, 206] width 69 height 10
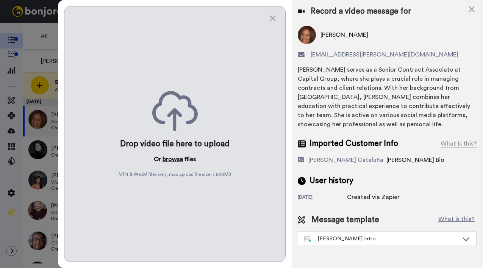
click at [163, 156] on button "browse" at bounding box center [172, 158] width 20 height 9
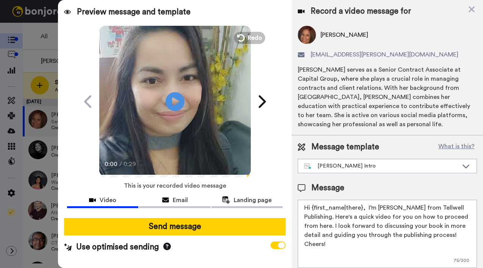
drag, startPoint x: 312, startPoint y: 205, endPoint x: 360, endPoint y: 209, distance: 49.0
click at [360, 209] on textarea "Hi {first_name|there}, I’m [PERSON_NAME] from Tellwell Publishing. Here's a qui…" at bounding box center [387, 234] width 179 height 68
type textarea "Hi Mimi, I’m Joe from Tellwell Publishing. Here's a quick video for you on how …"
click at [234, 213] on div at bounding box center [174, 215] width 215 height 6
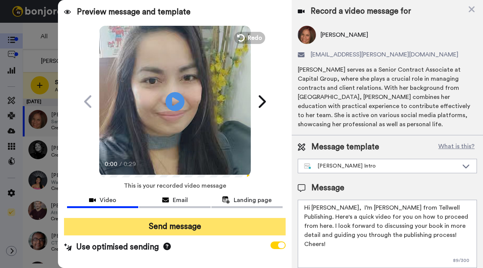
click at [188, 230] on button "Send message" at bounding box center [174, 226] width 221 height 17
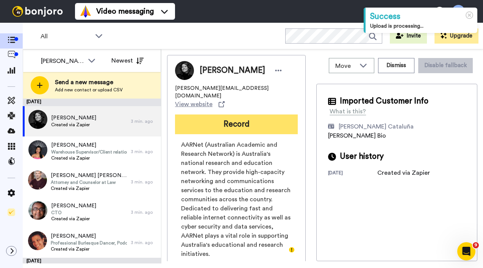
click at [211, 114] on button "Record" at bounding box center [236, 124] width 123 height 20
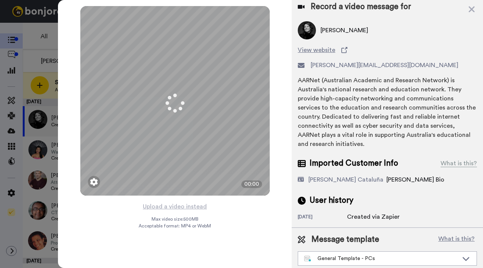
scroll to position [13, 0]
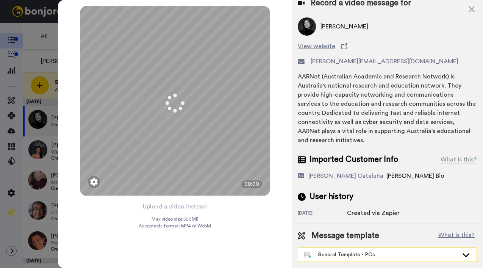
click at [318, 251] on div "General Template - PCs" at bounding box center [381, 255] width 154 height 8
click at [328, 211] on div "[DATE]" at bounding box center [322, 214] width 49 height 8
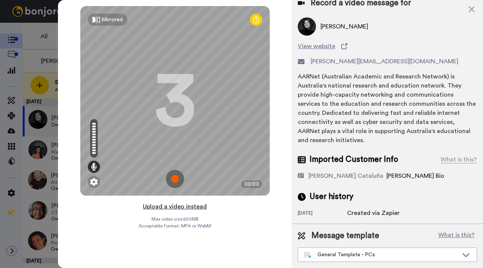
click at [161, 207] on button "Upload a video instead" at bounding box center [174, 206] width 69 height 10
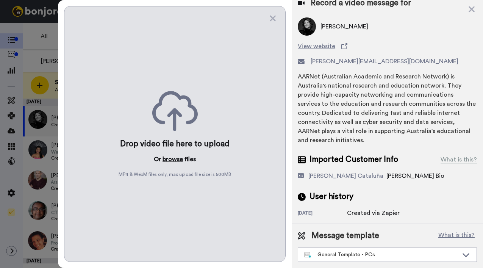
click at [175, 154] on button "browse" at bounding box center [172, 158] width 20 height 9
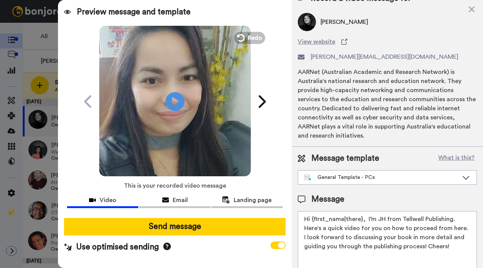
scroll to position [0, 0]
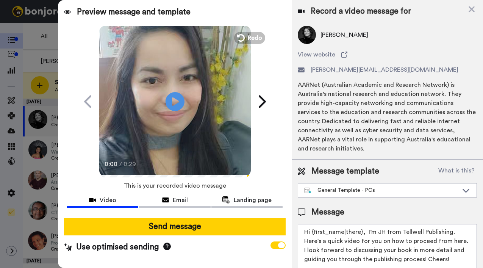
drag, startPoint x: 312, startPoint y: 232, endPoint x: 362, endPoint y: 232, distance: 49.6
click at [362, 232] on textarea "Hi {first_name|there}, I’m JH from Tellwell Publishing. Here's a quick video fo…" at bounding box center [387, 258] width 179 height 68
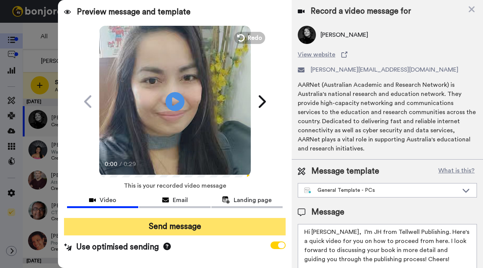
type textarea "Hi Albino, I’m JH from Tellwell Publishing. Here's a quick video for you on how…"
click at [248, 223] on button "Send message" at bounding box center [174, 226] width 221 height 17
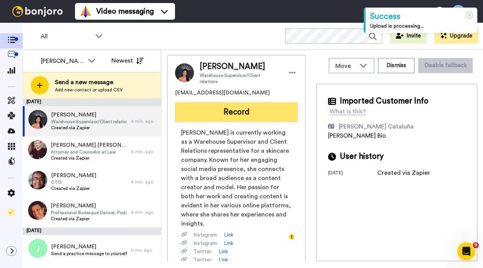
click at [242, 113] on button "Record" at bounding box center [236, 112] width 123 height 20
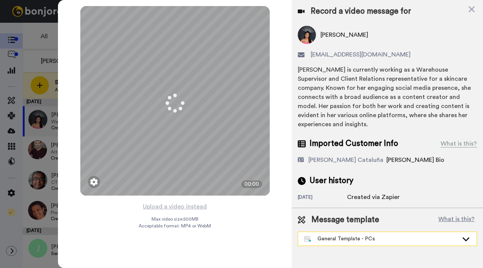
click at [322, 235] on div "General Template - PCs" at bounding box center [381, 239] width 154 height 8
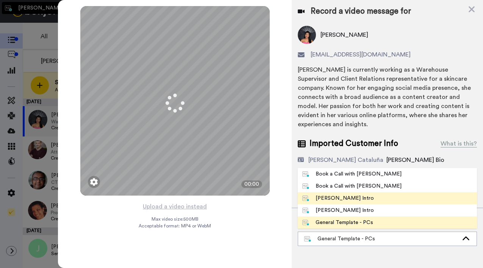
click at [334, 194] on div "[PERSON_NAME] Intro" at bounding box center [338, 198] width 72 height 8
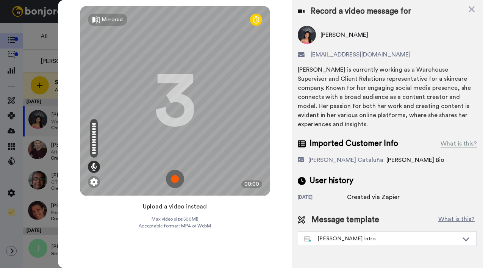
click at [178, 206] on button "Upload a video instead" at bounding box center [174, 206] width 69 height 10
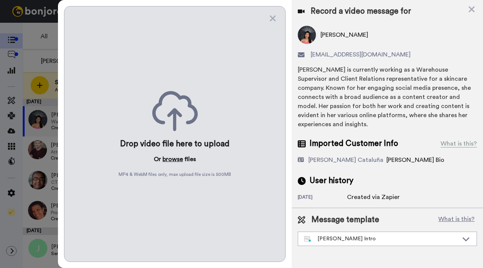
click at [176, 159] on button "browse" at bounding box center [172, 158] width 20 height 9
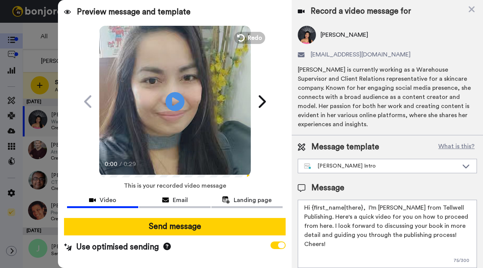
drag, startPoint x: 310, startPoint y: 207, endPoint x: 360, endPoint y: 210, distance: 50.0
click at [361, 209] on textarea "Hi {first_name|there}, I’m [PERSON_NAME] from Tellwell Publishing. Here's a qui…" at bounding box center [387, 234] width 179 height 68
type textarea "Hi Cleo, I’m Joe from Tellwell Publishing. Here's a quick video for you on how …"
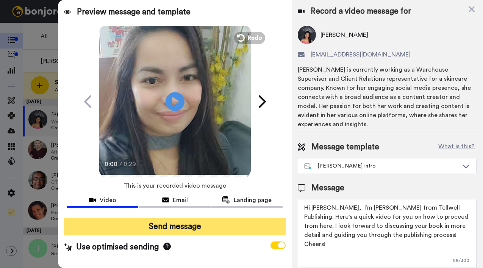
click at [278, 234] on button "Send message" at bounding box center [174, 226] width 221 height 17
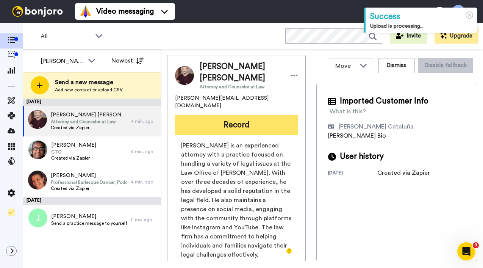
click at [204, 120] on button "Record" at bounding box center [236, 125] width 123 height 20
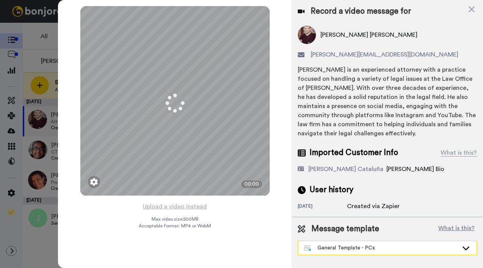
click at [324, 249] on div "General Template - PCs" at bounding box center [381, 248] width 154 height 8
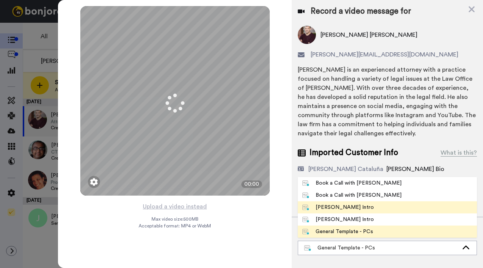
click at [333, 205] on div "[PERSON_NAME] Intro" at bounding box center [338, 207] width 72 height 8
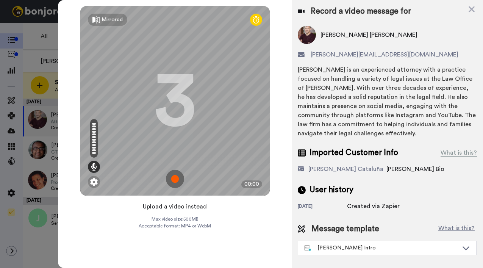
click at [193, 207] on button "Upload a video instead" at bounding box center [174, 206] width 69 height 10
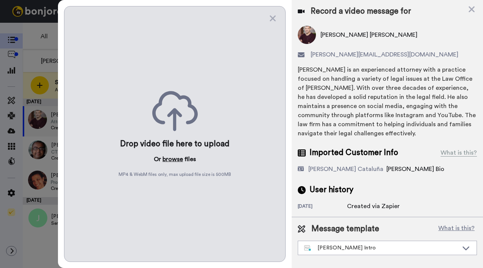
click at [167, 157] on button "browse" at bounding box center [172, 158] width 20 height 9
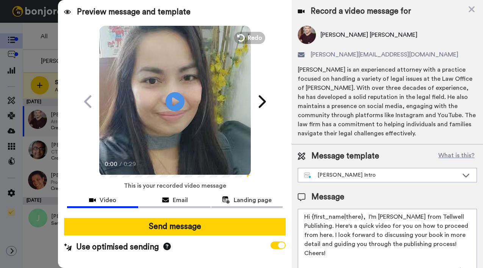
drag, startPoint x: 312, startPoint y: 216, endPoint x: 361, endPoint y: 217, distance: 49.2
click at [361, 217] on textarea "Hi {first_name|there}, I’m [PERSON_NAME] from Tellwell Publishing. Here's a qui…" at bounding box center [387, 243] width 179 height 68
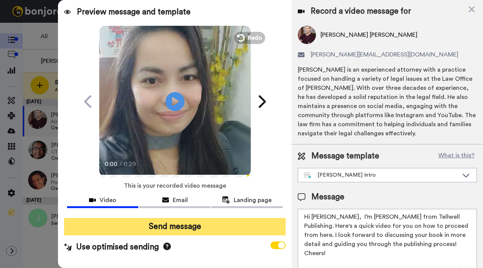
type textarea "Hi [PERSON_NAME], I’m [PERSON_NAME] from Tellwell Publishing. Here's a quick vi…"
click at [247, 231] on button "Send message" at bounding box center [174, 226] width 221 height 17
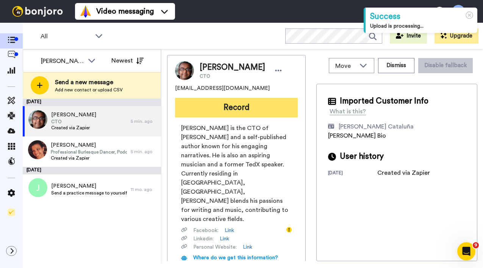
click at [219, 111] on button "Record" at bounding box center [236, 108] width 123 height 20
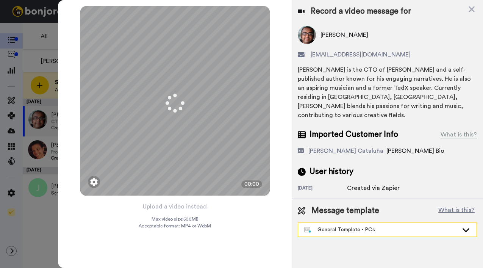
click at [338, 226] on div "General Template - PCs" at bounding box center [381, 230] width 154 height 8
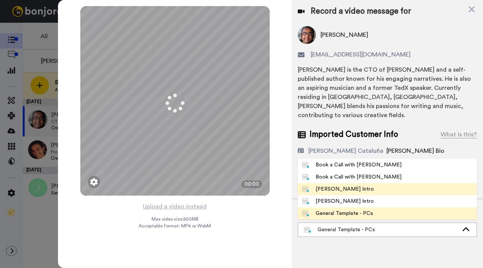
click at [337, 185] on div "Josephine Bonjoro Intro" at bounding box center [338, 189] width 72 height 8
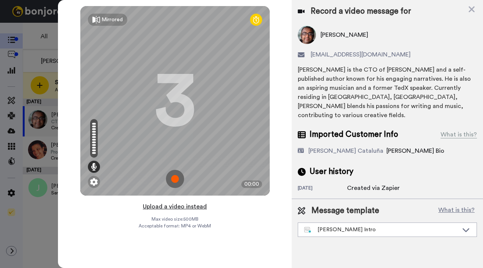
click at [181, 209] on button "Upload a video instead" at bounding box center [174, 206] width 69 height 10
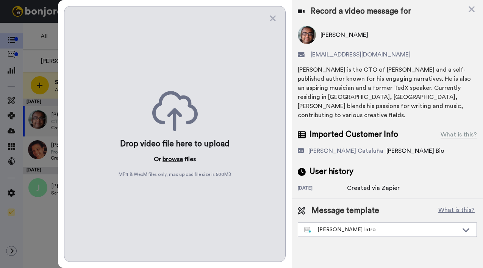
click at [172, 158] on button "browse" at bounding box center [172, 158] width 20 height 9
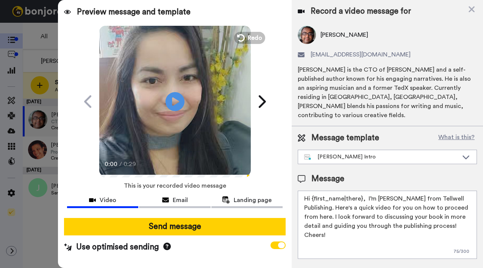
drag, startPoint x: 312, startPoint y: 189, endPoint x: 361, endPoint y: 189, distance: 49.2
click at [361, 190] on textarea "Hi {first_name|there}, I’m Joe from Tellwell Publishing. Here's a quick video f…" at bounding box center [387, 224] width 179 height 68
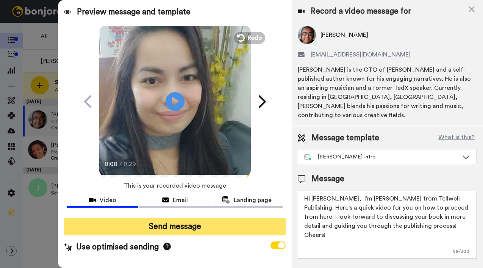
type textarea "Hi Shan, I’m Joe from Tellwell Publishing. Here's a quick video for you on how …"
click at [276, 226] on button "Send message" at bounding box center [174, 226] width 221 height 17
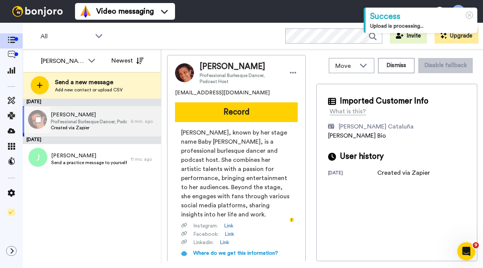
click at [90, 127] on span "Created via Zapier" at bounding box center [89, 128] width 76 height 6
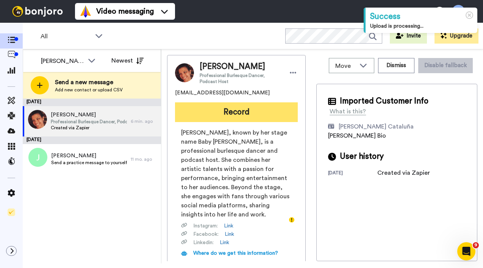
click at [208, 110] on button "Record" at bounding box center [236, 112] width 123 height 20
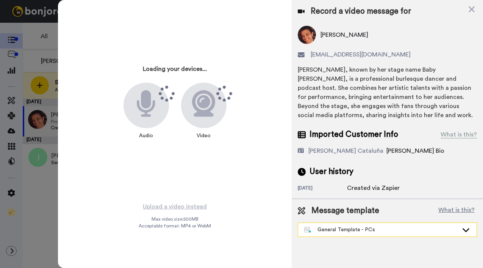
click at [365, 229] on div "General Template - PCs" at bounding box center [381, 230] width 154 height 8
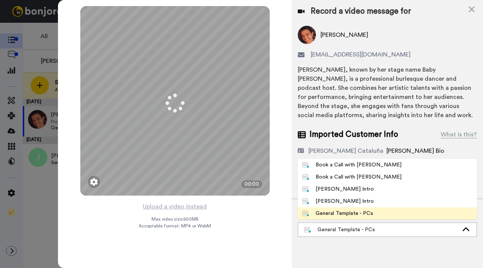
click at [320, 187] on div "Josephine Bonjoro Intro" at bounding box center [338, 189] width 72 height 8
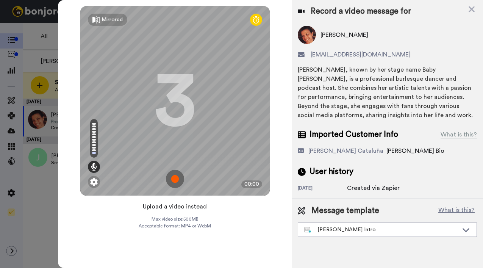
click at [170, 209] on button "Upload a video instead" at bounding box center [174, 206] width 69 height 10
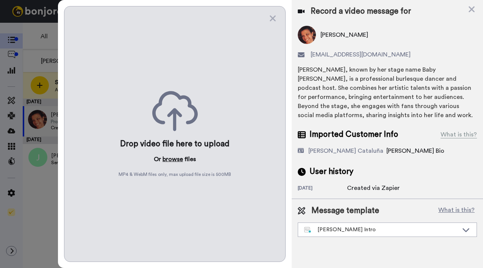
click at [173, 156] on button "browse" at bounding box center [172, 158] width 20 height 9
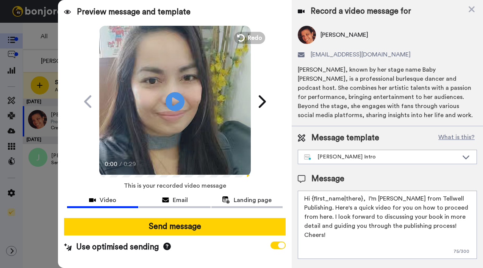
drag, startPoint x: 311, startPoint y: 199, endPoint x: 361, endPoint y: 196, distance: 50.1
click at [361, 196] on textarea "Hi {first_name|there}, I’m Joe from Tellwell Publishing. Here's a quick video f…" at bounding box center [387, 224] width 179 height 68
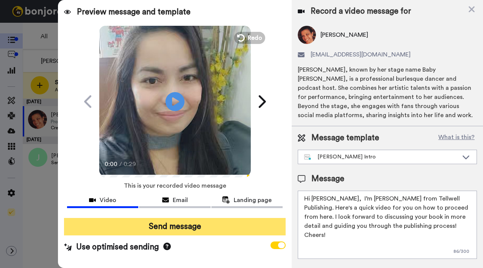
type textarea "Hi Heather, I’m Joe from Tellwell Publishing. Here's a quick video for you on h…"
click at [274, 229] on button "Send message" at bounding box center [174, 226] width 221 height 17
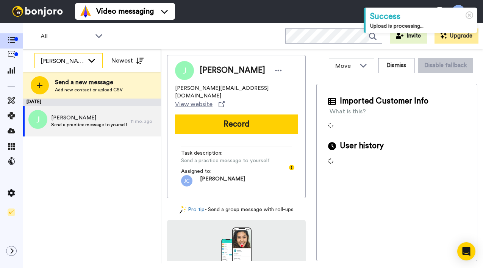
click at [92, 60] on icon at bounding box center [91, 60] width 9 height 8
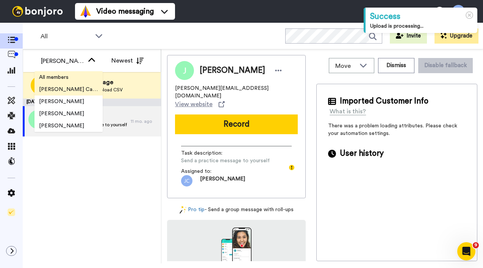
click at [81, 77] on li "All members" at bounding box center [68, 77] width 68 height 12
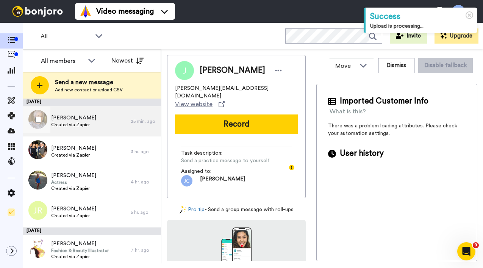
click at [72, 125] on span "Created via Zapier" at bounding box center [73, 125] width 45 height 6
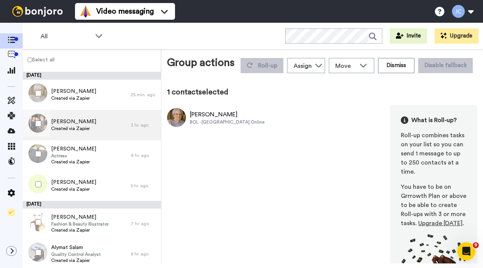
click at [74, 129] on span "Created via Zapier" at bounding box center [73, 128] width 45 height 6
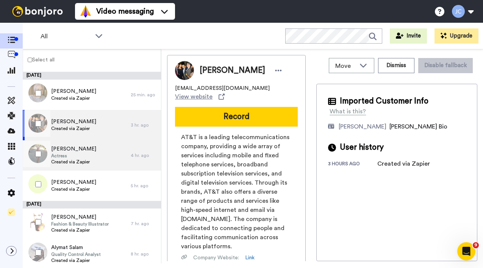
click at [65, 146] on span "[PERSON_NAME]" at bounding box center [73, 149] width 45 height 8
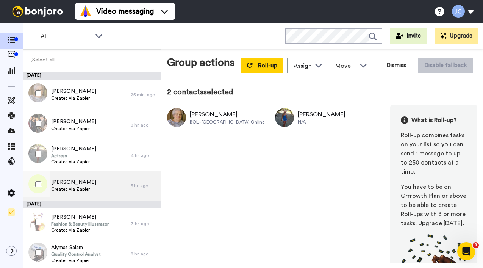
click at [78, 187] on span "Created via Zapier" at bounding box center [73, 189] width 45 height 6
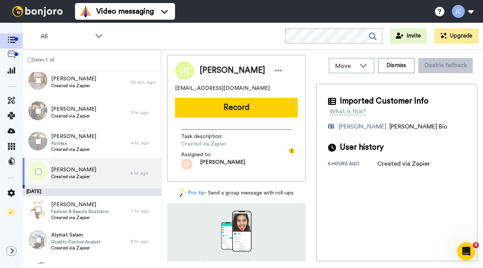
scroll to position [36, 0]
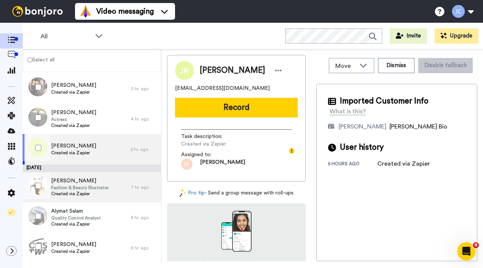
click at [78, 187] on span "Fashion & Beauty Illustrator" at bounding box center [80, 187] width 58 height 6
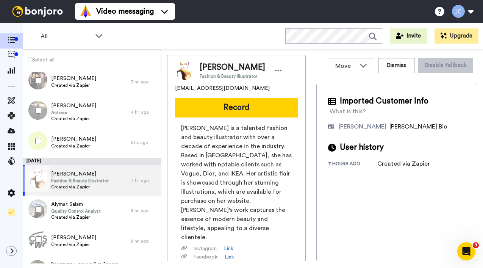
scroll to position [53, 0]
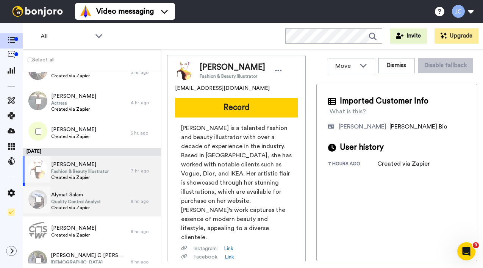
click at [74, 198] on span "Alymat Salam" at bounding box center [76, 195] width 50 height 8
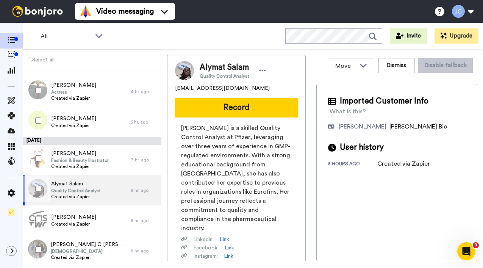
scroll to position [109, 0]
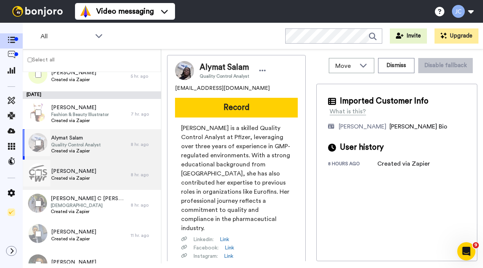
click at [76, 182] on div "[PERSON_NAME] Created via Zapier" at bounding box center [77, 174] width 108 height 30
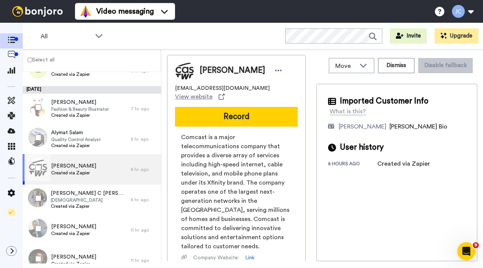
scroll to position [127, 0]
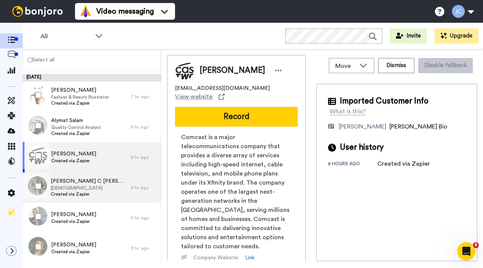
click at [76, 182] on span "[PERSON_NAME] C [PERSON_NAME]" at bounding box center [89, 181] width 76 height 8
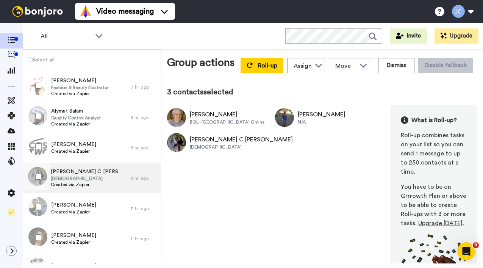
scroll to position [157, 0]
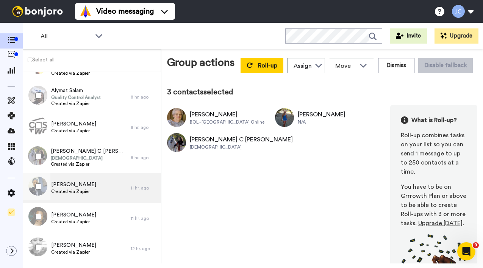
click at [86, 189] on span "Created via Zapier" at bounding box center [73, 191] width 45 height 6
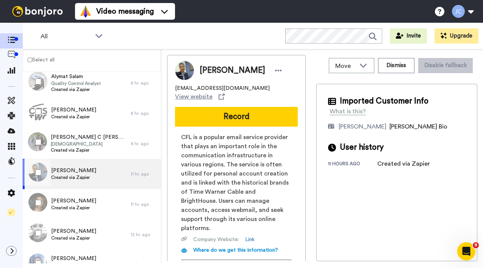
scroll to position [202, 0]
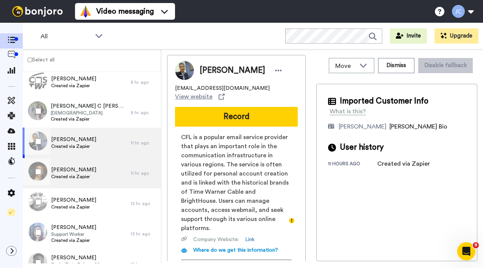
click at [81, 175] on span "Created via Zapier" at bounding box center [73, 176] width 45 height 6
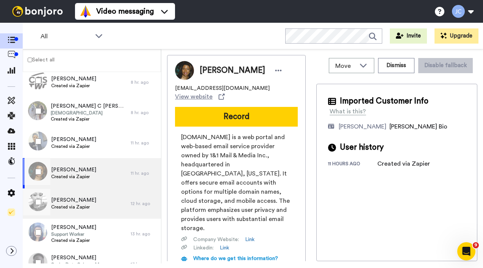
click at [77, 201] on span "[PERSON_NAME]" at bounding box center [73, 200] width 45 height 8
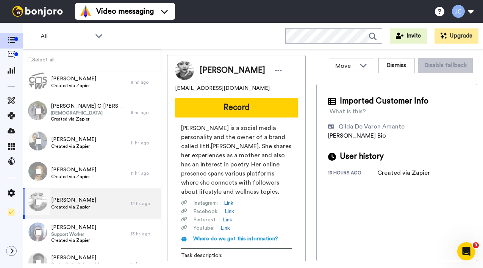
scroll to position [205, 0]
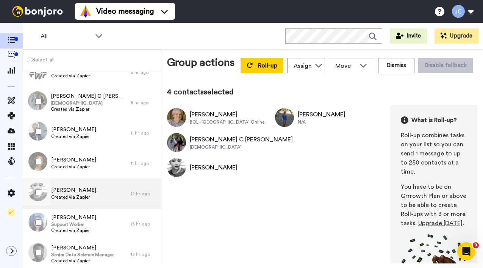
scroll to position [222, 0]
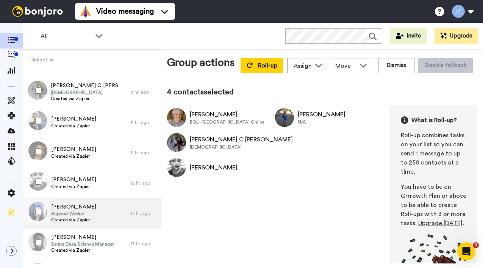
click at [78, 204] on span "[PERSON_NAME]" at bounding box center [73, 207] width 45 height 8
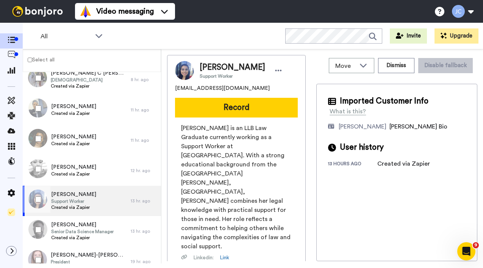
scroll to position [266, 0]
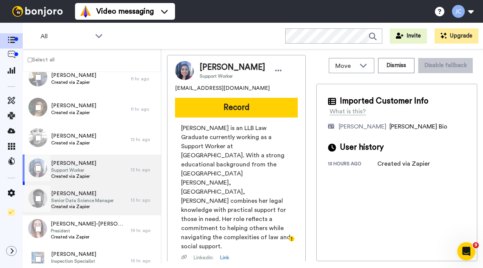
click at [78, 199] on span "Senior Data Science Manager" at bounding box center [82, 200] width 62 height 6
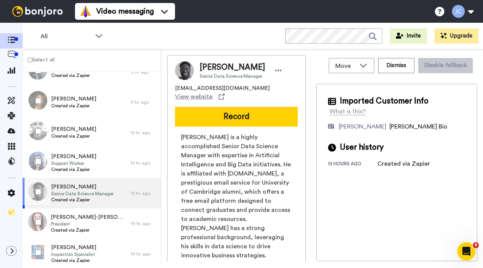
scroll to position [287, 0]
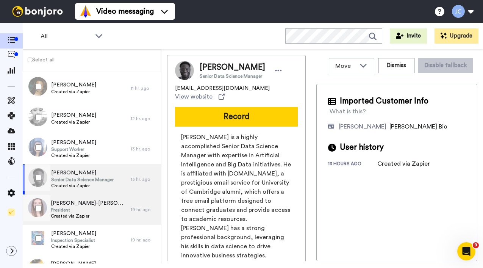
click at [78, 199] on span "[PERSON_NAME]-[PERSON_NAME]" at bounding box center [89, 203] width 76 height 8
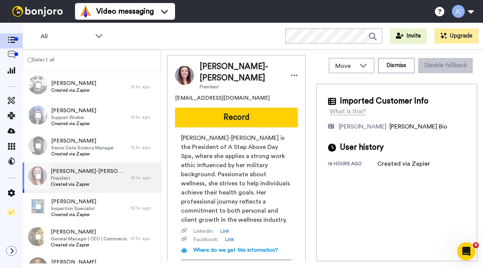
scroll to position [344, 0]
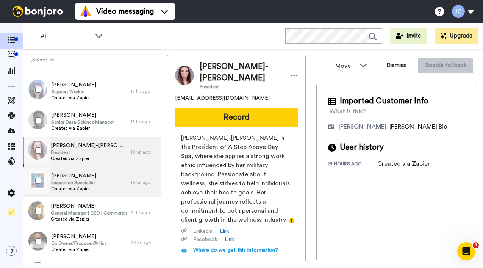
click at [82, 189] on span "Created via Zapier" at bounding box center [73, 189] width 45 height 6
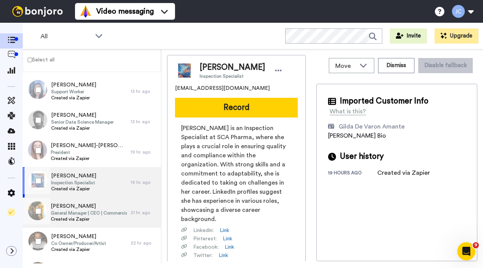
click at [79, 207] on span "[PERSON_NAME]" at bounding box center [89, 206] width 76 height 8
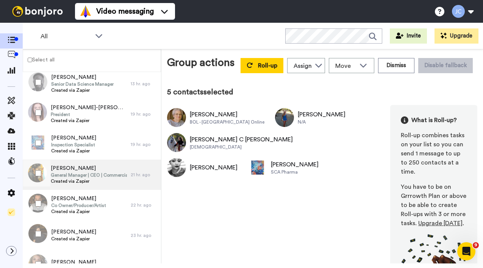
scroll to position [384, 0]
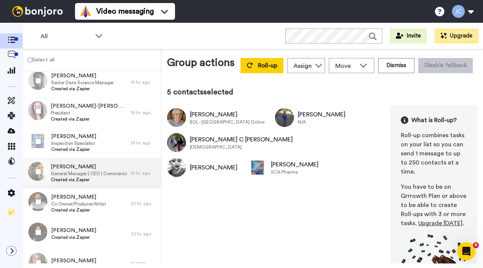
click at [81, 166] on span "[PERSON_NAME]" at bounding box center [89, 167] width 76 height 8
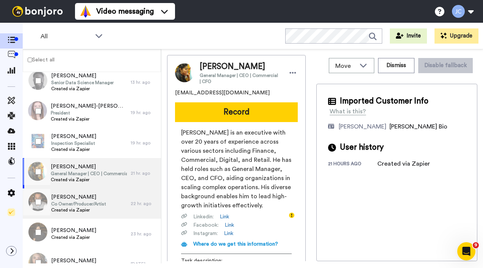
click at [73, 201] on span "Co Owner/Producer/Artist" at bounding box center [78, 204] width 55 height 6
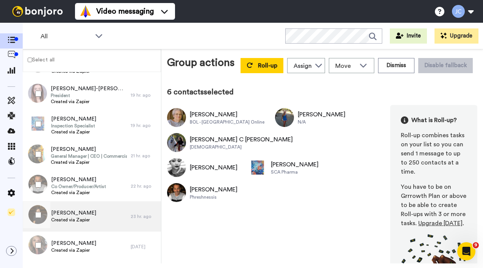
scroll to position [413, 0]
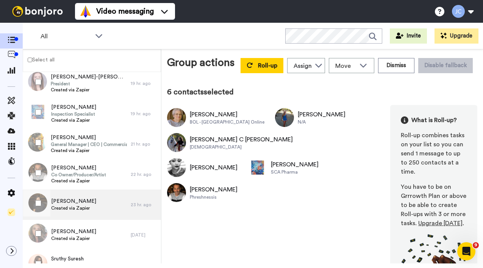
click at [97, 201] on div "[PERSON_NAME] Created via Zapier" at bounding box center [77, 204] width 108 height 30
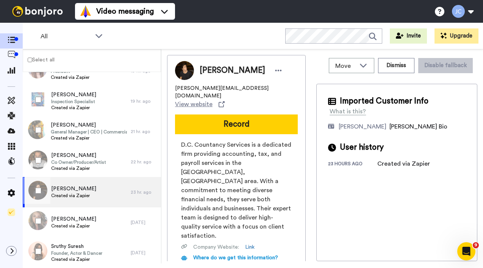
scroll to position [443, 0]
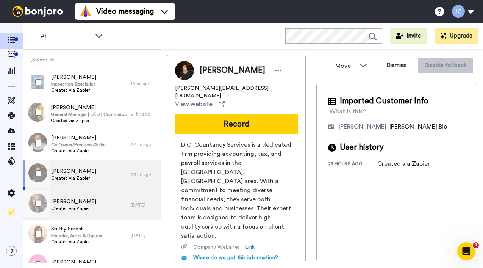
click at [95, 197] on div "[PERSON_NAME] Created via Zapier" at bounding box center [77, 205] width 108 height 30
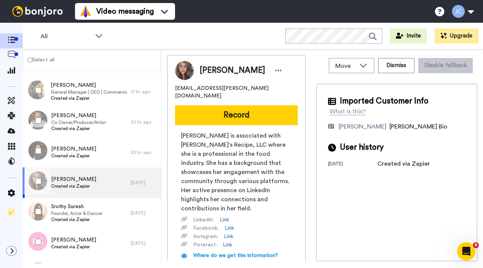
scroll to position [466, 0]
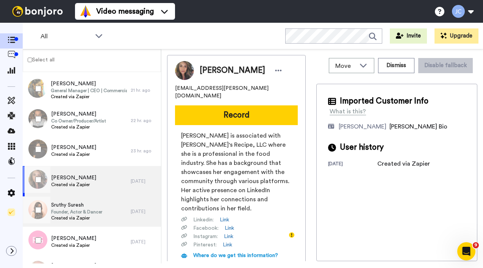
click at [93, 204] on span "Sruthy Suresh" at bounding box center [76, 205] width 51 height 8
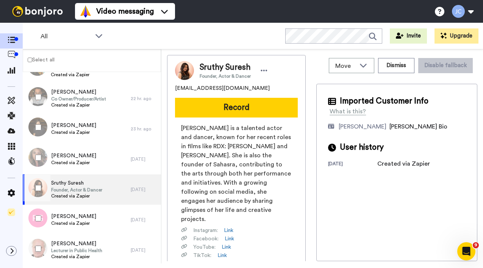
scroll to position [501, 0]
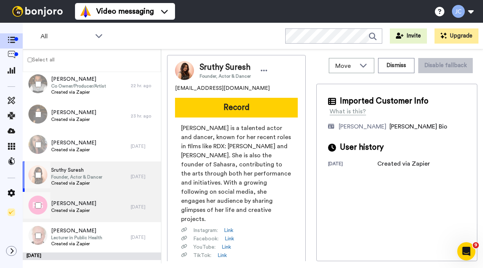
click at [93, 204] on div "[PERSON_NAME] Created via Zapier" at bounding box center [77, 207] width 108 height 30
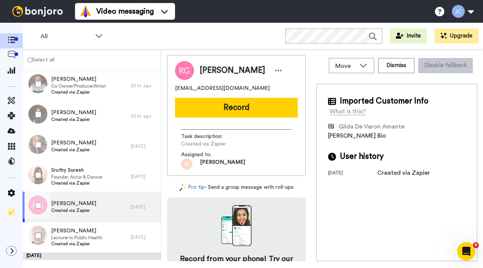
scroll to position [503, 0]
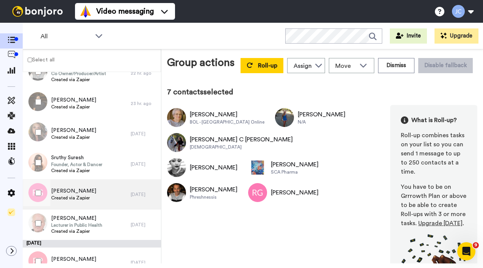
scroll to position [529, 0]
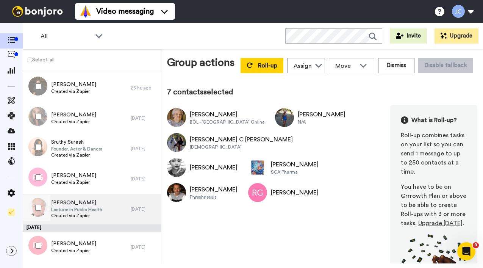
click at [80, 207] on span "Lecturer in Public Health" at bounding box center [76, 209] width 51 height 6
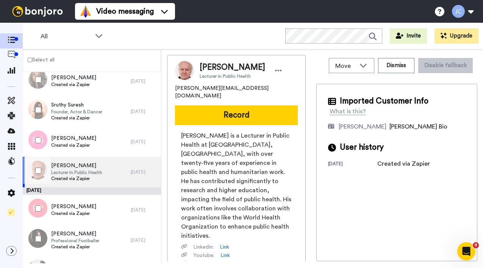
scroll to position [586, 0]
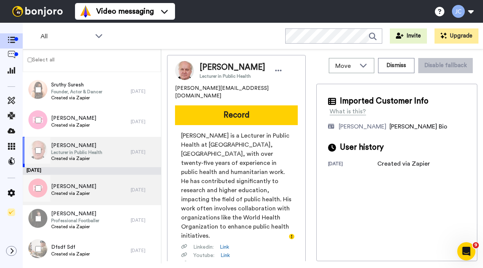
click at [83, 197] on div "[PERSON_NAME] Created via Zapier" at bounding box center [77, 190] width 108 height 30
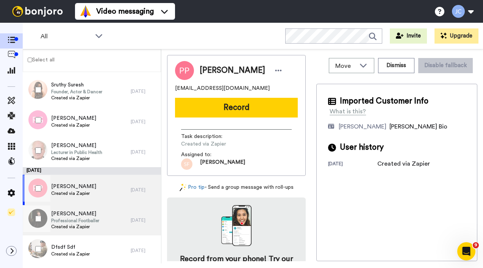
click at [78, 214] on span "[PERSON_NAME]" at bounding box center [75, 214] width 48 height 8
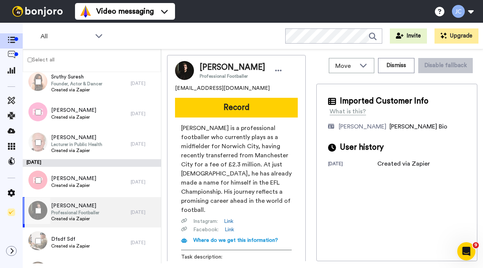
scroll to position [623, 0]
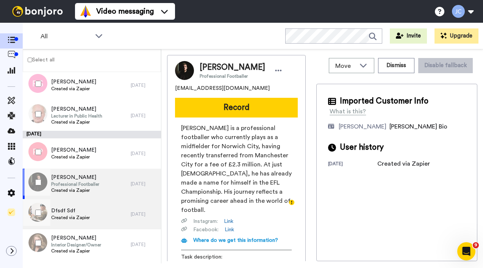
click at [78, 214] on span "Dfsdf Sdf" at bounding box center [70, 211] width 39 height 8
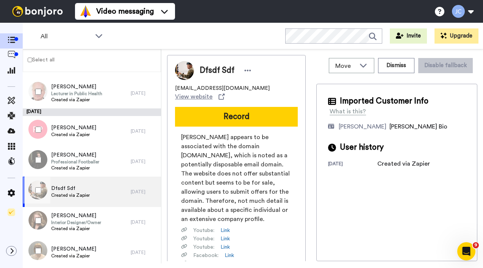
scroll to position [658, 0]
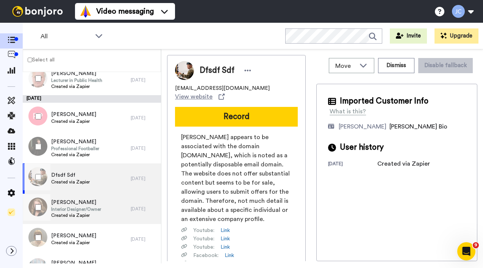
click at [78, 214] on span "Created via Zapier" at bounding box center [76, 215] width 50 height 6
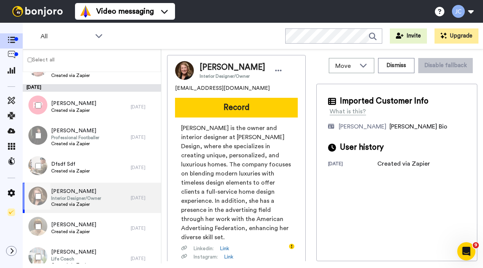
scroll to position [697, 0]
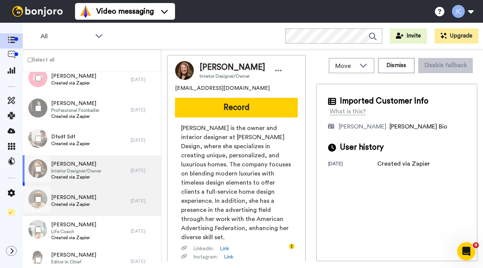
click at [79, 204] on span "Created via Zapier" at bounding box center [73, 204] width 45 height 6
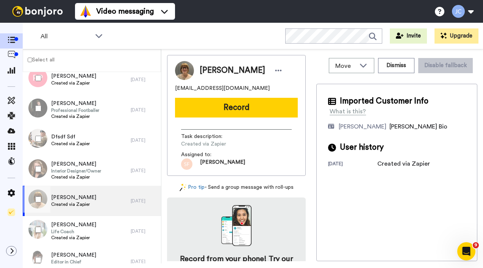
scroll to position [738, 0]
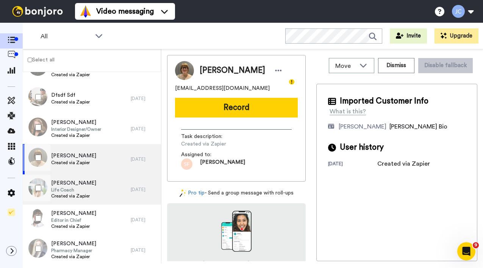
click at [78, 192] on span "Life Coach" at bounding box center [73, 190] width 45 height 6
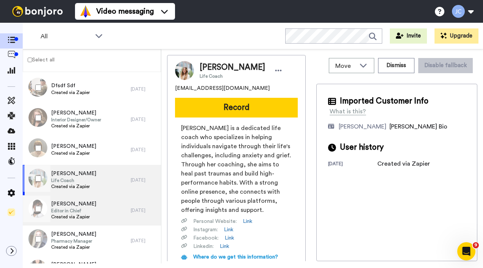
scroll to position [769, 0]
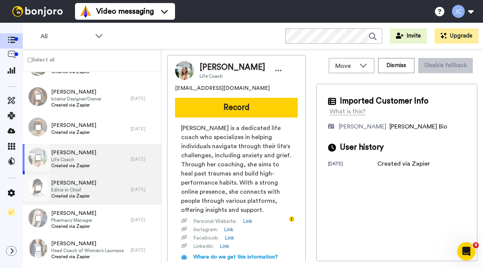
click at [78, 192] on span "Editor in Chief" at bounding box center [73, 190] width 45 height 6
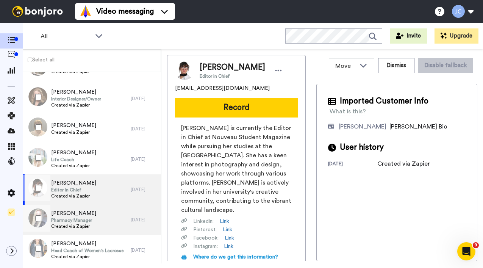
click at [74, 217] on span "Pharmacy Manager" at bounding box center [73, 220] width 45 height 6
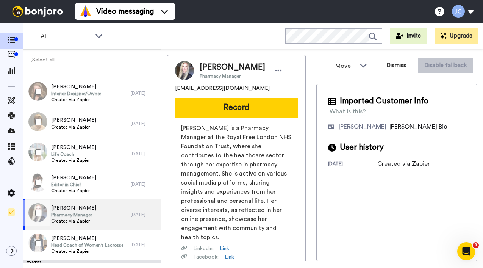
scroll to position [800, 0]
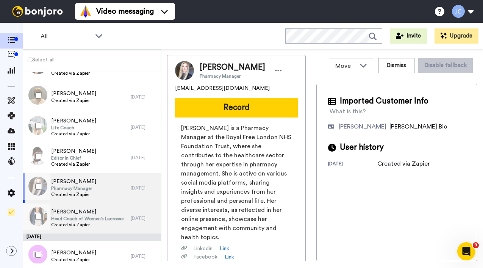
click at [74, 217] on span "Head Coach of Women's Lacrosse" at bounding box center [87, 218] width 72 height 6
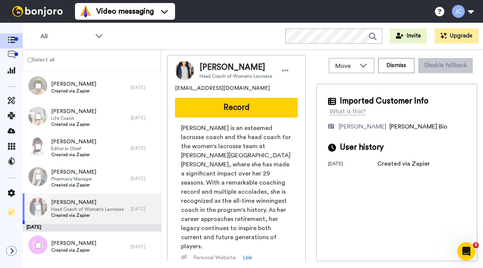
scroll to position [844, 0]
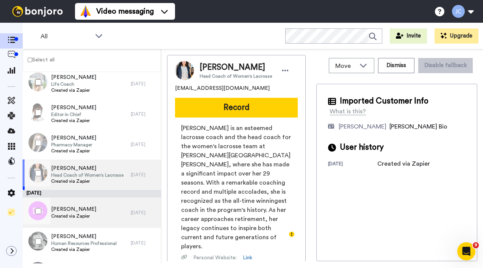
click at [74, 217] on span "Created via Zapier" at bounding box center [73, 216] width 45 height 6
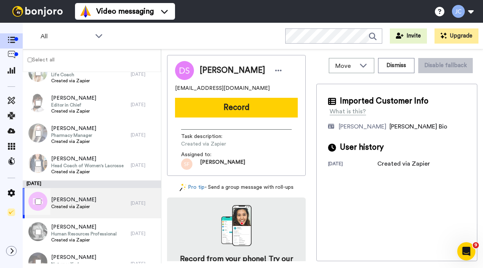
scroll to position [877, 0]
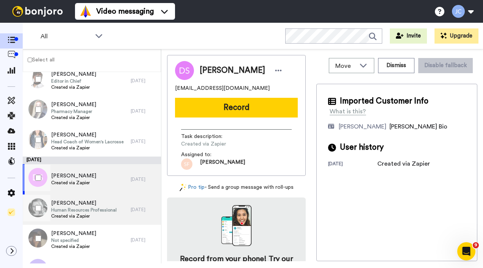
click at [74, 217] on span "Created via Zapier" at bounding box center [84, 216] width 66 height 6
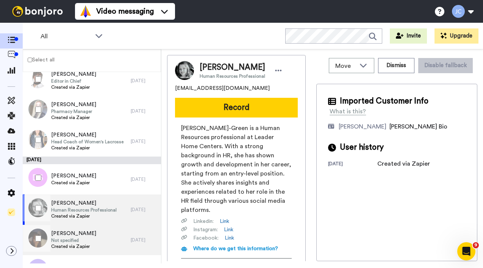
click at [72, 235] on span "[PERSON_NAME]" at bounding box center [73, 233] width 45 height 8
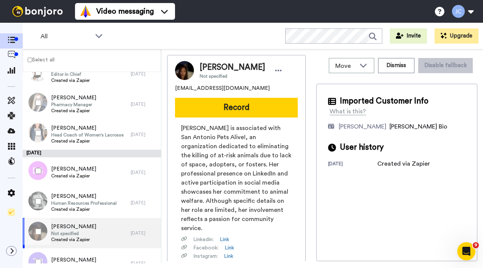
scroll to position [918, 0]
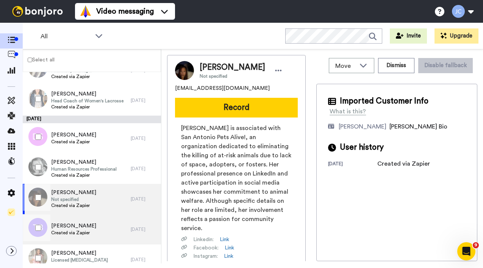
click at [72, 235] on div "[PERSON_NAME] Created via Zapier" at bounding box center [73, 229] width 45 height 14
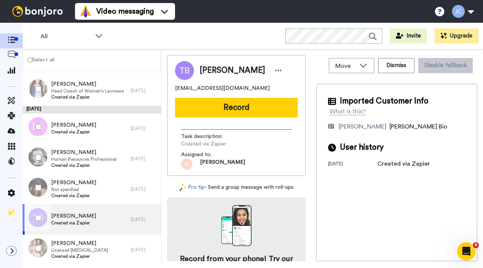
scroll to position [960, 0]
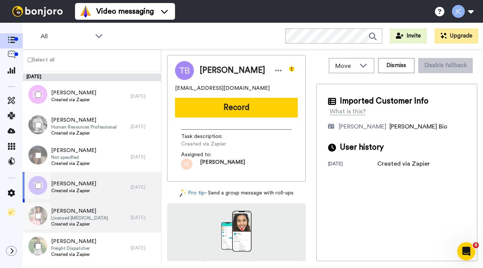
click at [73, 225] on span "Created via Zapier" at bounding box center [79, 224] width 57 height 6
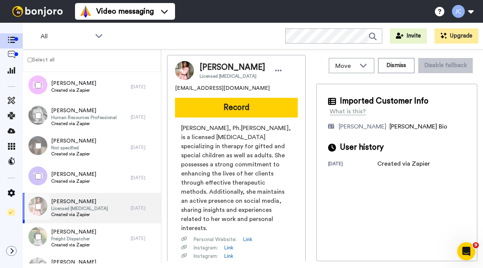
scroll to position [980, 0]
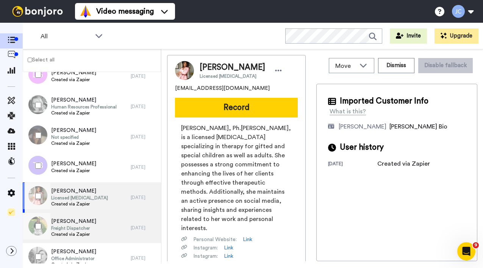
click at [73, 225] on span "Freight Dispatcher" at bounding box center [73, 228] width 45 height 6
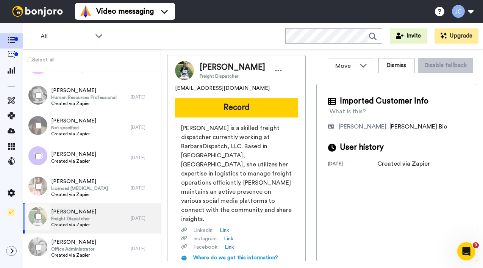
scroll to position [1007, 0]
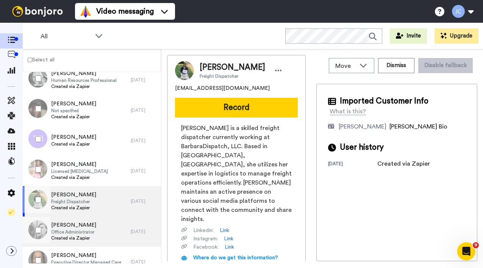
click at [73, 225] on span "[PERSON_NAME]" at bounding box center [73, 225] width 45 height 8
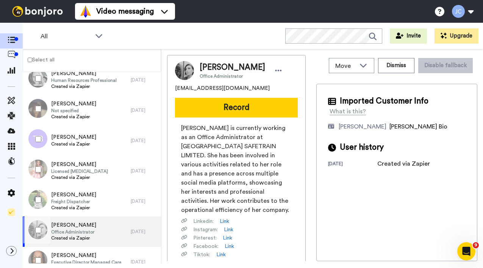
scroll to position [1067, 0]
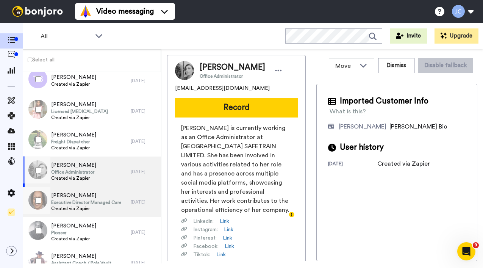
click at [77, 206] on span "Created via Zapier" at bounding box center [86, 208] width 70 height 6
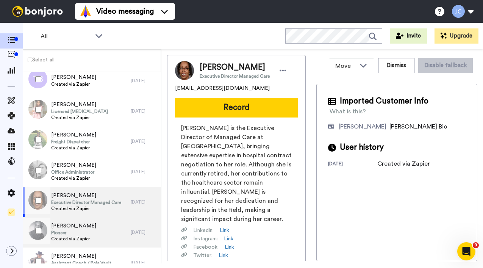
click at [73, 234] on span "Pioneer" at bounding box center [73, 232] width 45 height 6
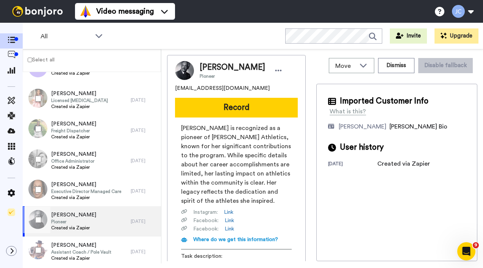
scroll to position [1095, 0]
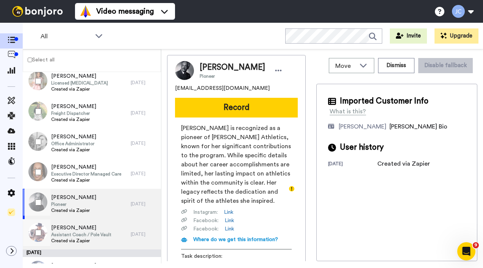
click at [74, 225] on span "[PERSON_NAME]" at bounding box center [81, 228] width 60 height 8
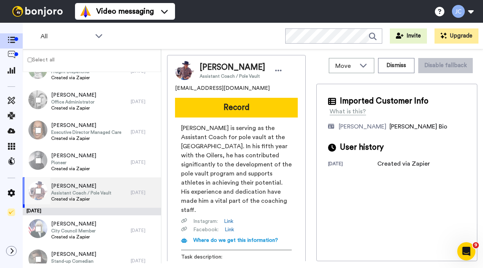
scroll to position [1165, 0]
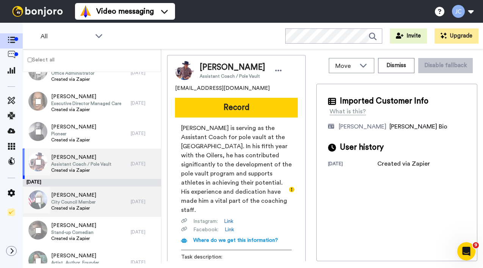
click at [80, 208] on span "Created via Zapier" at bounding box center [73, 208] width 45 height 6
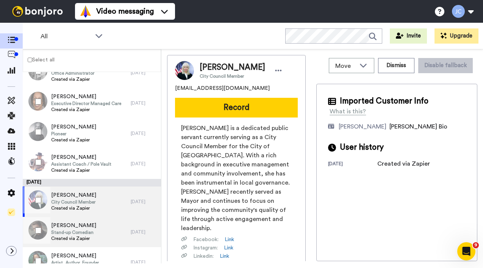
click at [76, 225] on span "[PERSON_NAME]" at bounding box center [73, 225] width 45 height 8
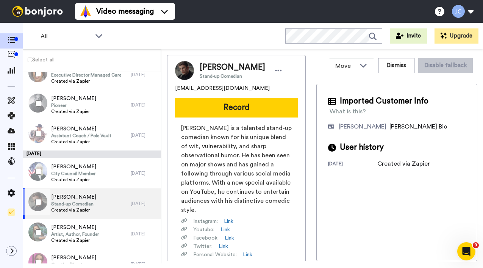
scroll to position [1217, 0]
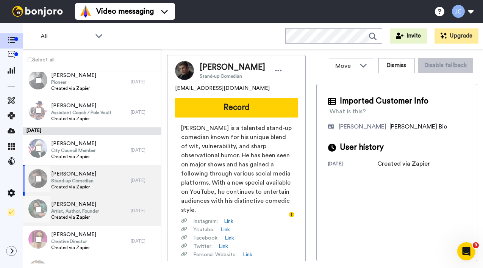
click at [77, 216] on span "Created via Zapier" at bounding box center [75, 217] width 48 height 6
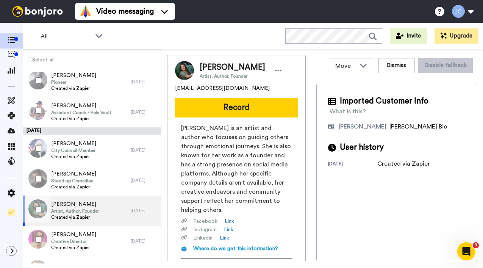
scroll to position [1255, 0]
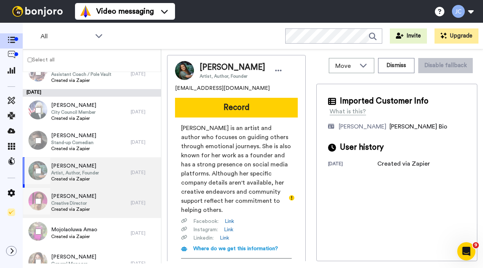
click at [77, 207] on span "Created via Zapier" at bounding box center [73, 209] width 45 height 6
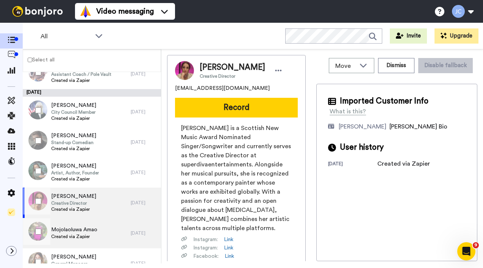
click at [73, 231] on span "Mojolaoluwa Amao" at bounding box center [74, 230] width 46 height 8
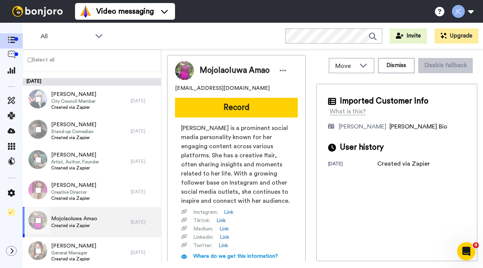
scroll to position [1336, 0]
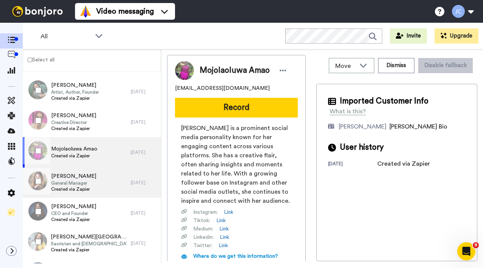
click at [73, 188] on span "Created via Zapier" at bounding box center [73, 189] width 45 height 6
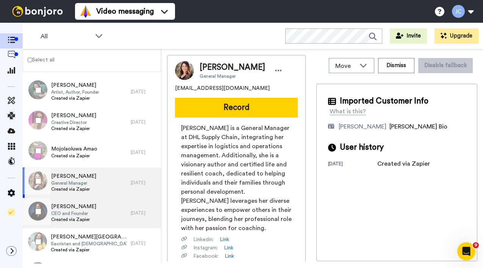
click at [69, 212] on span "CEO and Founder" at bounding box center [73, 213] width 45 height 6
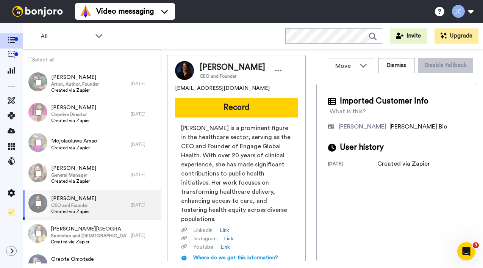
scroll to position [1372, 0]
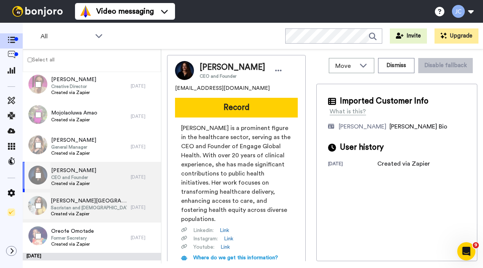
click at [69, 212] on span "Created via Zapier" at bounding box center [89, 214] width 76 height 6
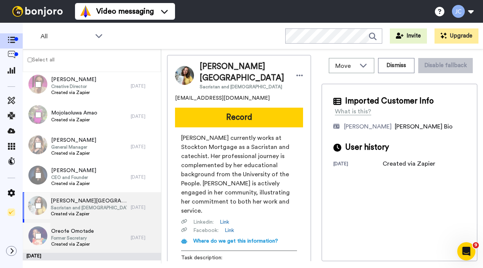
click at [66, 233] on span "Oreofe Omotade" at bounding box center [72, 231] width 43 height 8
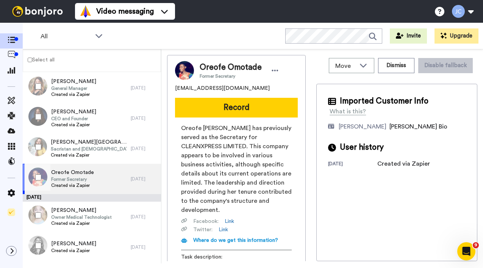
scroll to position [1450, 0]
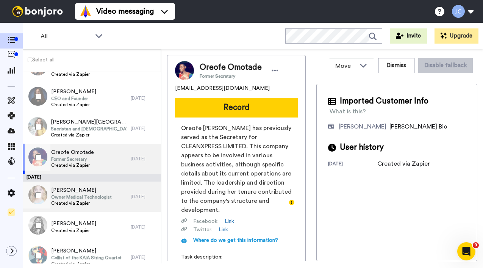
click at [73, 200] on span "Owner Medical Technologist" at bounding box center [81, 197] width 61 height 6
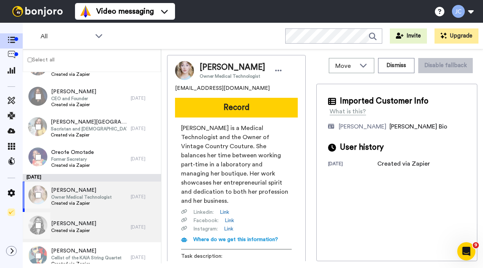
click at [69, 222] on span "[PERSON_NAME]" at bounding box center [73, 224] width 45 height 8
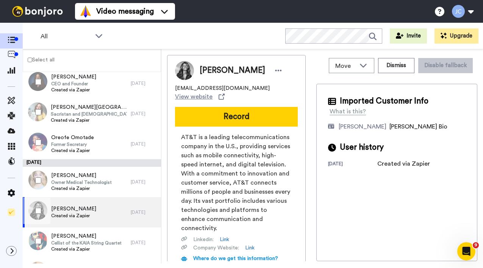
scroll to position [1477, 0]
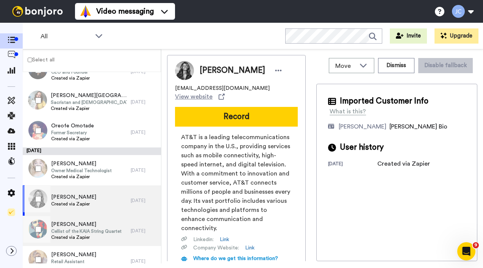
click at [69, 220] on div "[PERSON_NAME] Cellist of the KAIA String Quartet Created via Zapier" at bounding box center [77, 230] width 108 height 30
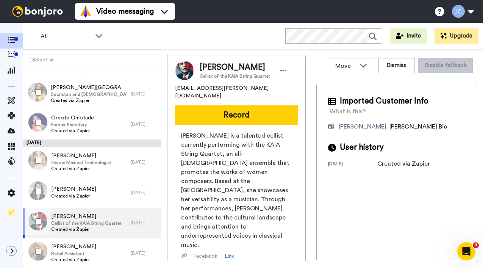
scroll to position [1521, 0]
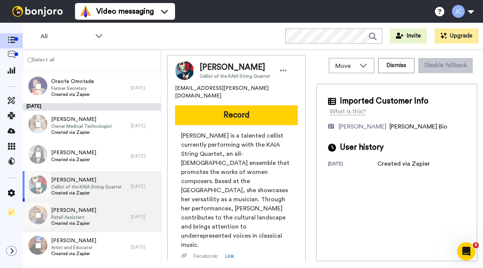
click at [69, 220] on span "Retail Assistant" at bounding box center [73, 217] width 45 height 6
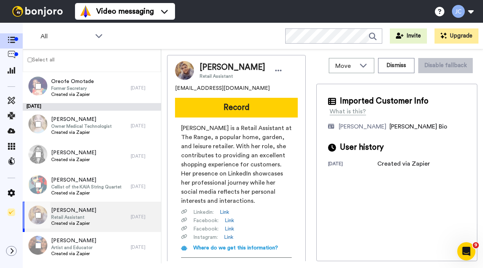
scroll to position [1555, 0]
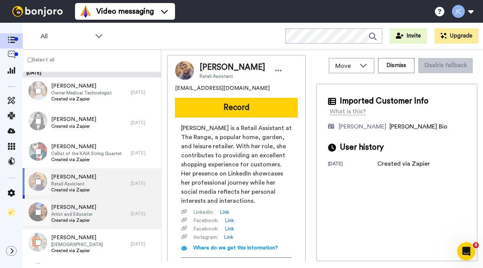
click at [68, 220] on span "Created via Zapier" at bounding box center [73, 220] width 45 height 6
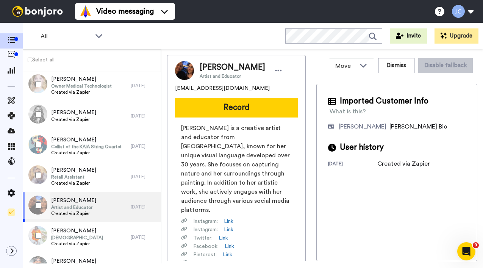
scroll to position [1591, 0]
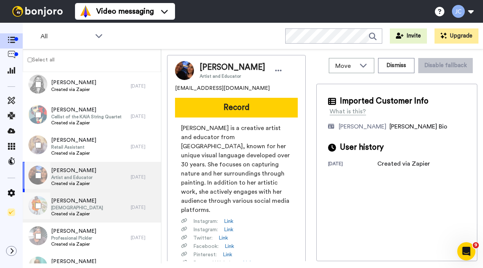
click at [69, 217] on div "[PERSON_NAME] Pastor Created via Zapier" at bounding box center [77, 207] width 52 height 20
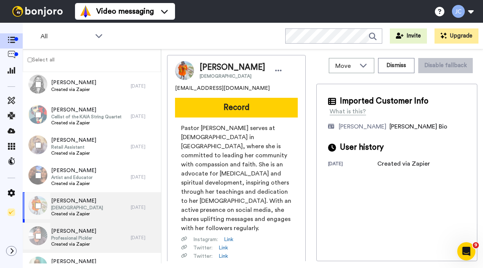
click at [66, 237] on span "Professional Pickler" at bounding box center [73, 238] width 45 height 6
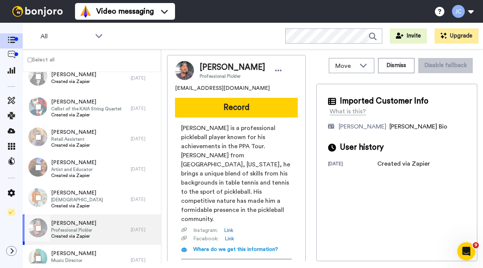
scroll to position [1639, 0]
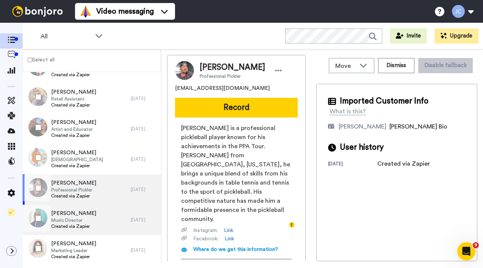
click at [66, 228] on span "Created via Zapier" at bounding box center [73, 226] width 45 height 6
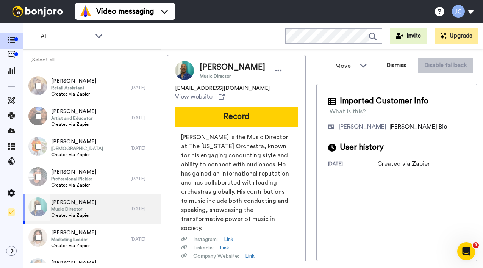
scroll to position [1671, 0]
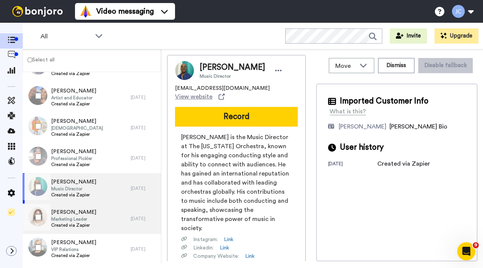
click at [66, 225] on span "Created via Zapier" at bounding box center [73, 225] width 45 height 6
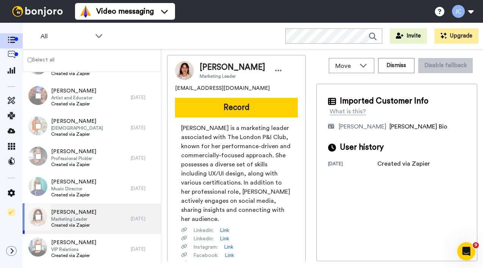
scroll to position [1692, 0]
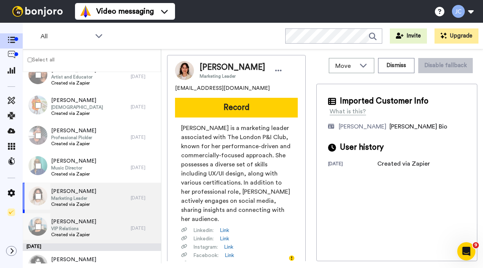
click at [66, 225] on span "[PERSON_NAME]" at bounding box center [73, 222] width 45 height 8
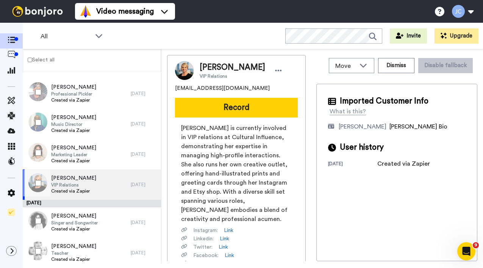
scroll to position [1773, 0]
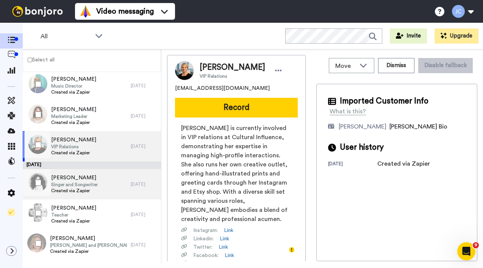
click at [72, 191] on span "Created via Zapier" at bounding box center [74, 190] width 47 height 6
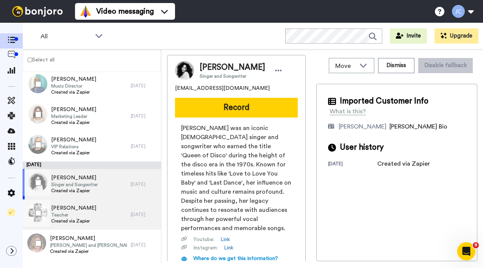
click at [68, 209] on span "[PERSON_NAME]" at bounding box center [73, 208] width 45 height 8
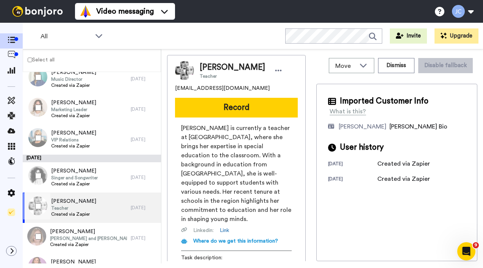
scroll to position [1810, 0]
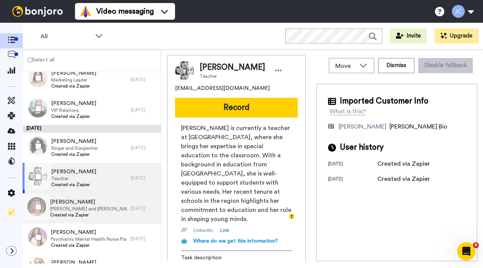
click at [68, 209] on span "[PERSON_NAME] and [PERSON_NAME] Endowed Chair in Government and Public Service" at bounding box center [88, 209] width 77 height 6
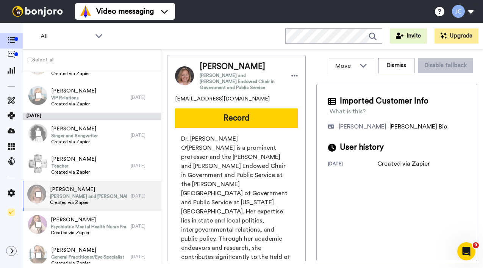
scroll to position [1850, 0]
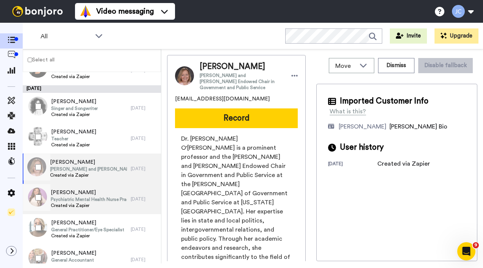
click at [67, 199] on span "Psychiatric Mental Health Nurse Practitioner" at bounding box center [89, 199] width 76 height 6
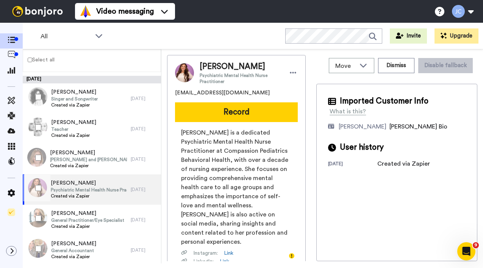
scroll to position [1886, 0]
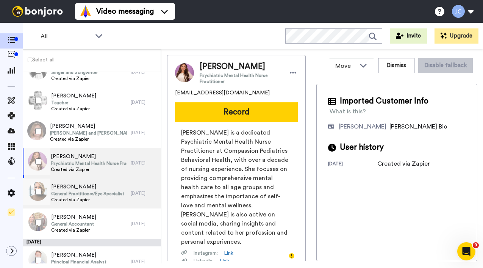
click at [67, 199] on span "Created via Zapier" at bounding box center [87, 200] width 73 height 6
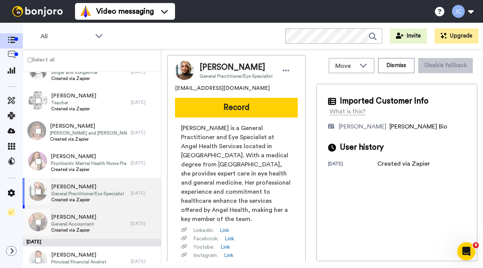
click at [59, 232] on span "Created via Zapier" at bounding box center [73, 230] width 45 height 6
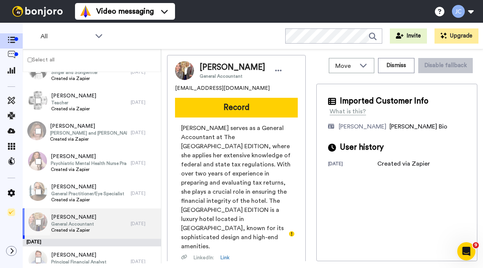
scroll to position [1928, 0]
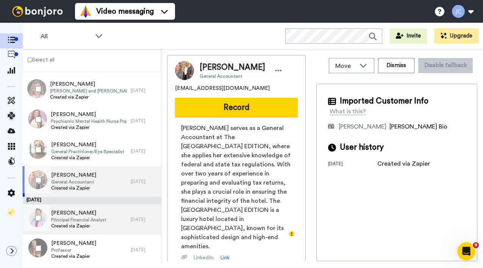
click at [71, 224] on span "Created via Zapier" at bounding box center [78, 226] width 55 height 6
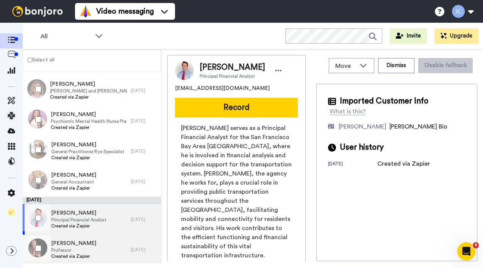
click at [87, 248] on span "Professor" at bounding box center [73, 250] width 45 height 6
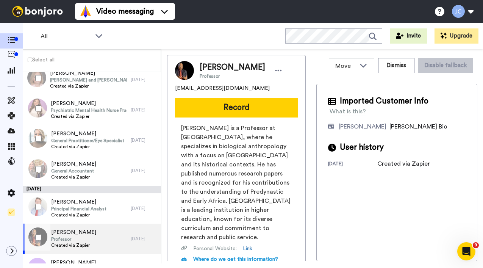
scroll to position [1940, 0]
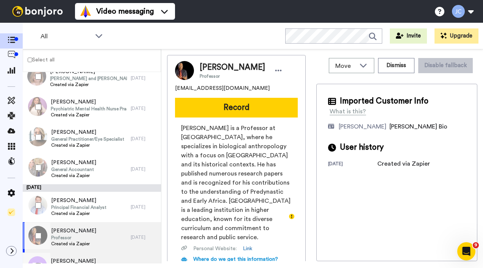
click at [83, 259] on span "[PERSON_NAME]" at bounding box center [89, 261] width 76 height 8
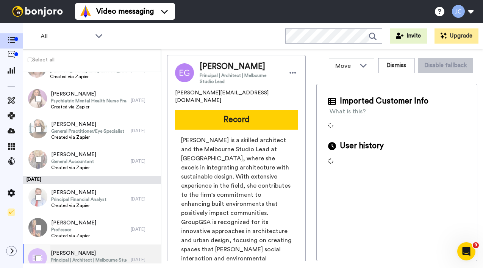
scroll to position [2021, 0]
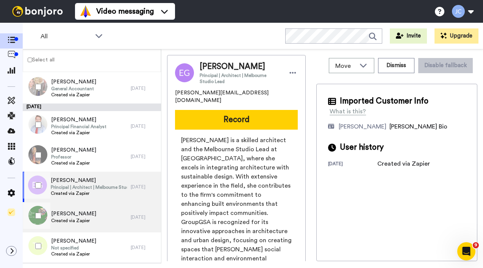
click at [94, 218] on div "[PERSON_NAME] Created via Zapier" at bounding box center [77, 217] width 108 height 30
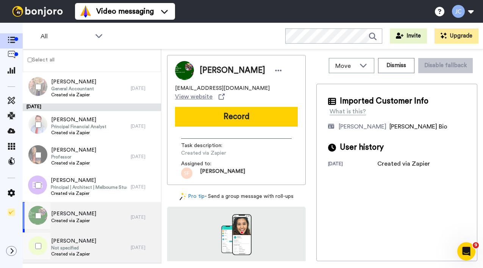
click at [85, 249] on span "Not specified" at bounding box center [73, 248] width 45 height 6
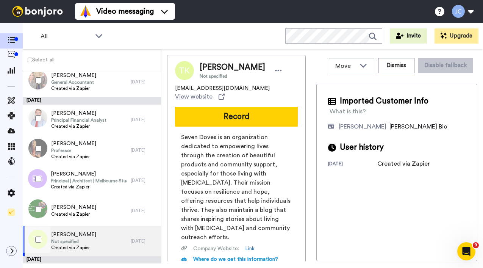
scroll to position [2057, 0]
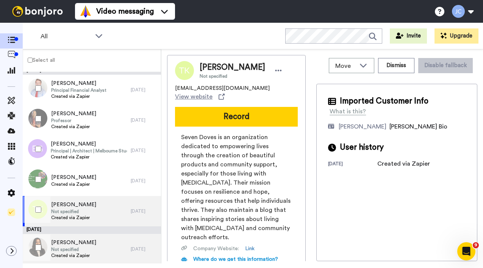
click at [85, 244] on span "[PERSON_NAME]" at bounding box center [73, 243] width 45 height 8
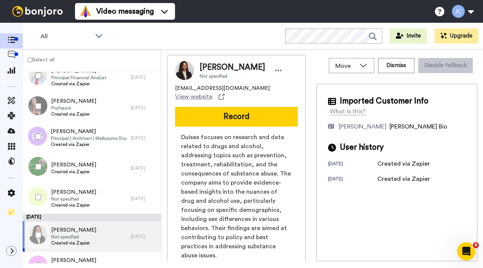
scroll to position [2097, 0]
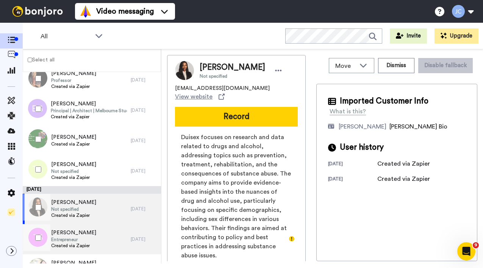
click at [85, 243] on span "Created via Zapier" at bounding box center [73, 245] width 45 height 6
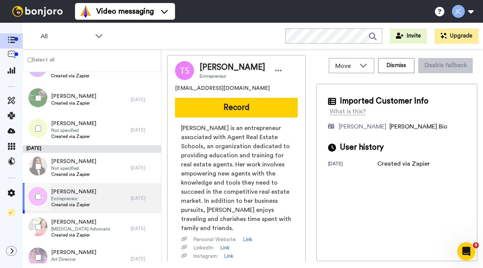
scroll to position [2213, 0]
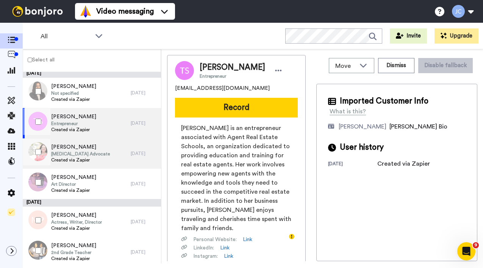
click at [110, 157] on div "[PERSON_NAME] [MEDICAL_DATA] Advocate Created via Zapier" at bounding box center [77, 153] width 108 height 30
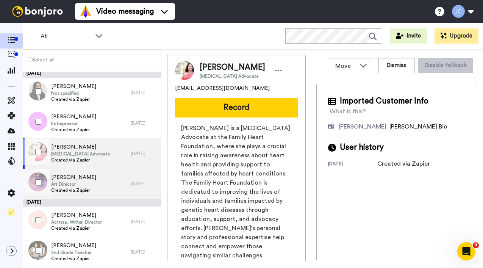
click at [104, 181] on div "[PERSON_NAME] Art Director Created via Zapier" at bounding box center [77, 183] width 108 height 30
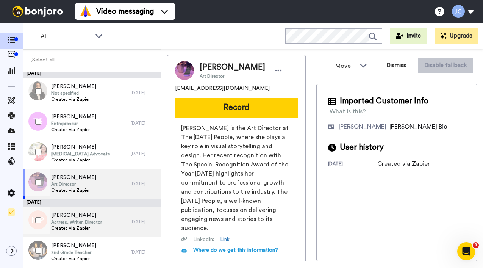
click at [95, 217] on span "[PERSON_NAME]" at bounding box center [76, 215] width 51 height 8
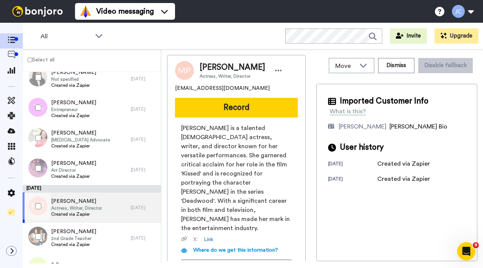
scroll to position [2262, 0]
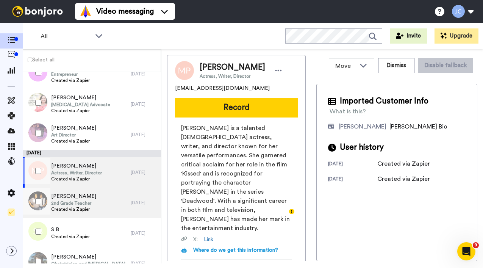
click at [97, 203] on div "[PERSON_NAME] 2nd Grade Teacher Created via Zapier" at bounding box center [77, 202] width 108 height 30
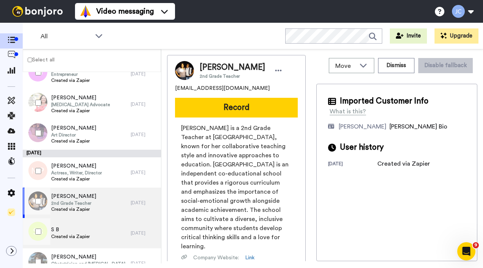
click at [89, 229] on span "S B" at bounding box center [70, 230] width 39 height 8
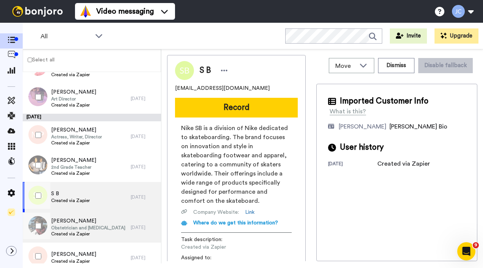
scroll to position [2322, 0]
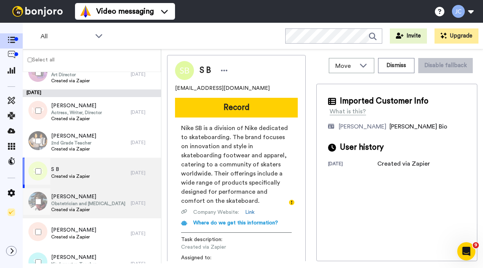
click at [89, 204] on span "Obstetrician and [MEDICAL_DATA]" at bounding box center [88, 203] width 74 height 6
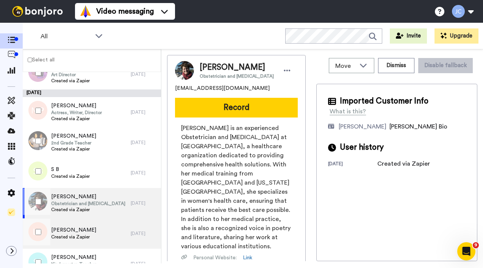
click at [80, 237] on span "Created via Zapier" at bounding box center [73, 237] width 45 height 6
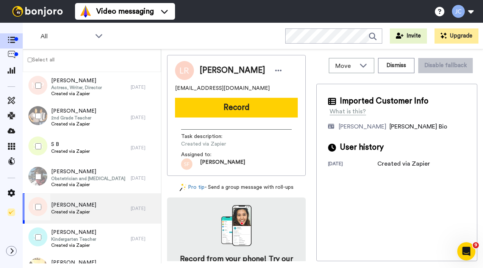
scroll to position [2349, 0]
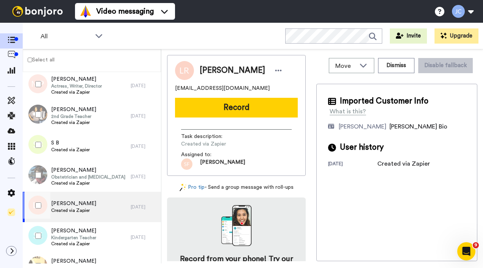
click at [80, 237] on span "Kindergarten Teacher" at bounding box center [73, 237] width 45 height 6
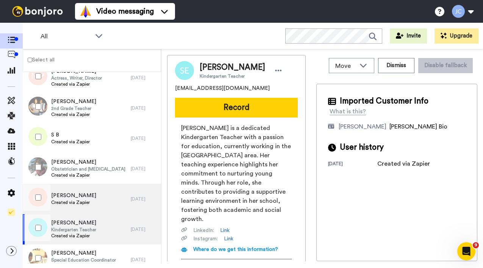
scroll to position [2371, 0]
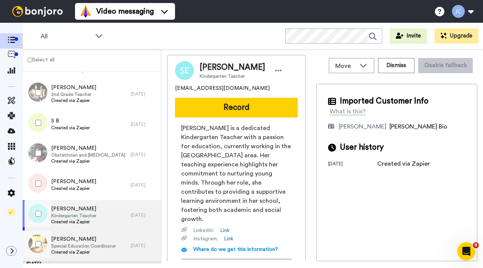
click at [80, 237] on span "[PERSON_NAME]" at bounding box center [83, 239] width 65 height 8
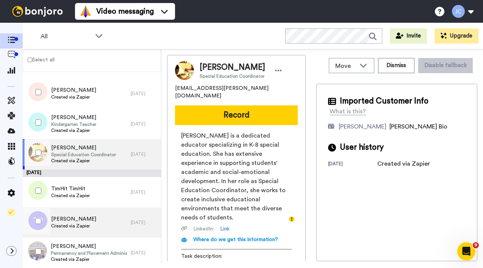
scroll to position [2506, 0]
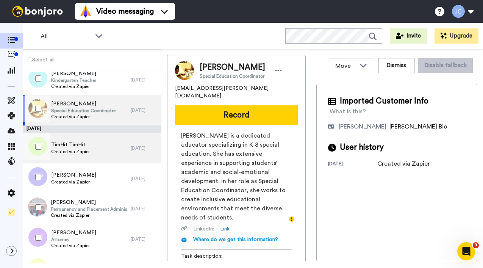
click at [96, 159] on div "TimHit TimHit Created via Zapier" at bounding box center [77, 148] width 108 height 30
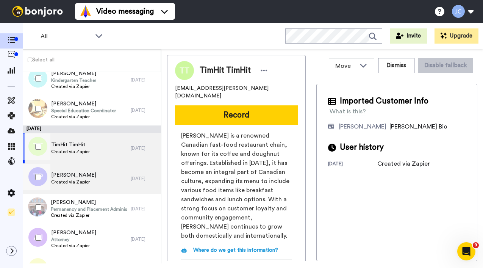
click at [92, 178] on div "[PERSON_NAME] Created via Zapier" at bounding box center [77, 178] width 108 height 30
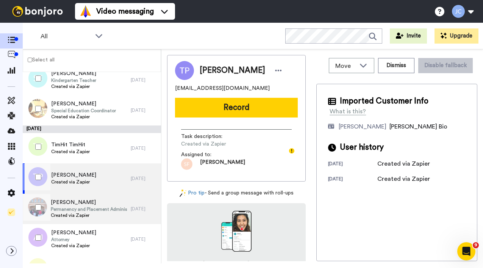
click at [83, 210] on span "Permanency and Placement Administrator" at bounding box center [89, 209] width 76 height 6
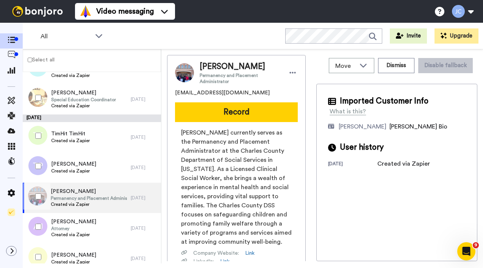
scroll to position [2541, 0]
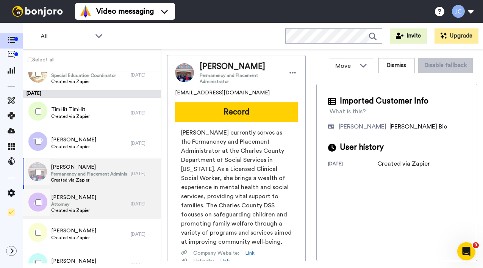
click at [83, 210] on span "Created via Zapier" at bounding box center [73, 210] width 45 height 6
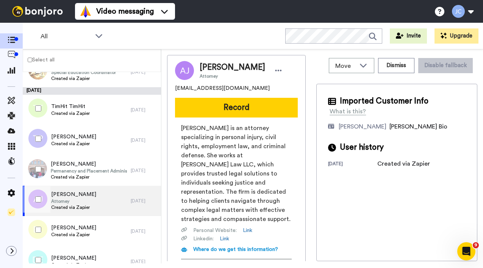
scroll to position [2546, 0]
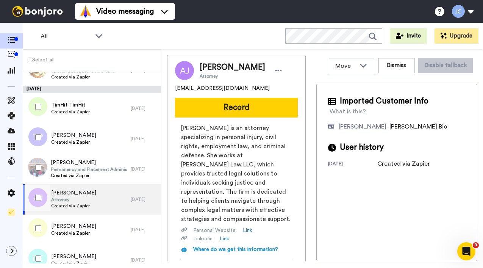
click at [83, 210] on div "[PERSON_NAME] Attorney Created via Zapier" at bounding box center [77, 199] width 108 height 30
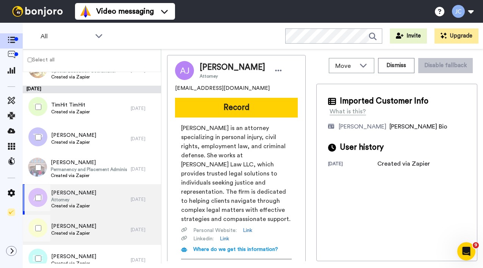
click at [81, 219] on div "[PERSON_NAME] Created via Zapier" at bounding box center [77, 229] width 108 height 30
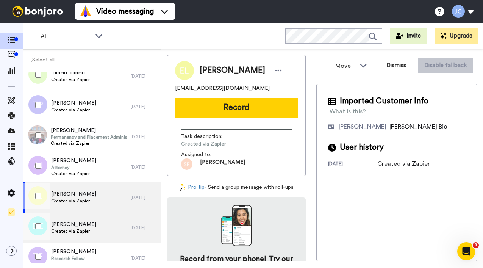
scroll to position [2587, 0]
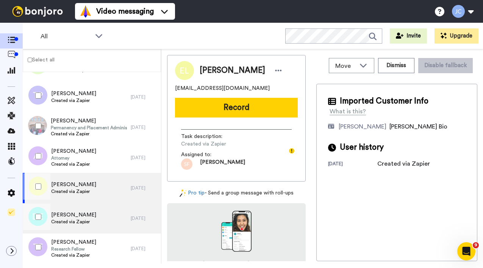
click at [83, 212] on span "[PERSON_NAME]" at bounding box center [73, 215] width 45 height 8
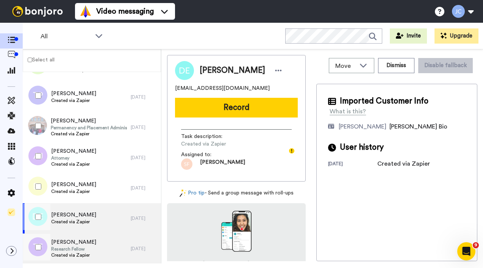
click at [72, 243] on span "[PERSON_NAME]" at bounding box center [73, 242] width 45 height 8
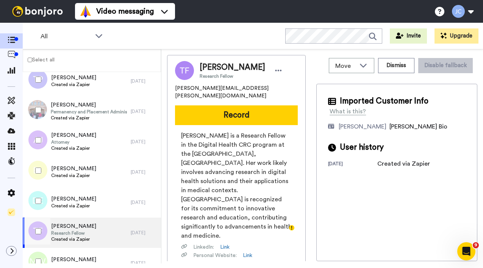
scroll to position [2616, 0]
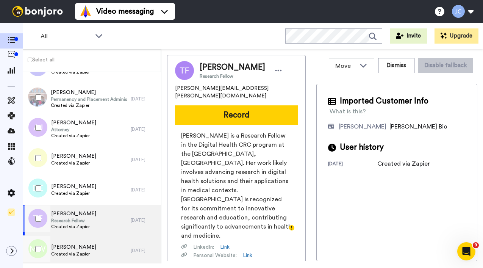
click at [72, 242] on div "[PERSON_NAME] Created via Zapier" at bounding box center [77, 250] width 108 height 30
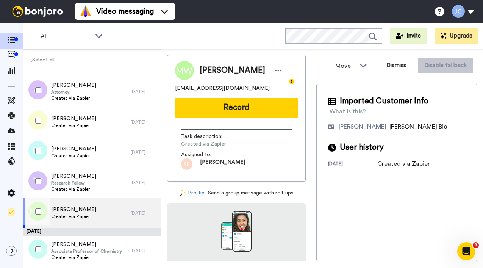
scroll to position [2669, 0]
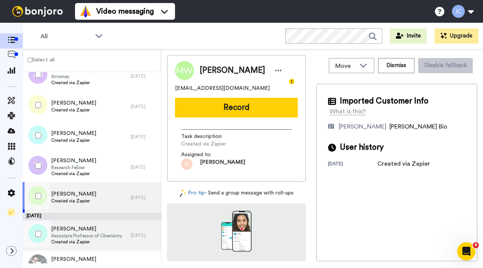
click at [72, 240] on span "Created via Zapier" at bounding box center [86, 242] width 71 height 6
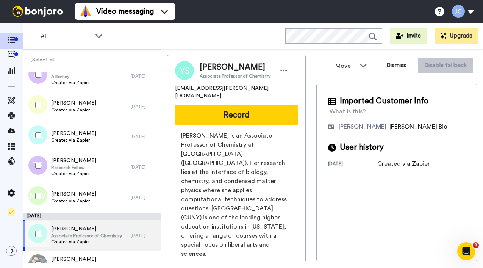
scroll to position [2678, 0]
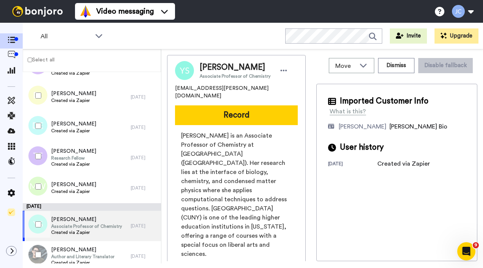
click at [72, 240] on div "[PERSON_NAME] Associate Professor of Chemistry Created via Zapier" at bounding box center [77, 226] width 108 height 30
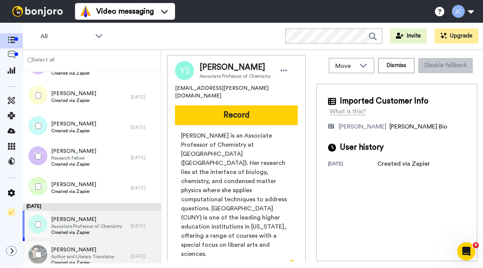
click at [66, 257] on span "Author and Literary Translator" at bounding box center [82, 256] width 63 height 6
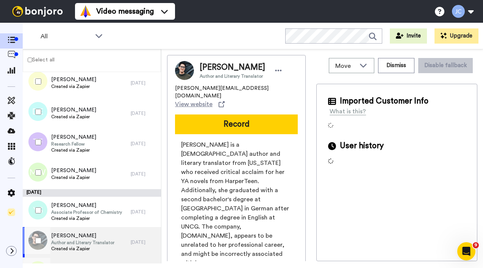
scroll to position [2713, 0]
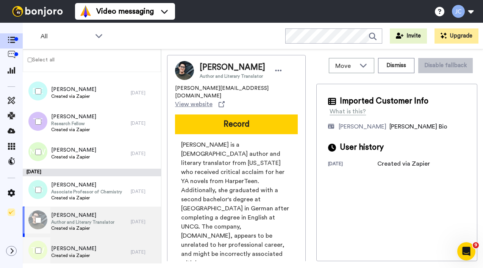
click at [66, 248] on span "[PERSON_NAME]" at bounding box center [73, 249] width 45 height 8
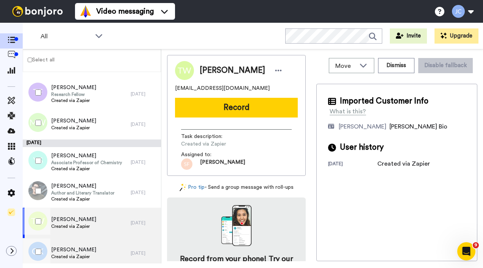
scroll to position [2754, 0]
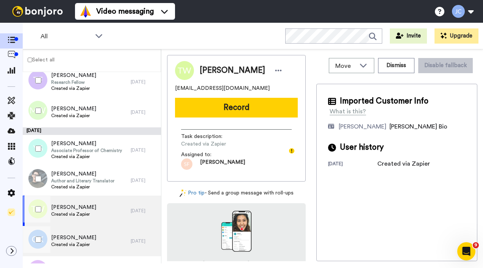
click at [67, 243] on span "Created via Zapier" at bounding box center [73, 244] width 45 height 6
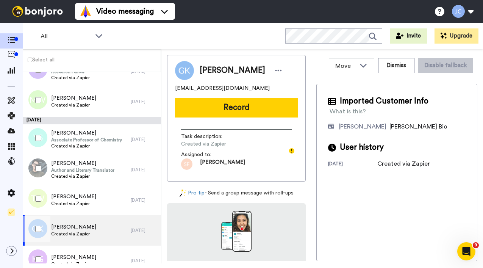
scroll to position [2772, 0]
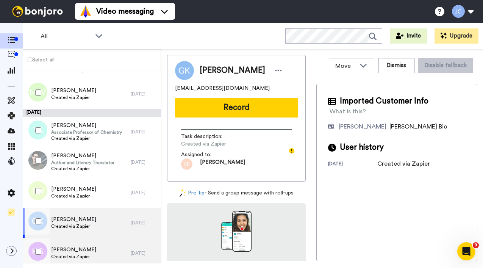
click at [67, 242] on div "[PERSON_NAME] Created via Zapier" at bounding box center [77, 253] width 108 height 30
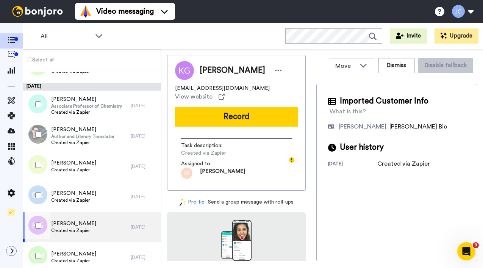
scroll to position [2837, 0]
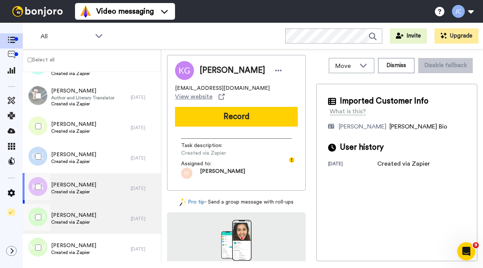
click at [67, 223] on span "Created via Zapier" at bounding box center [73, 222] width 45 height 6
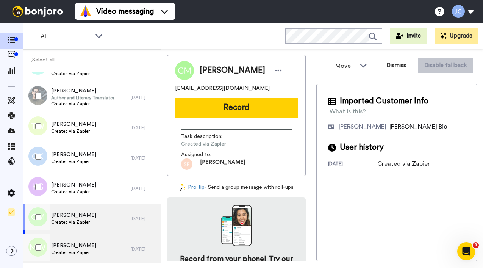
click at [69, 245] on span "[PERSON_NAME]" at bounding box center [73, 246] width 45 height 8
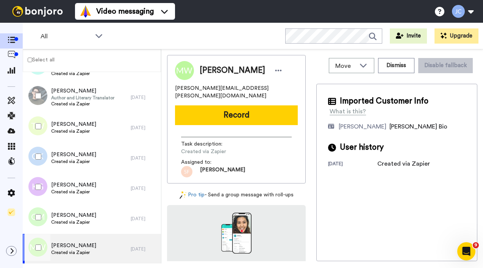
scroll to position [2892, 0]
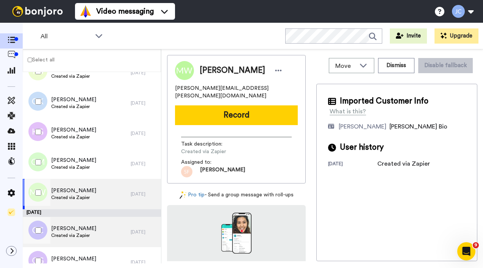
click at [70, 232] on span "Created via Zapier" at bounding box center [73, 235] width 45 height 6
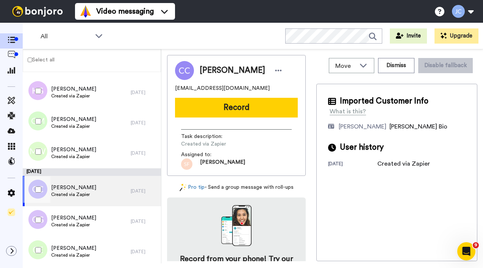
scroll to position [2968, 0]
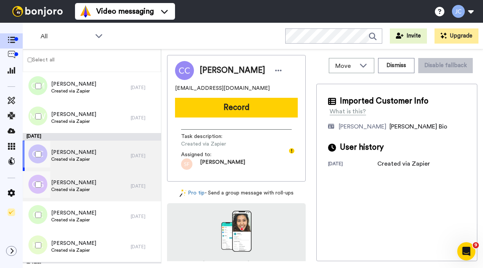
click at [74, 198] on div "[PERSON_NAME] Created via Zapier" at bounding box center [77, 186] width 108 height 30
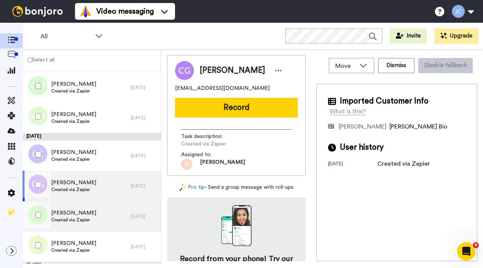
click at [72, 221] on span "Created via Zapier" at bounding box center [73, 220] width 45 height 6
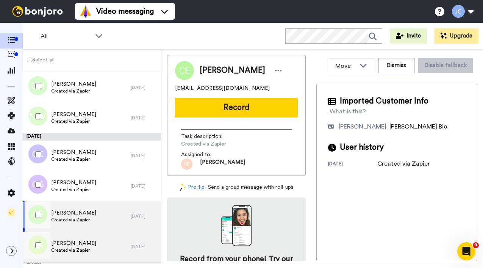
click at [70, 242] on span "[PERSON_NAME]" at bounding box center [73, 243] width 45 height 8
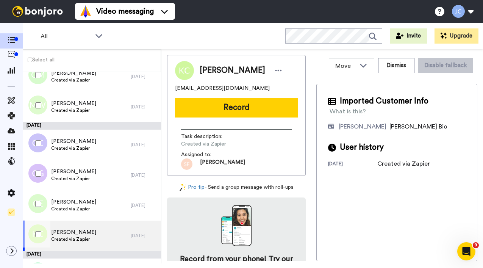
scroll to position [3004, 0]
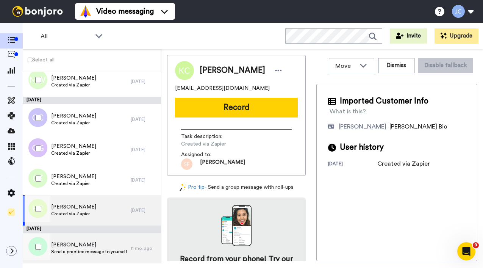
click at [71, 239] on div "[PERSON_NAME] a practice message to yourself" at bounding box center [77, 248] width 108 height 30
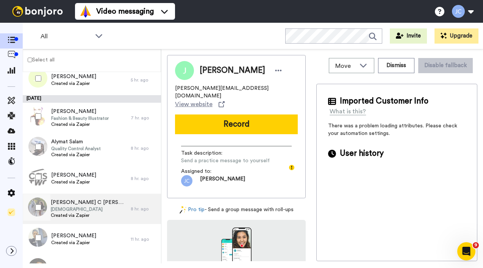
scroll to position [229, 0]
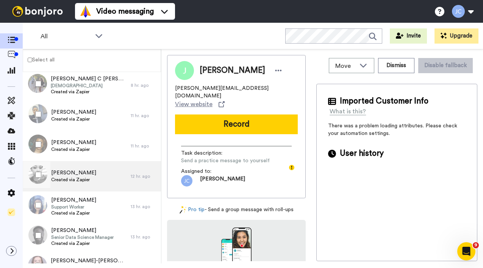
click at [64, 185] on div "[PERSON_NAME] Created via Zapier" at bounding box center [77, 176] width 108 height 30
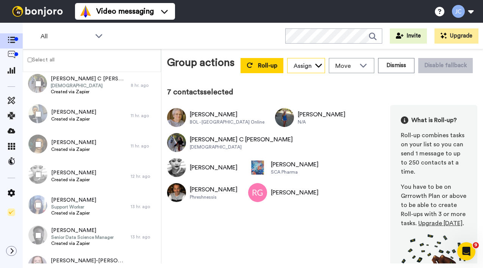
click at [315, 69] on icon at bounding box center [319, 65] width 8 height 8
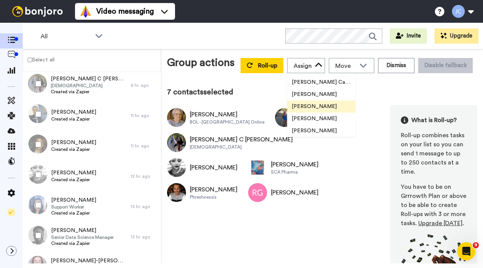
click at [303, 110] on span "[PERSON_NAME]" at bounding box center [314, 107] width 54 height 8
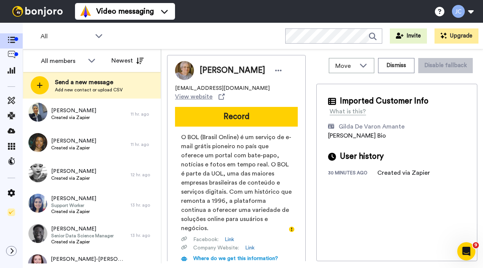
scroll to position [420, 0]
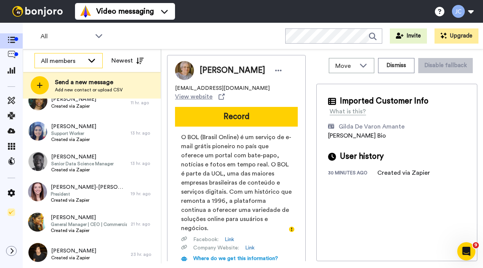
click at [89, 58] on icon at bounding box center [91, 60] width 9 height 8
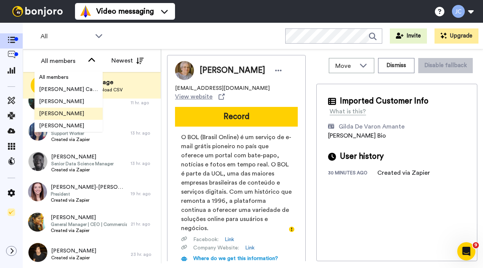
click at [70, 115] on span "[PERSON_NAME]" at bounding box center [61, 114] width 54 height 8
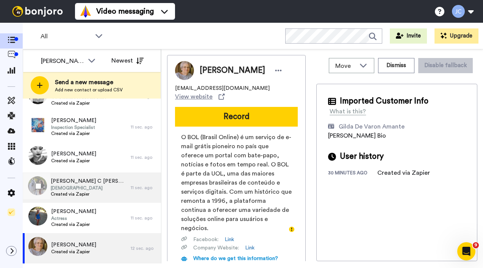
scroll to position [0, 0]
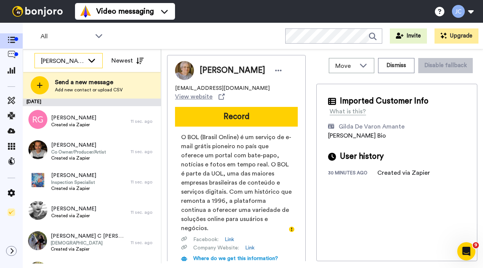
click at [86, 62] on div "[PERSON_NAME]" at bounding box center [68, 60] width 67 height 15
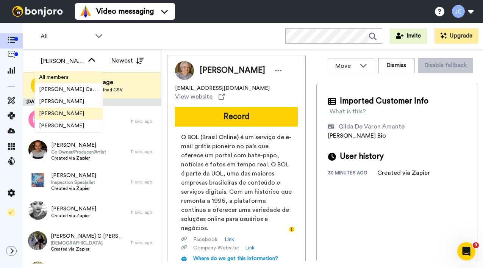
click at [72, 77] on span "All members" at bounding box center [53, 77] width 39 height 8
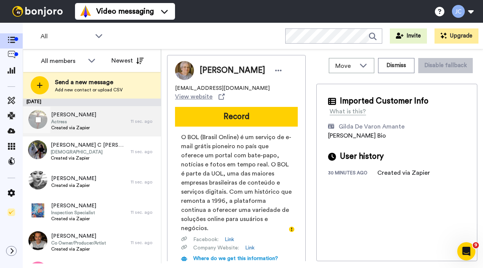
click at [86, 126] on span "Created via Zapier" at bounding box center [73, 128] width 45 height 6
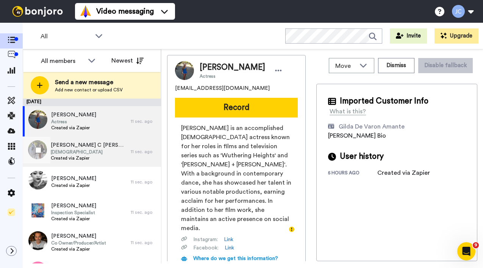
click at [83, 146] on span "[PERSON_NAME] C [PERSON_NAME]" at bounding box center [89, 145] width 76 height 8
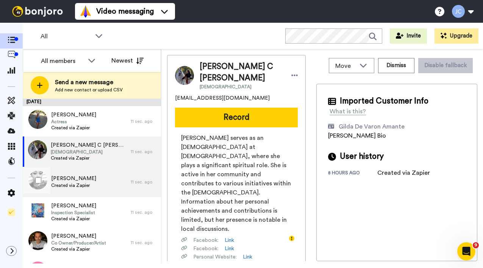
click at [76, 176] on span "[PERSON_NAME]" at bounding box center [73, 179] width 45 height 8
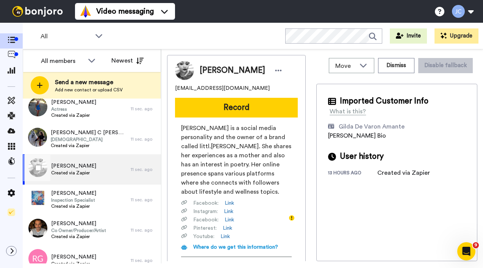
scroll to position [33, 0]
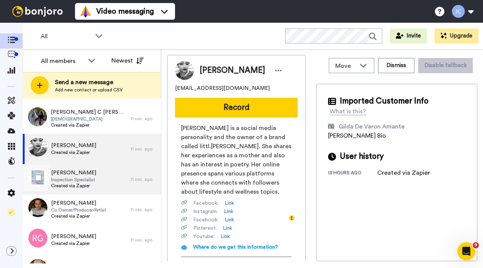
click at [74, 177] on span "Inspection Specialist" at bounding box center [73, 179] width 45 height 6
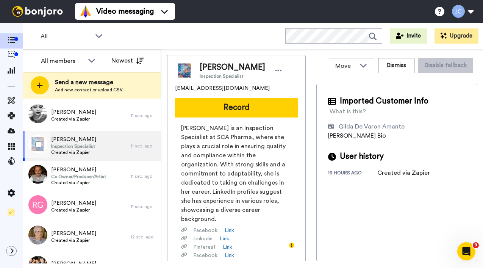
scroll to position [68, 0]
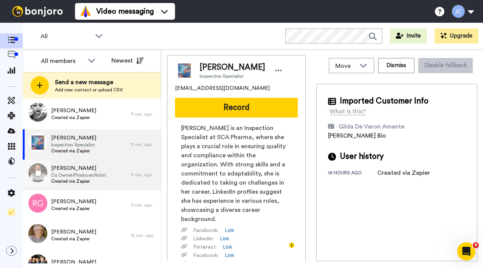
click at [74, 177] on span "Co Owner/Producer/Artist" at bounding box center [78, 175] width 55 height 6
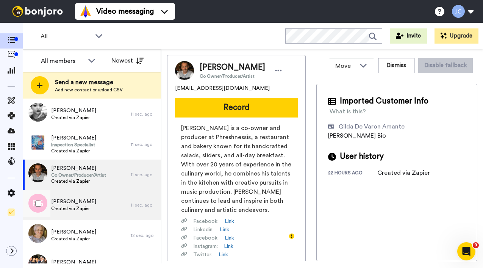
click at [68, 200] on span "[PERSON_NAME]" at bounding box center [73, 202] width 45 height 8
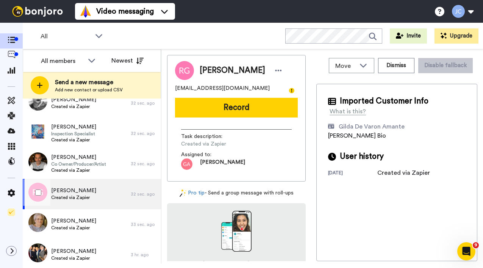
scroll to position [96, 0]
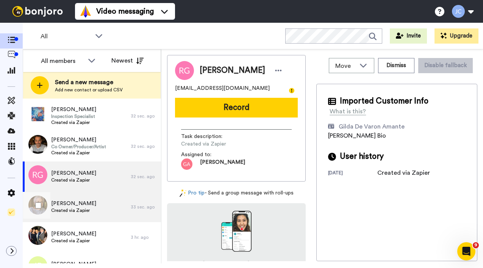
click at [68, 200] on span "[PERSON_NAME]" at bounding box center [73, 204] width 45 height 8
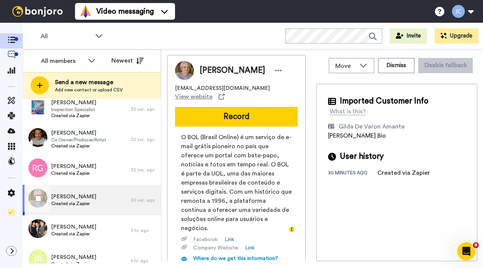
scroll to position [123, 0]
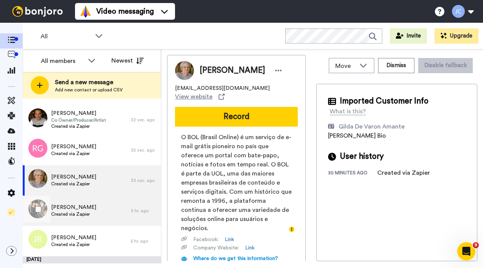
click at [67, 207] on span "[PERSON_NAME]" at bounding box center [73, 207] width 45 height 8
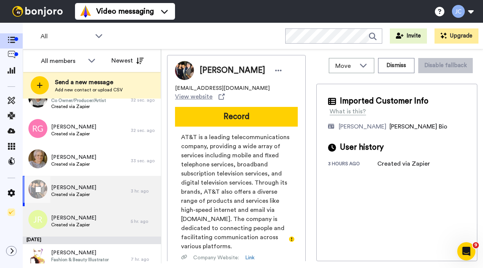
scroll to position [154, 0]
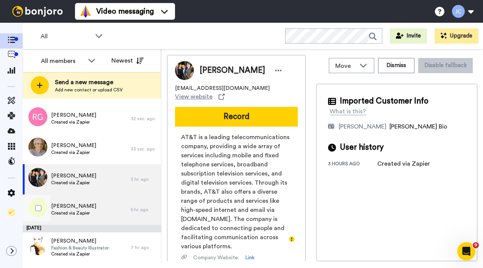
click at [67, 207] on span "[PERSON_NAME]" at bounding box center [73, 206] width 45 height 8
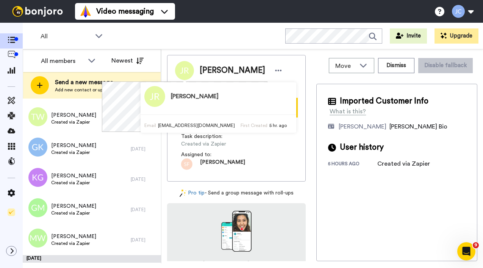
scroll to position [3031, 0]
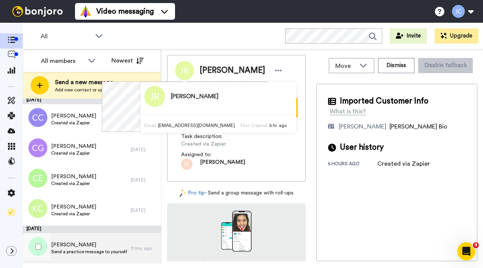
click at [70, 246] on span "[PERSON_NAME]" at bounding box center [89, 245] width 76 height 8
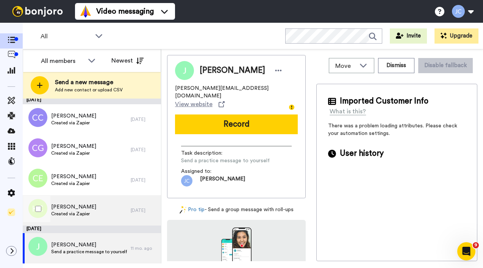
click at [87, 216] on span "Created via Zapier" at bounding box center [73, 214] width 45 height 6
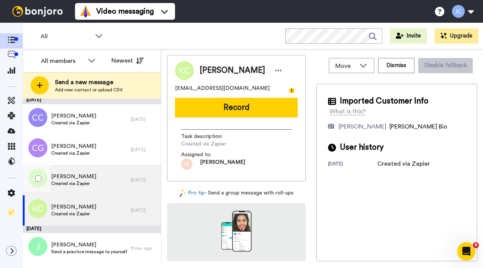
click at [84, 186] on div "[PERSON_NAME] Created via Zapier" at bounding box center [73, 180] width 45 height 14
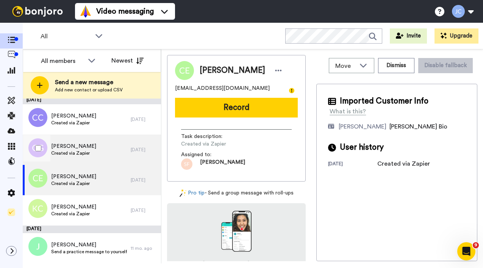
click at [85, 155] on span "Created via Zapier" at bounding box center [73, 153] width 45 height 6
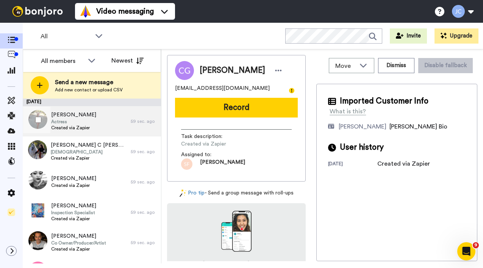
click at [92, 129] on div "[PERSON_NAME] Actress Created via Zapier" at bounding box center [77, 121] width 108 height 30
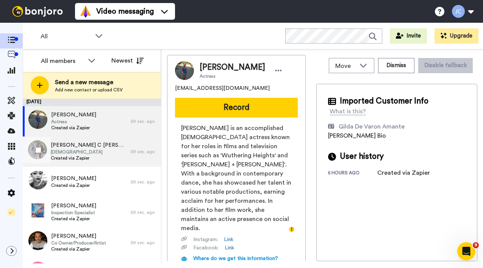
click at [87, 157] on span "Created via Zapier" at bounding box center [89, 158] width 76 height 6
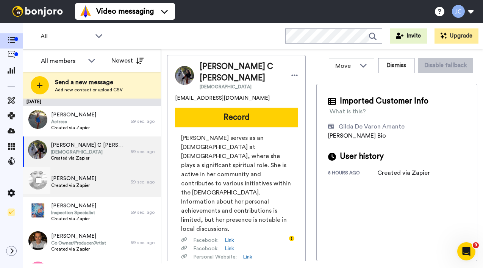
click at [83, 189] on div "[PERSON_NAME] Created via Zapier" at bounding box center [73, 182] width 45 height 14
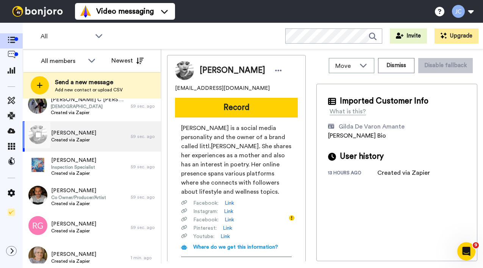
scroll to position [84, 0]
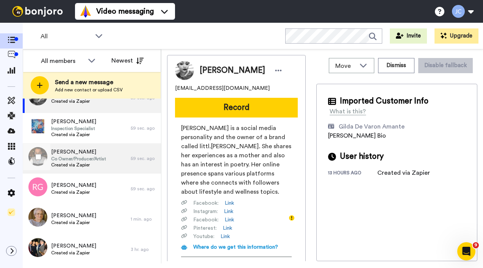
click at [86, 150] on span "[PERSON_NAME]" at bounding box center [78, 152] width 55 height 8
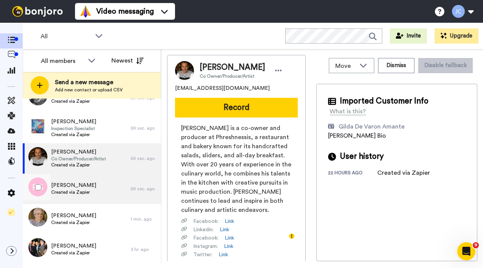
click at [82, 177] on div "[PERSON_NAME] Created via Zapier" at bounding box center [77, 188] width 108 height 30
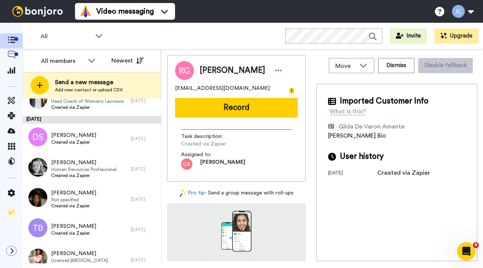
scroll to position [1200, 0]
